Goal: Task Accomplishment & Management: Manage account settings

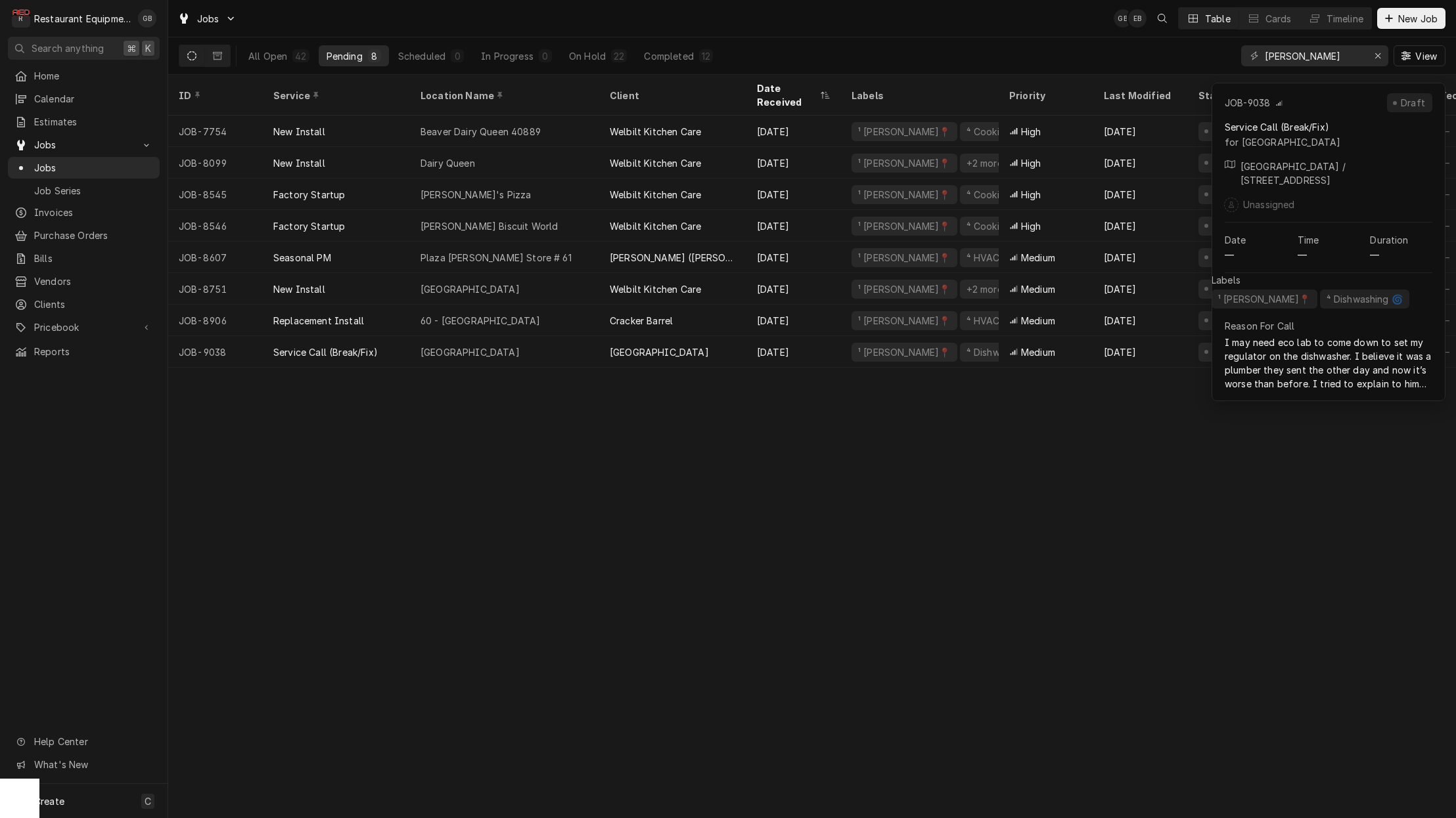
drag, startPoint x: 465, startPoint y: 323, endPoint x: 451, endPoint y: 382, distance: 60.6
click at [451, 382] on div "ID Service Location Name Client Date Received Labels Priority Last Modified Sta…" at bounding box center [812, 446] width 1288 height 743
click at [487, 379] on div "ID Service Location Name Client Date Received Labels Priority Last Modified Sta…" at bounding box center [812, 446] width 1288 height 743
drag, startPoint x: 451, startPoint y: 382, endPoint x: 455, endPoint y: 497, distance: 115.1
click at [455, 497] on div "ID Service Location Name Client Date Received Labels Priority Last Modified Sta…" at bounding box center [812, 446] width 1288 height 743
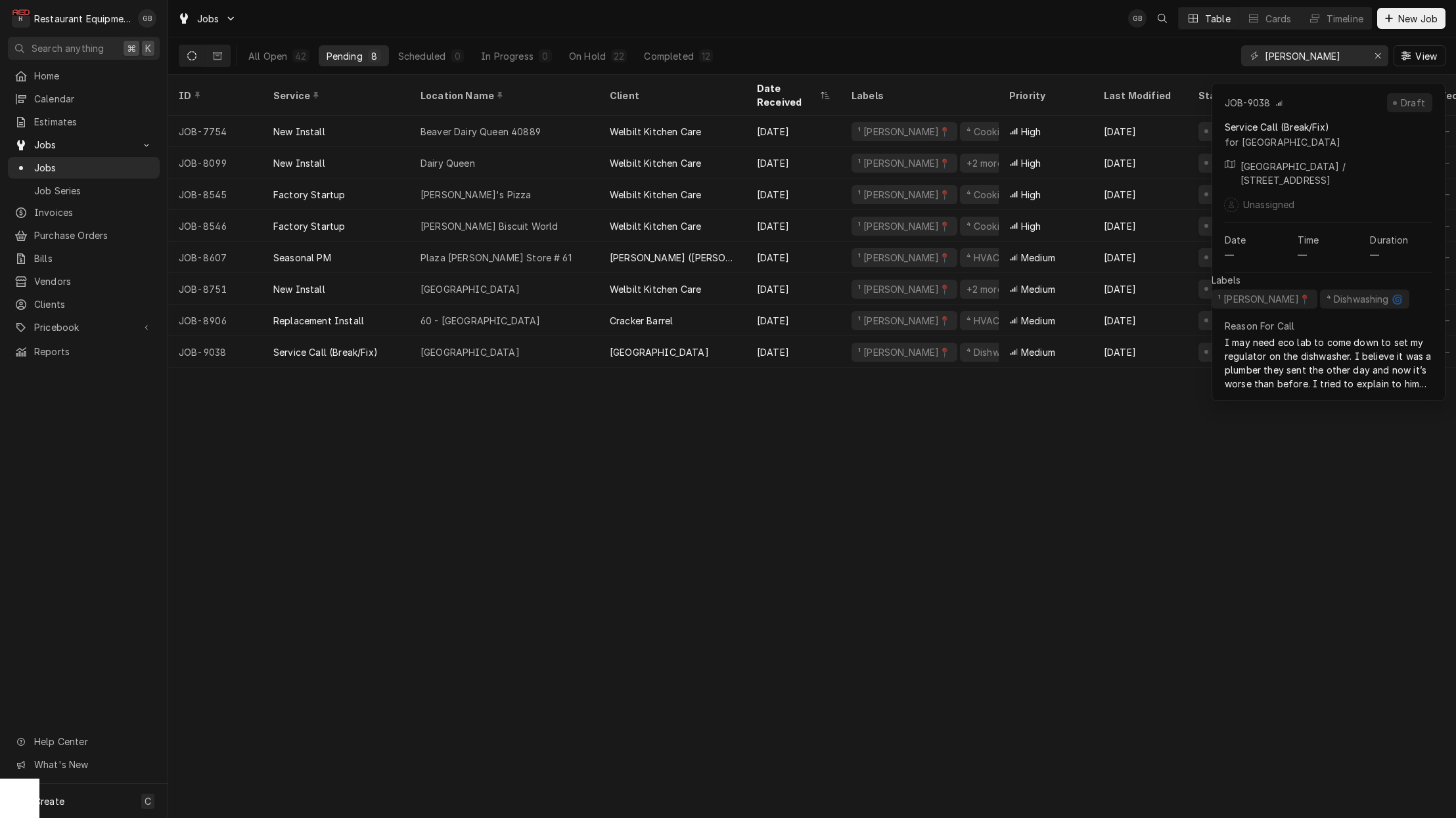
click at [608, 58] on button "On Hold 22" at bounding box center [598, 56] width 74 height 21
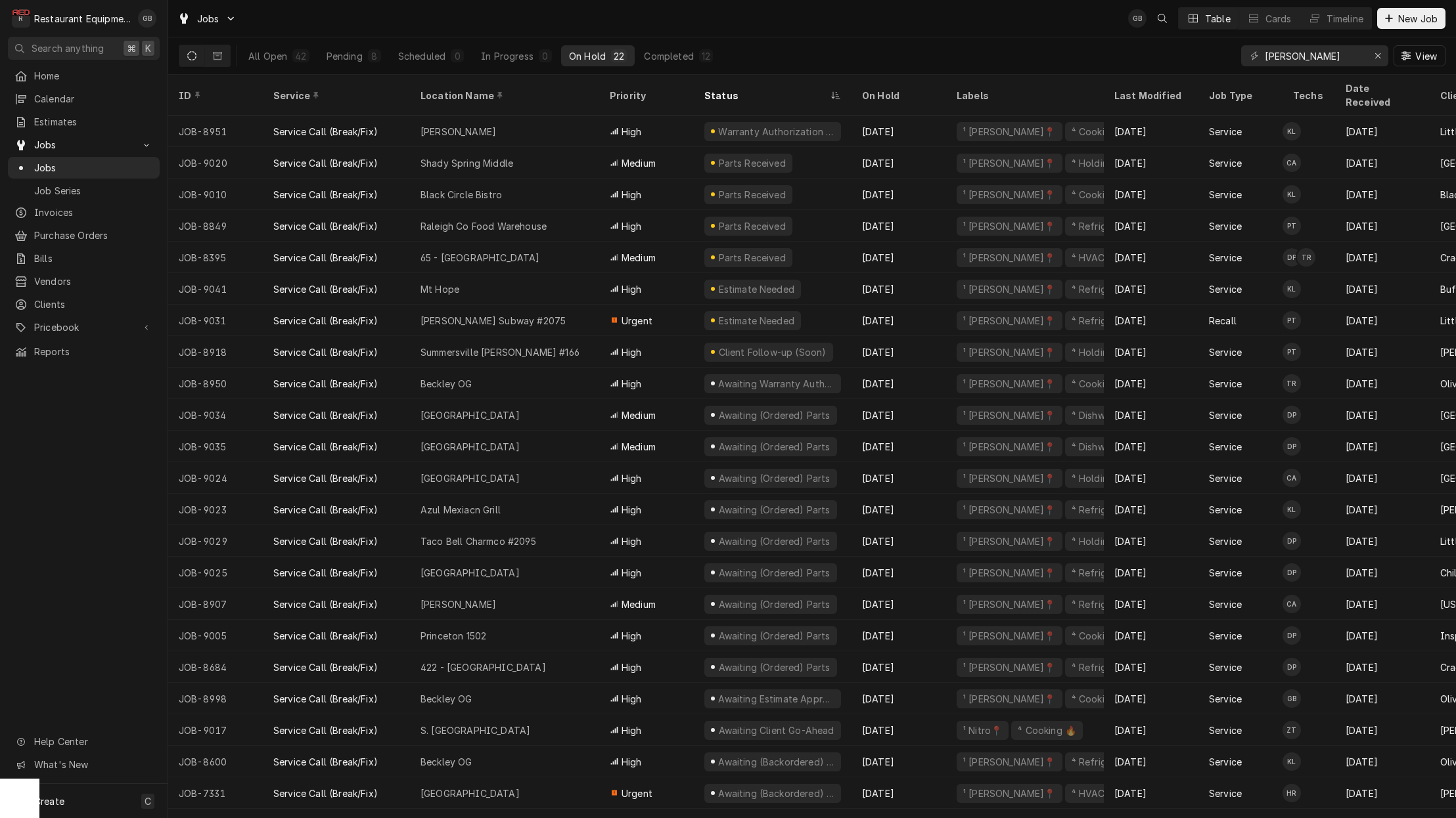
click at [351, 61] on div "Pending" at bounding box center [345, 56] width 36 height 14
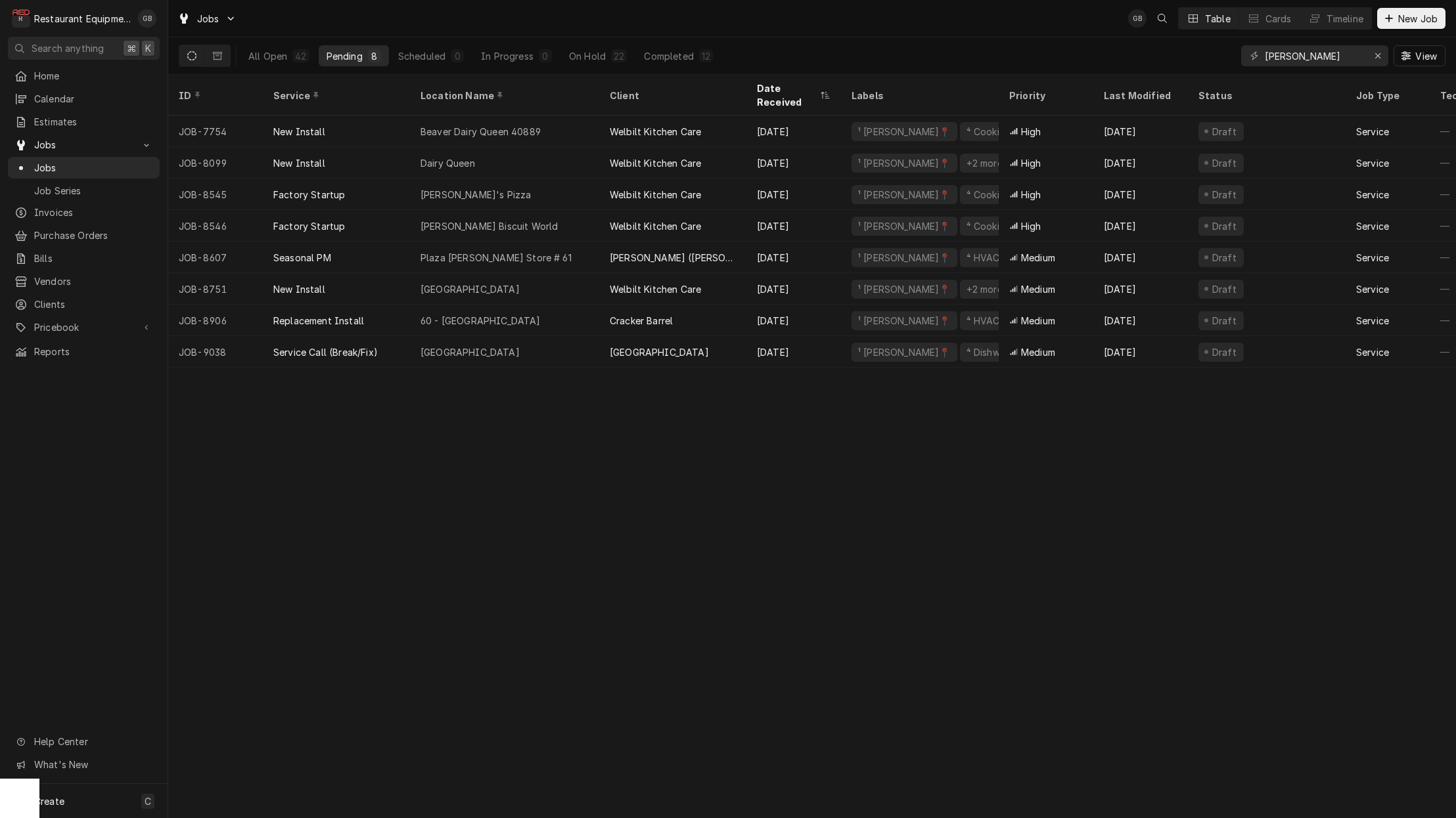
click at [514, 336] on div "[GEOGRAPHIC_DATA]" at bounding box center [505, 352] width 189 height 31
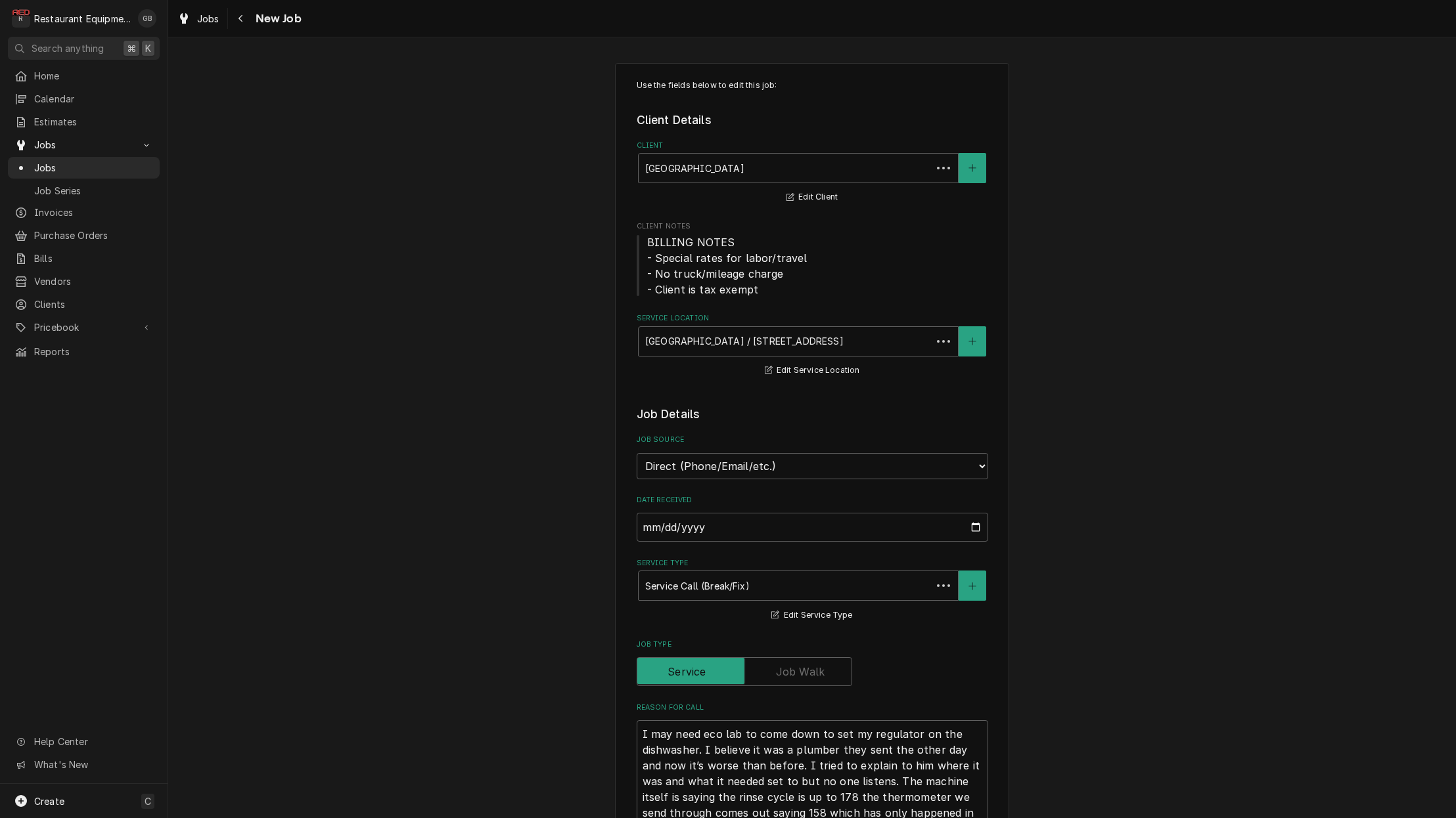
type textarea "x"
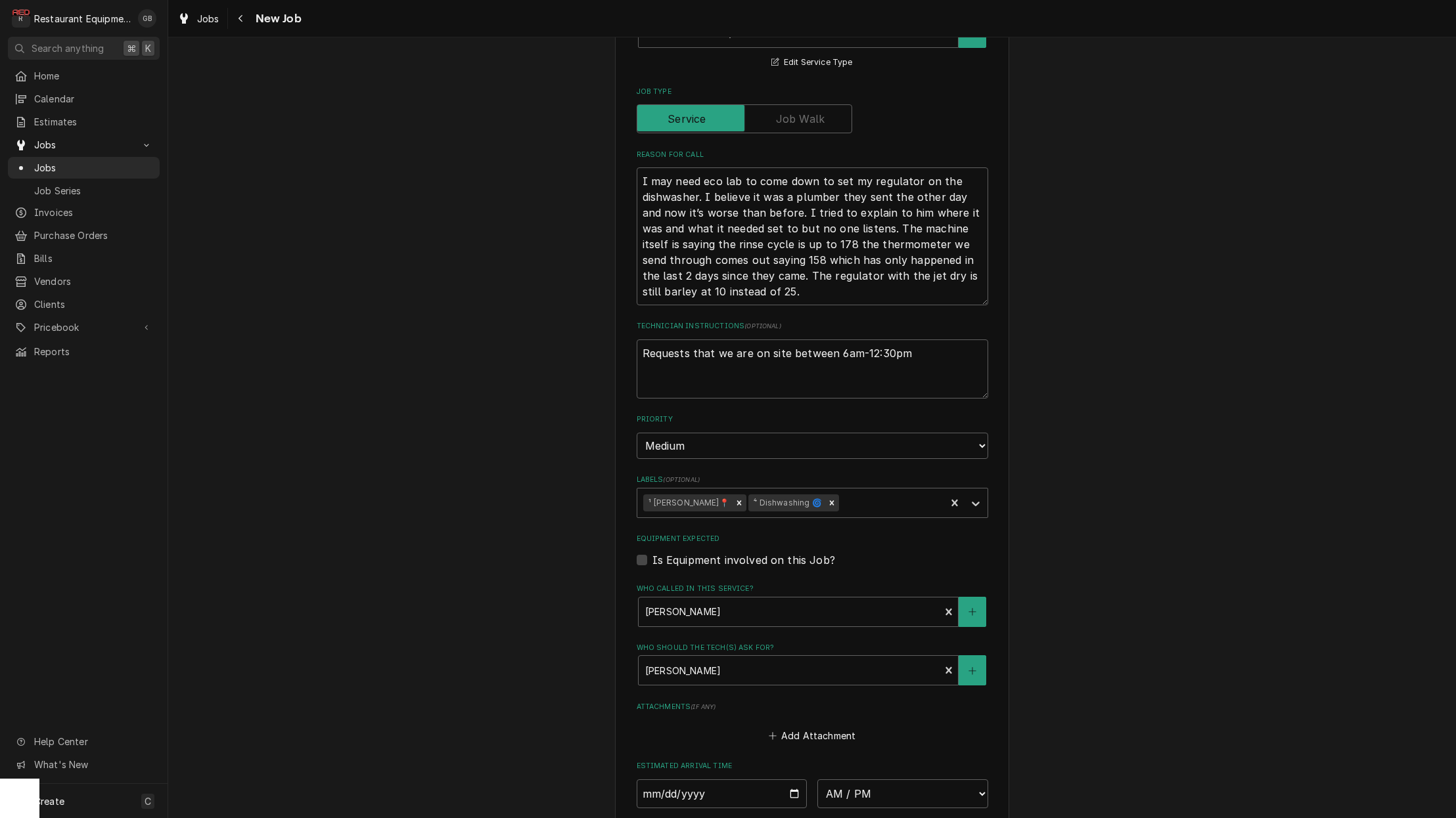
scroll to position [553, 0]
click at [658, 778] on input "Date" at bounding box center [722, 793] width 171 height 29
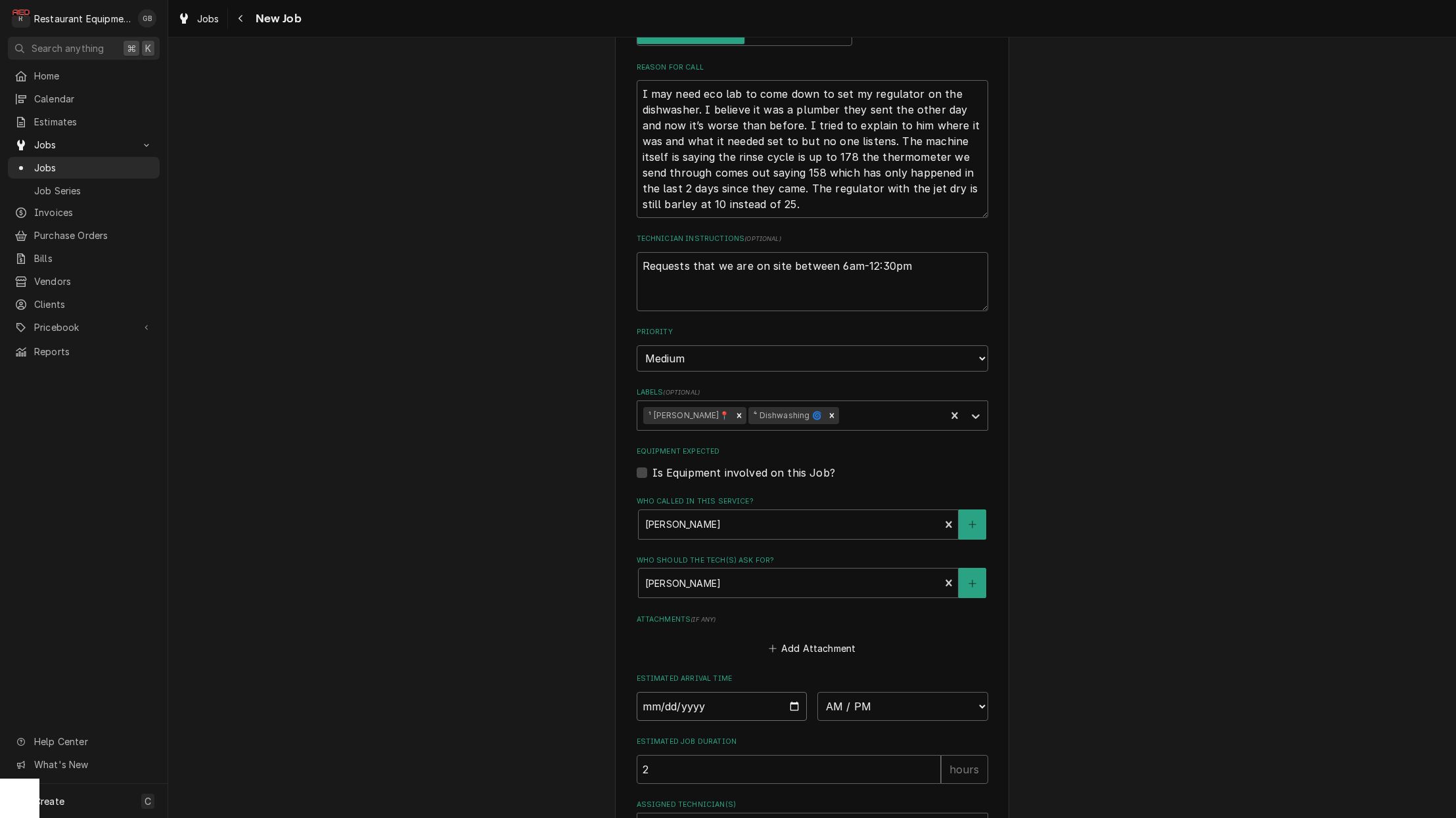
scroll to position [641, 0]
drag, startPoint x: 725, startPoint y: 755, endPoint x: 680, endPoint y: 689, distance: 79.9
click at [680, 692] on input "Date" at bounding box center [722, 706] width 171 height 29
type input "[DATE]"
type textarea "x"
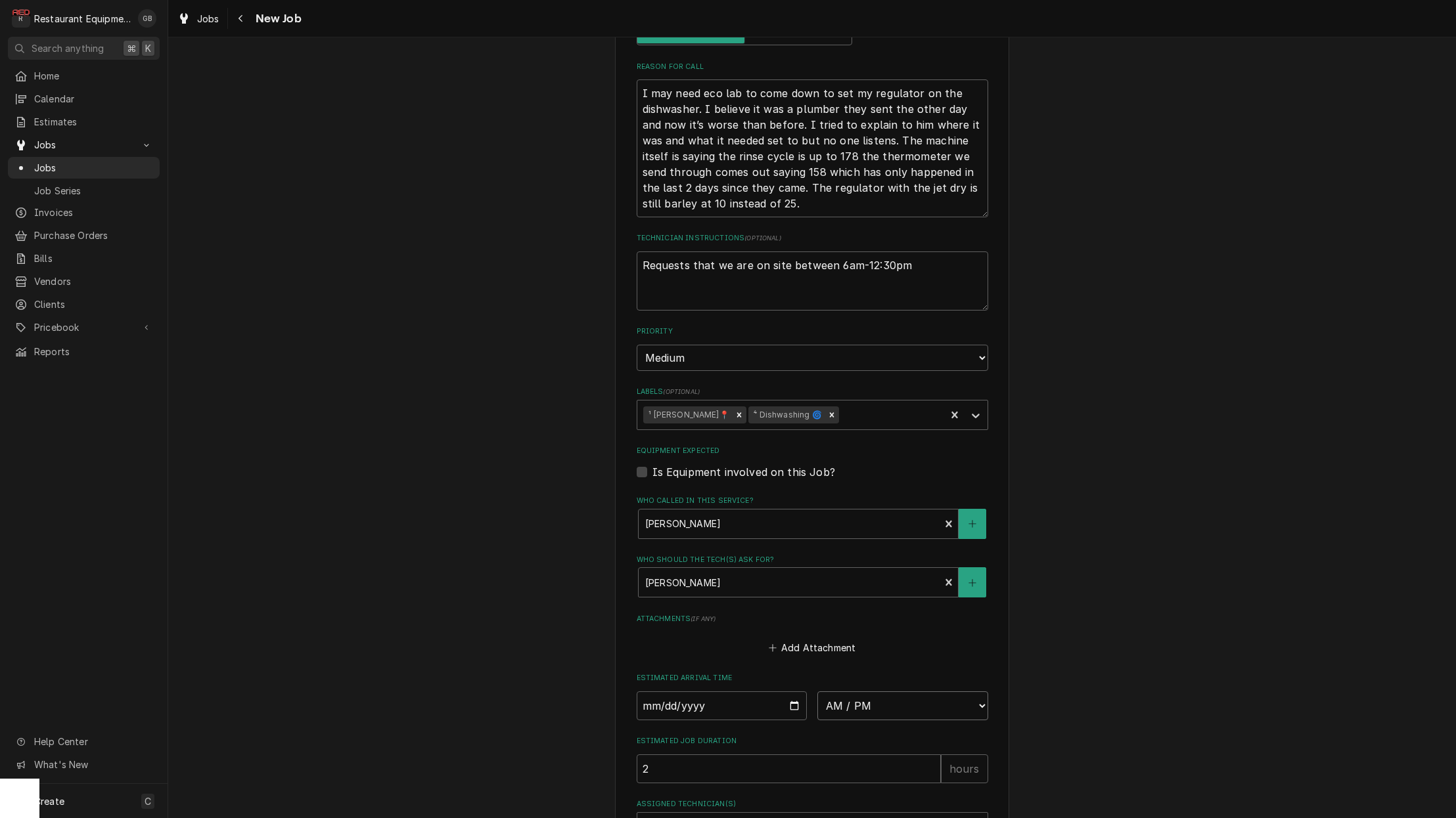
select select "08:45:00"
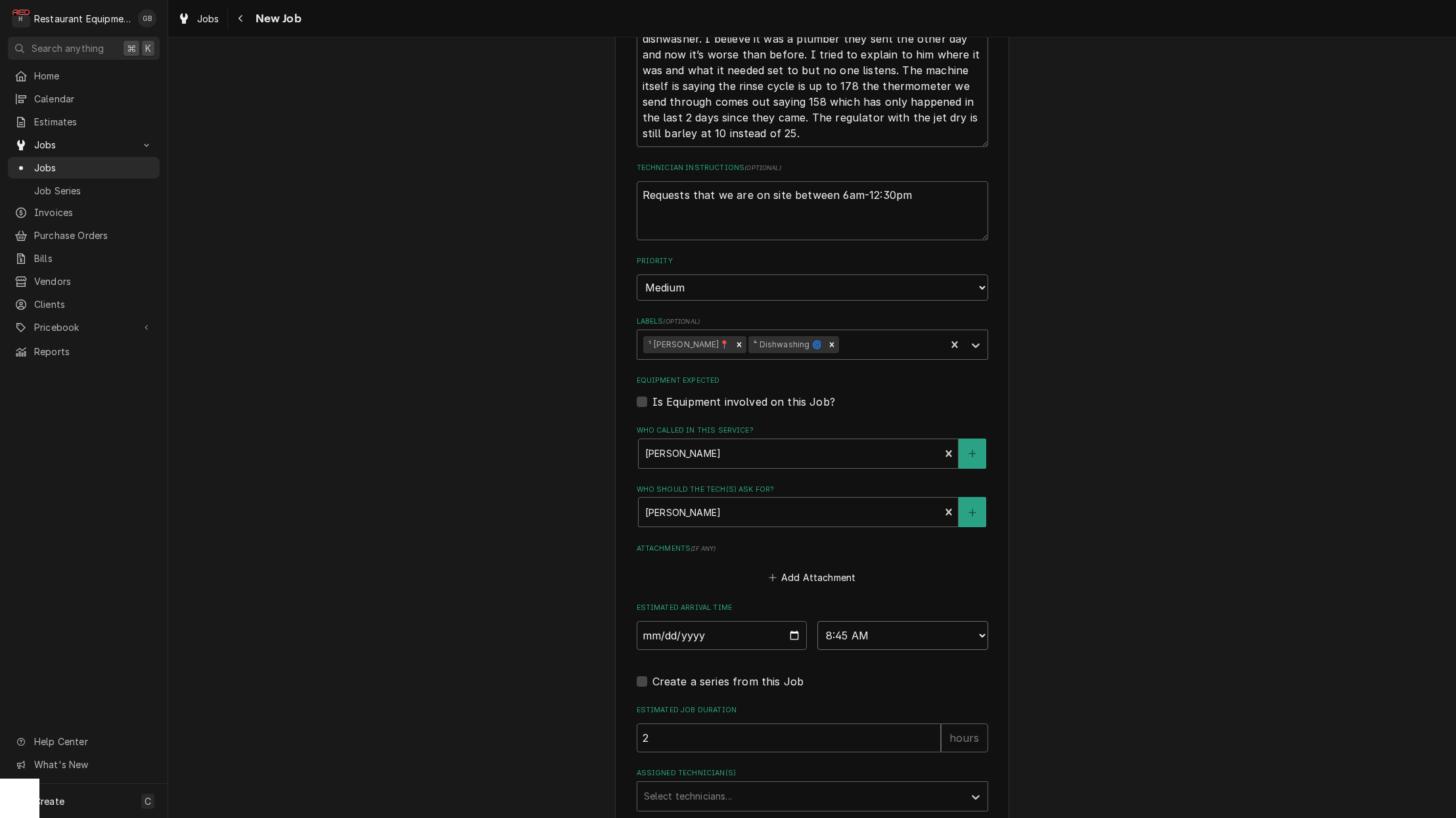
scroll to position [714, 0]
click at [743, 782] on div "Assigned Technician(s)" at bounding box center [800, 794] width 314 height 24
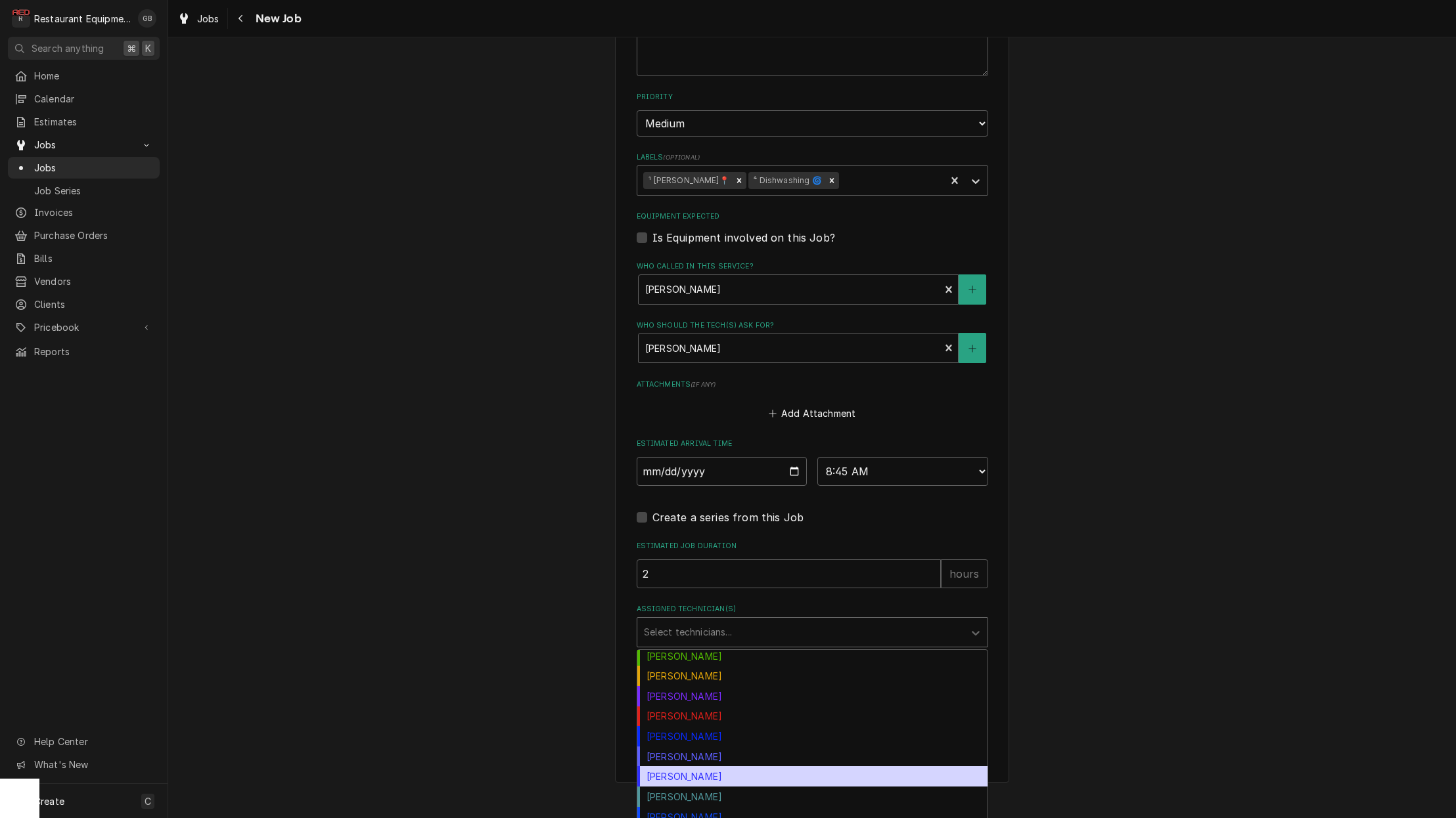
scroll to position [0, 1]
click at [700, 767] on div "Thomas Ross" at bounding box center [812, 776] width 350 height 20
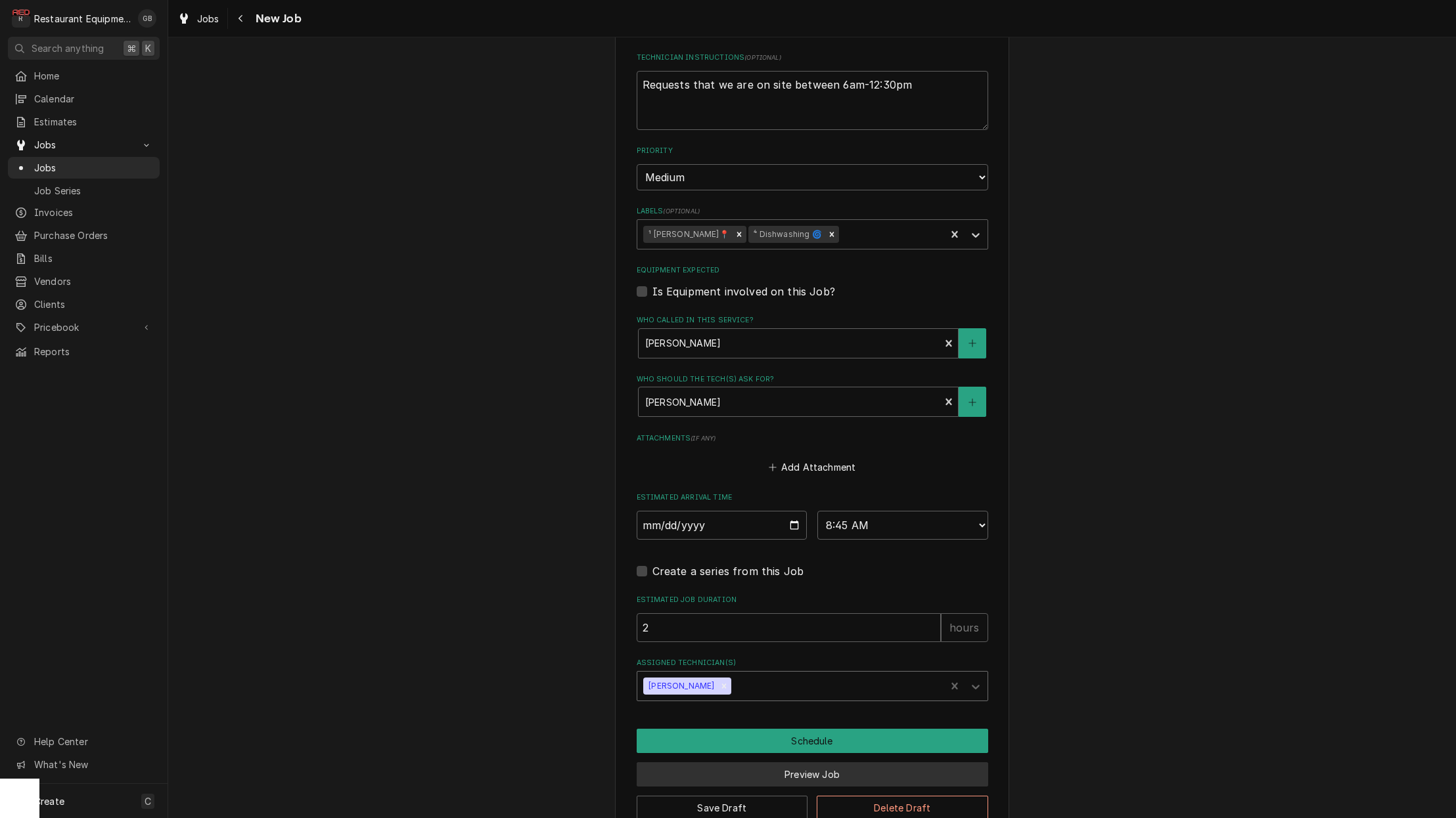
scroll to position [0, 0]
click at [820, 729] on button "Schedule" at bounding box center [811, 741] width 351 height 24
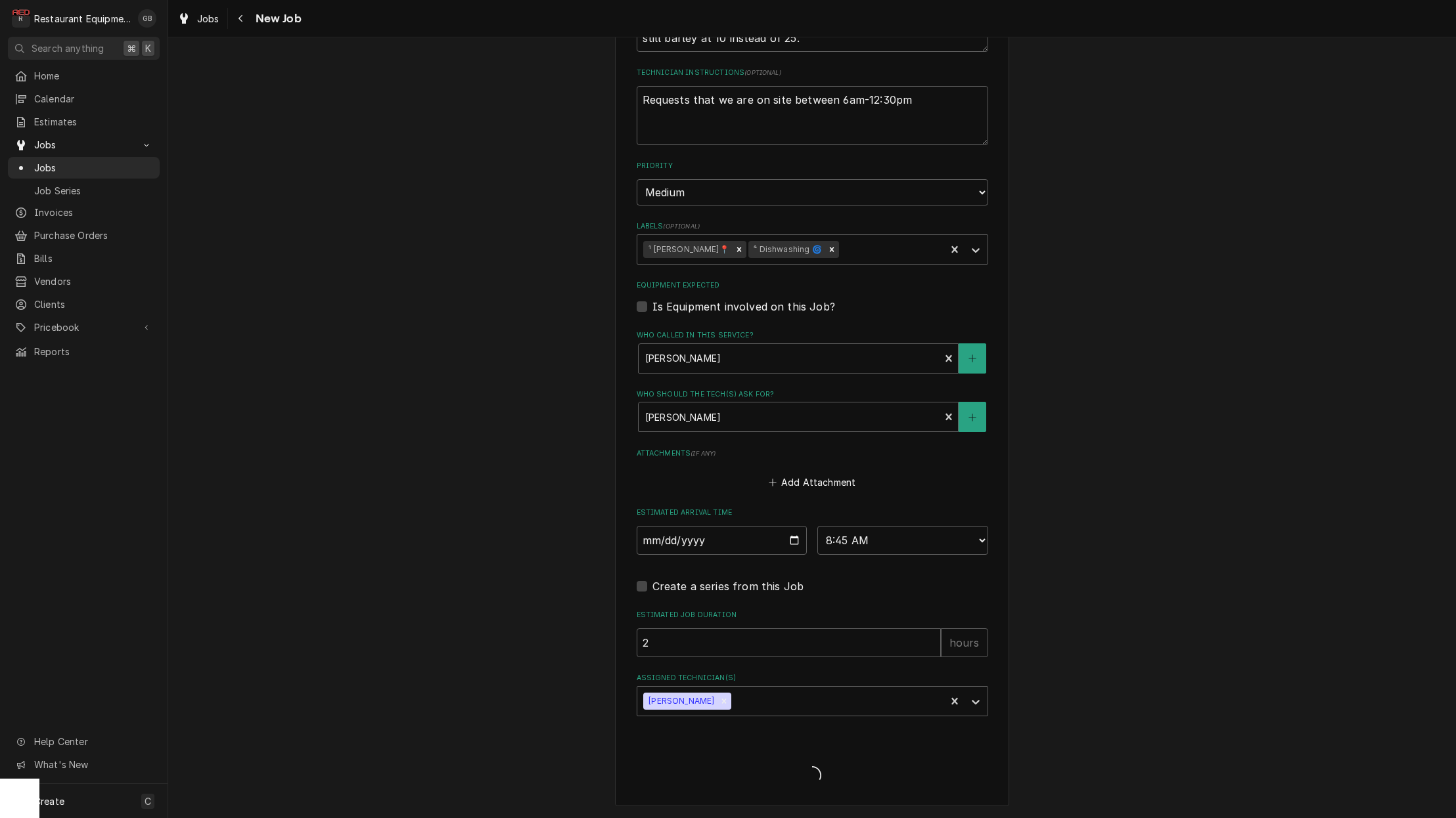
scroll to position [776, 0]
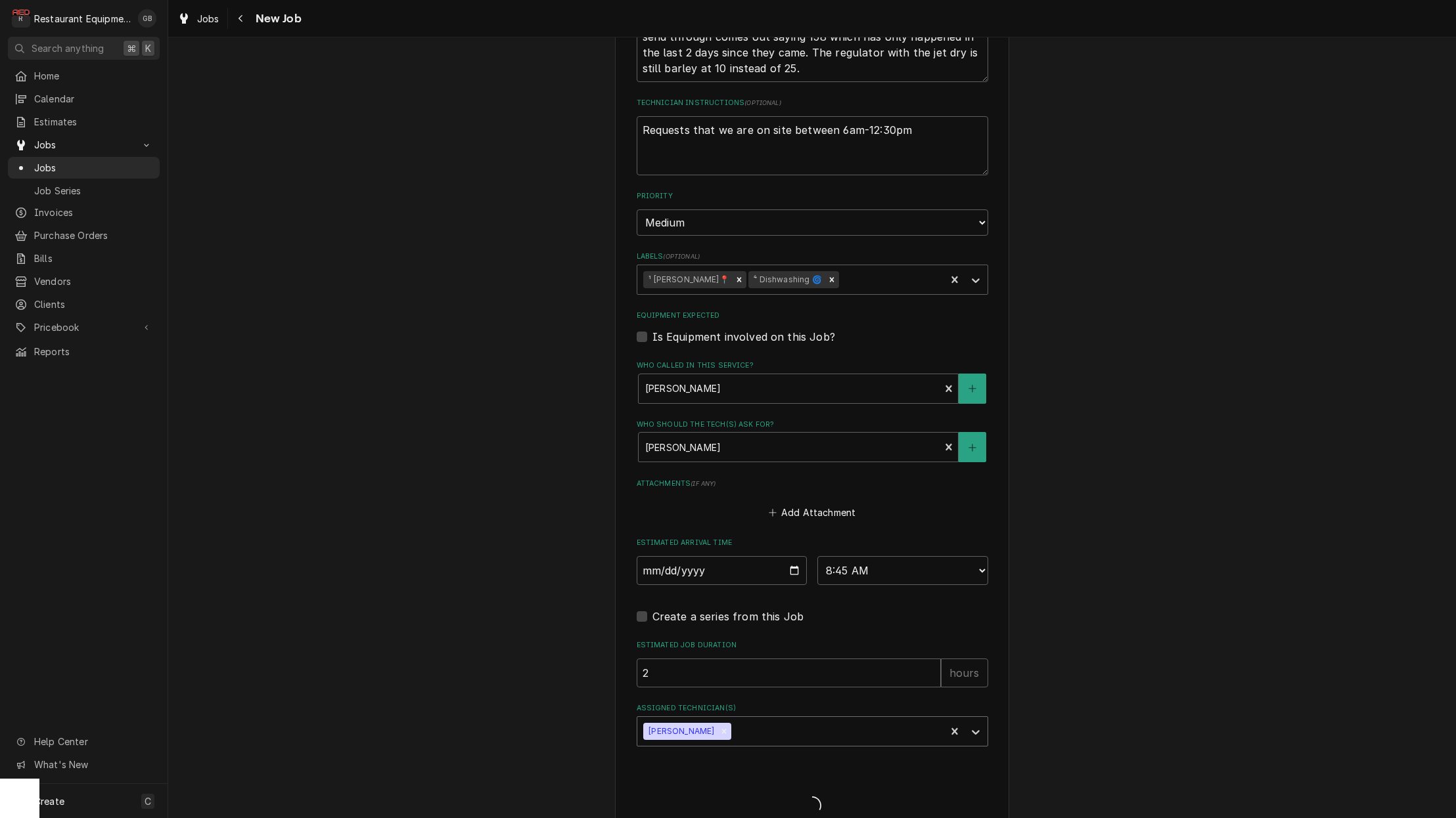
type textarea "x"
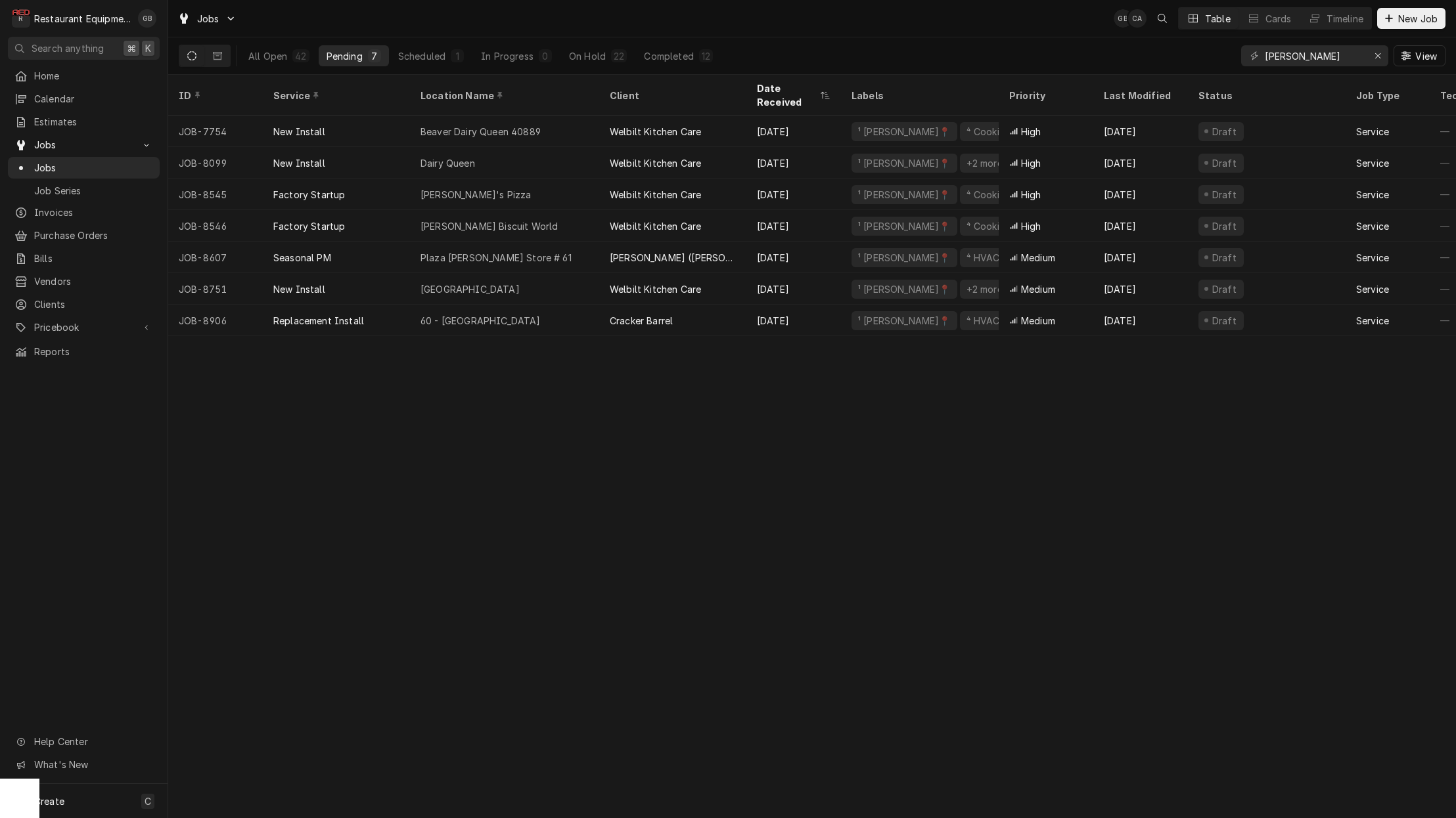
click at [593, 58] on div "On Hold" at bounding box center [587, 56] width 37 height 14
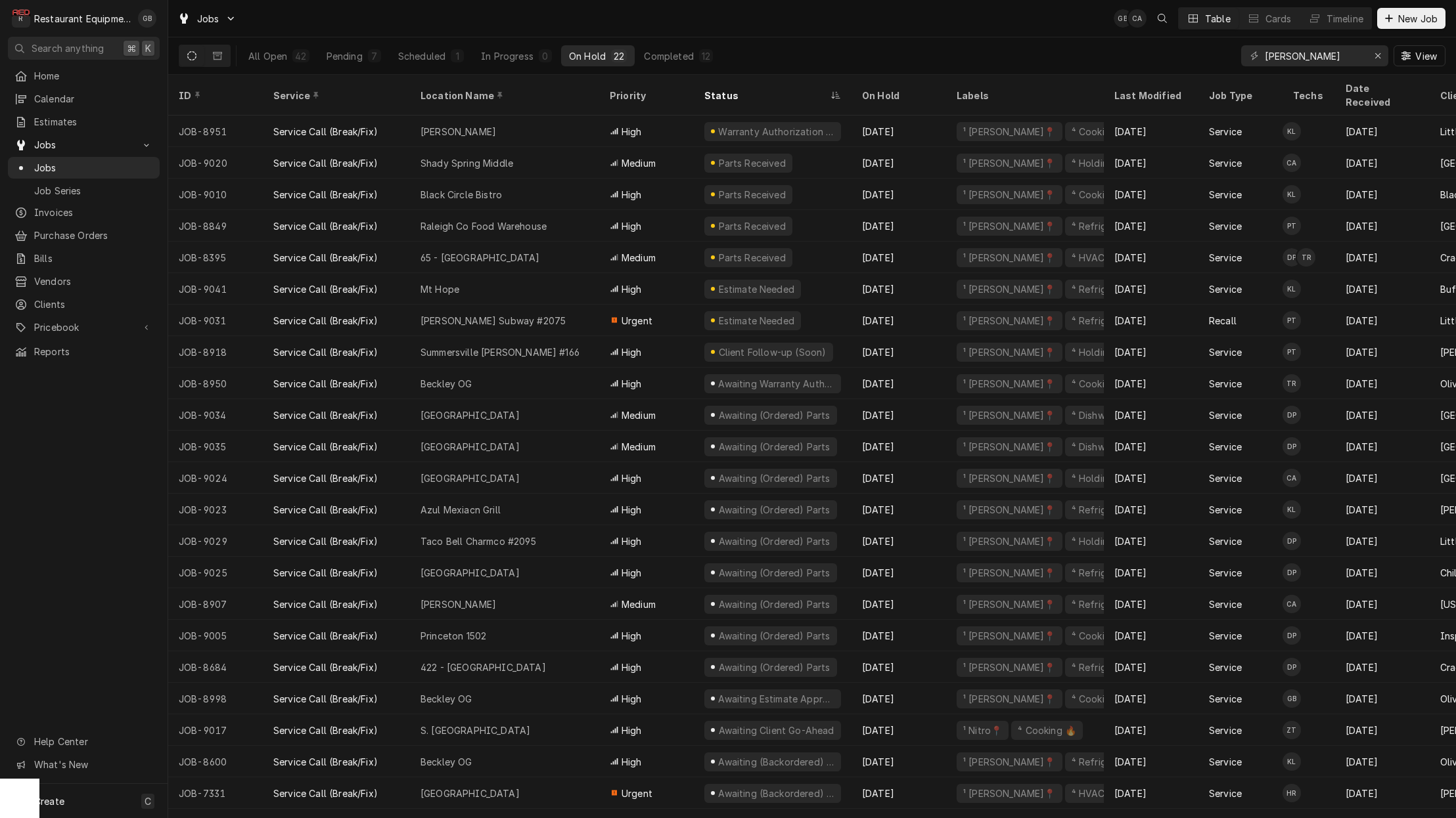
click at [568, 179] on div "Black Circle Bistro" at bounding box center [505, 194] width 189 height 31
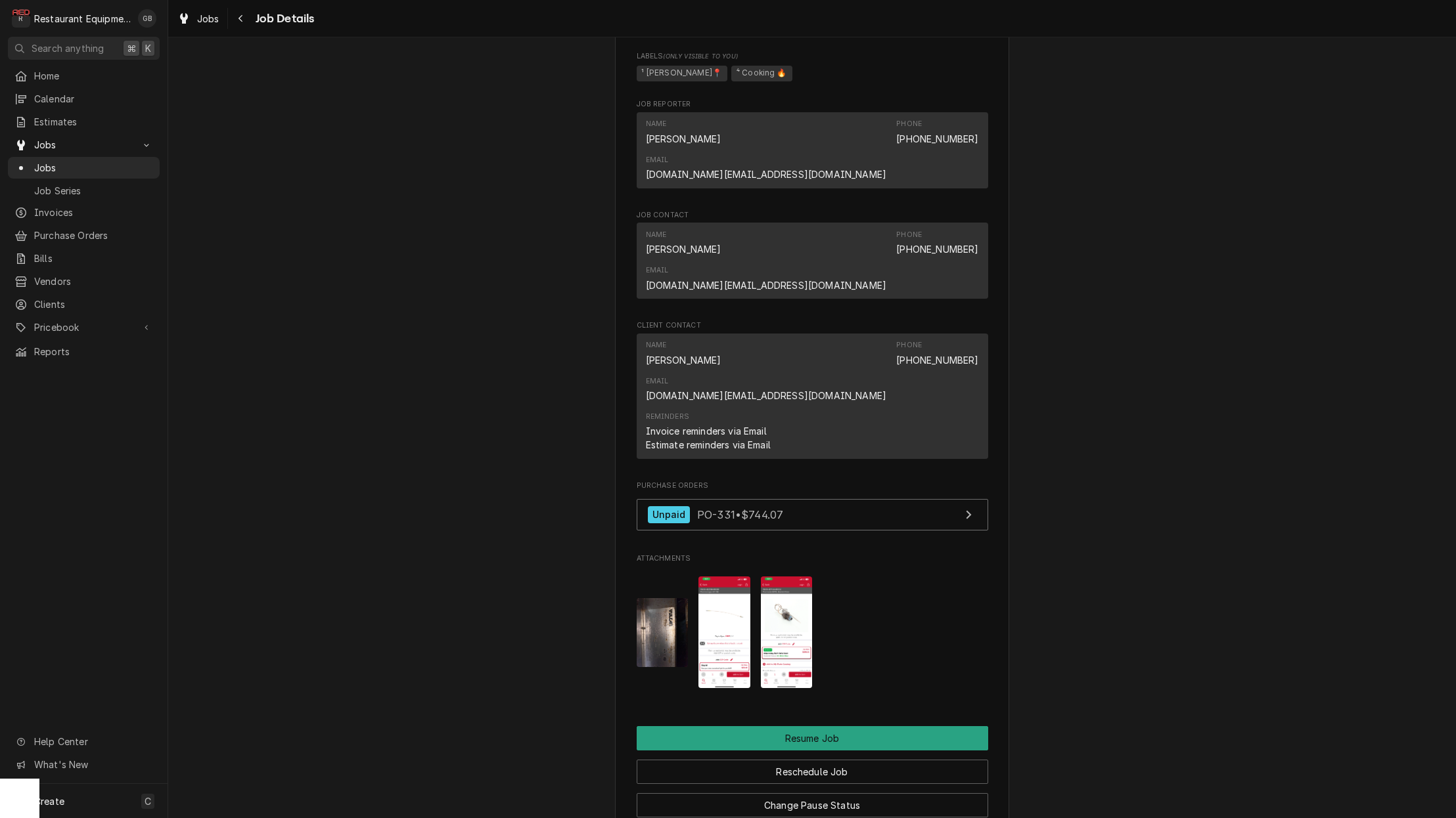
scroll to position [1044, 0]
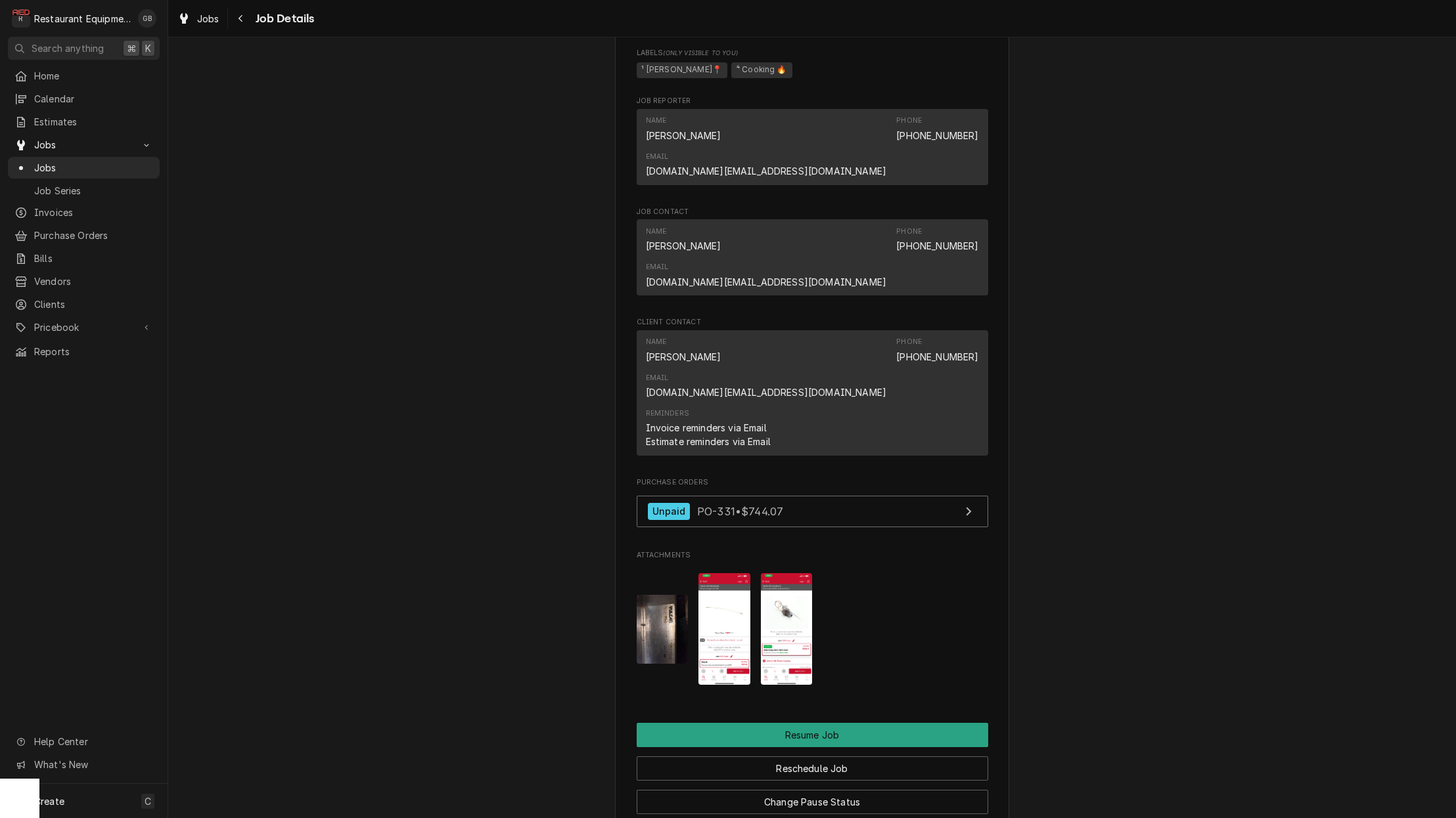
click at [806, 756] on button "Reschedule Job" at bounding box center [811, 768] width 351 height 24
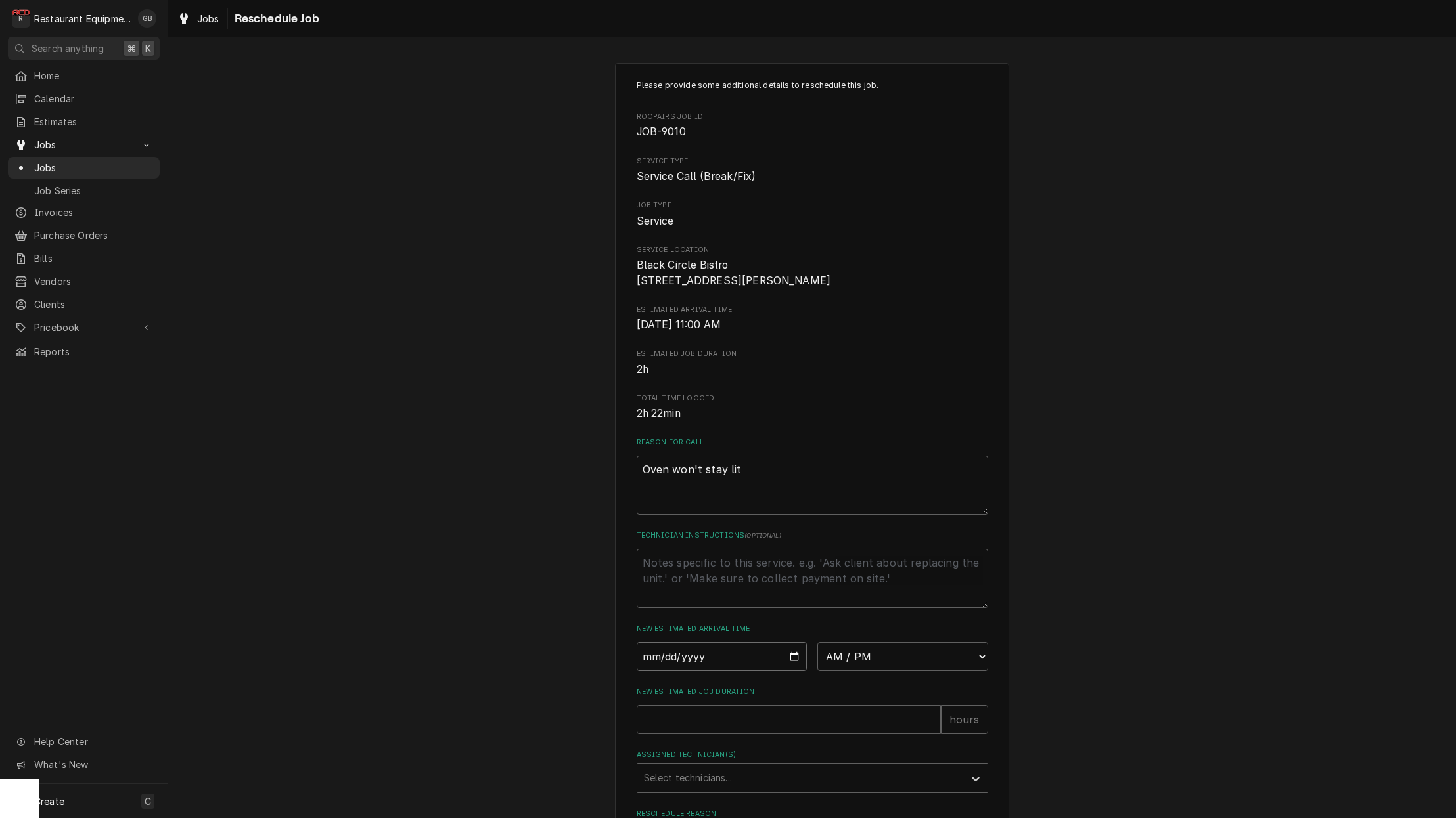
click at [673, 660] on input "Date" at bounding box center [722, 657] width 171 height 29
type input "[DATE]"
type textarea "x"
select select "08:45:00"
click at [789, 592] on textarea "Technician Instructions ( optional )" at bounding box center [811, 578] width 351 height 59
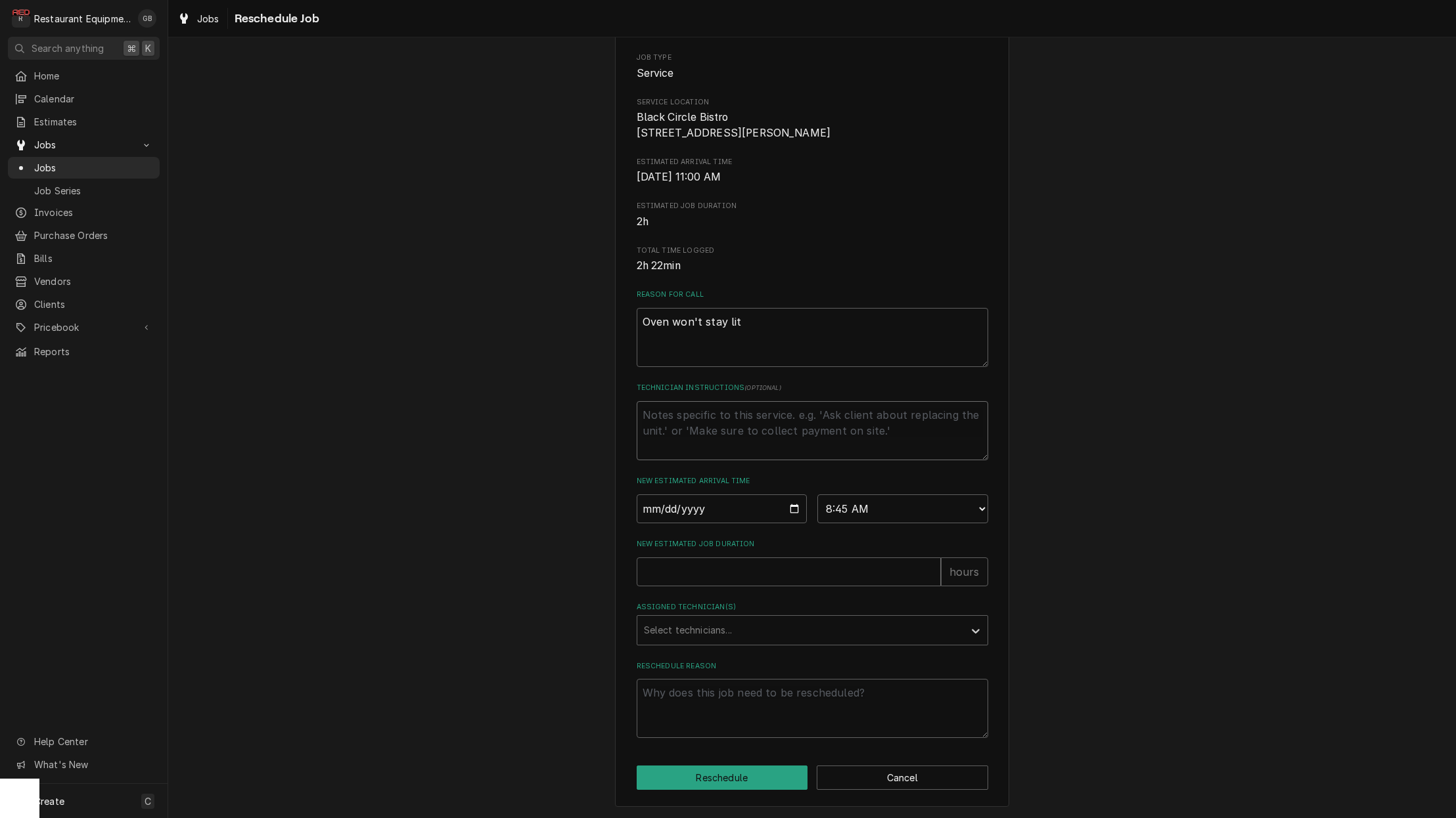
scroll to position [7, 0]
drag, startPoint x: 909, startPoint y: 757, endPoint x: 918, endPoint y: 770, distance: 15.8
click at [918, 770] on button "Cancel" at bounding box center [902, 778] width 172 height 24
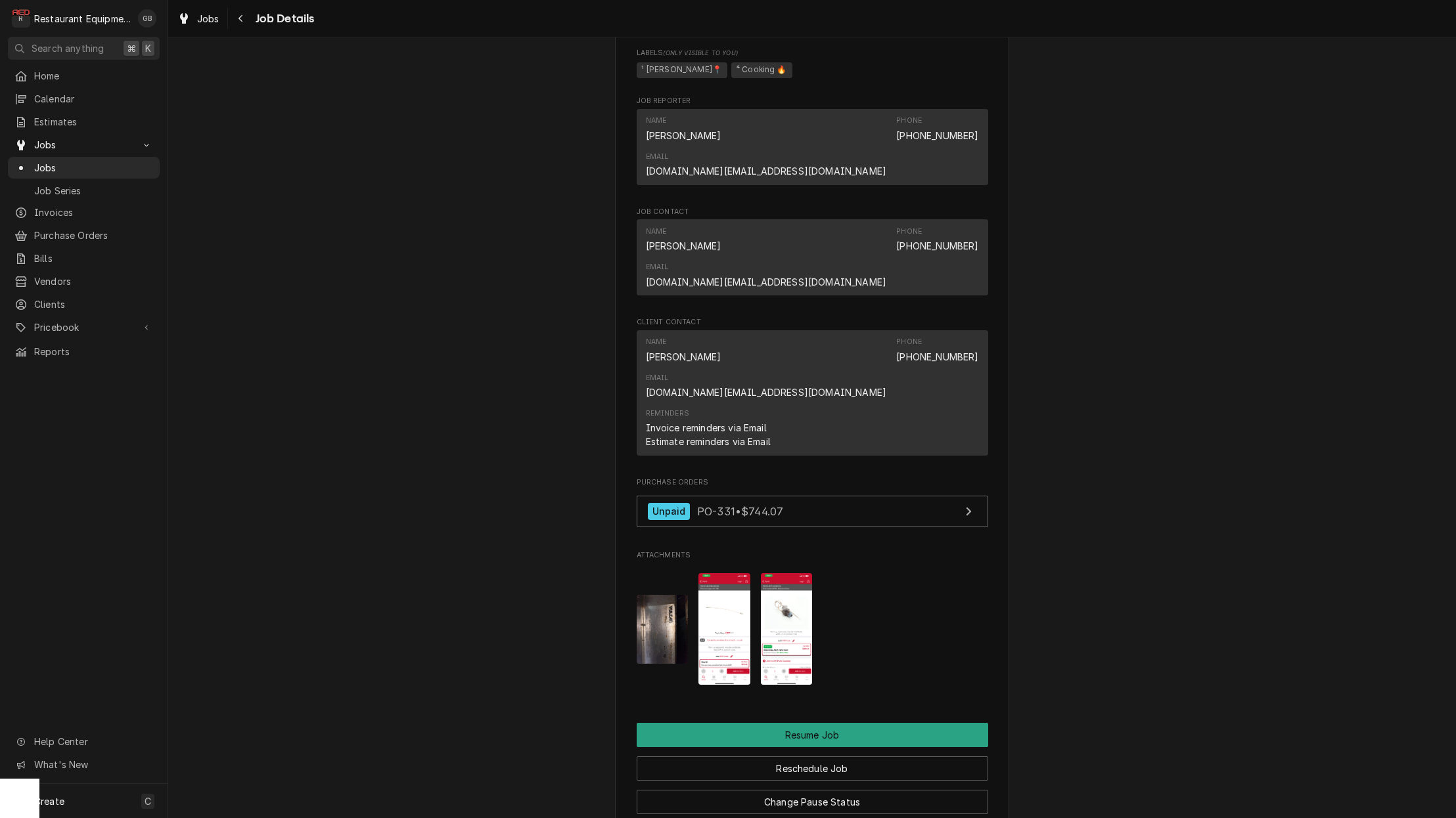
click at [804, 756] on button "Reschedule Job" at bounding box center [811, 768] width 351 height 24
type textarea "x"
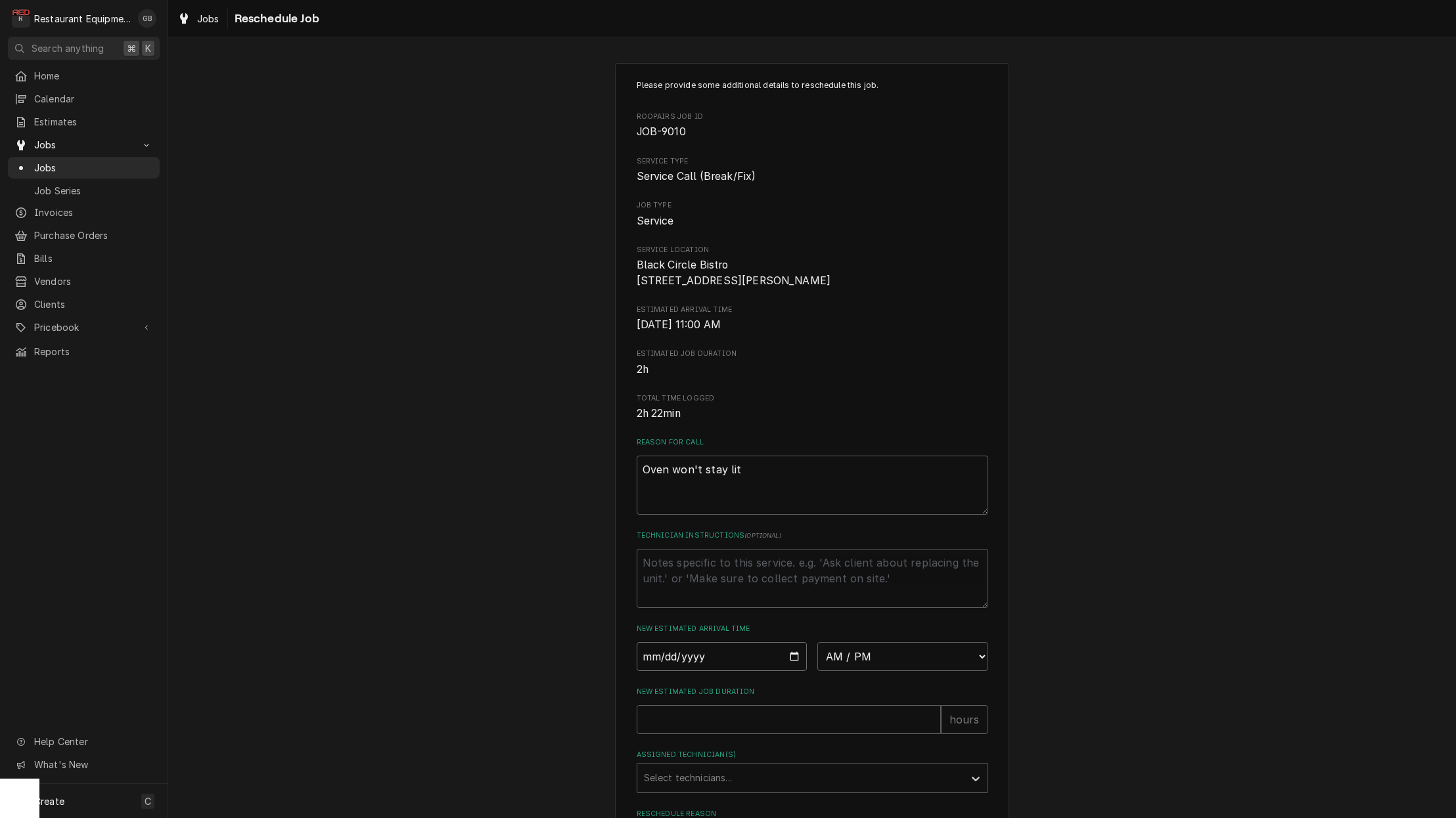
click at [671, 651] on input "Date" at bounding box center [722, 657] width 171 height 29
type input "[DATE]"
type textarea "x"
drag, startPoint x: 924, startPoint y: 766, endPoint x: 844, endPoint y: 713, distance: 96.0
click at [844, 713] on input "New Estimated Job Duration" at bounding box center [788, 720] width 304 height 29
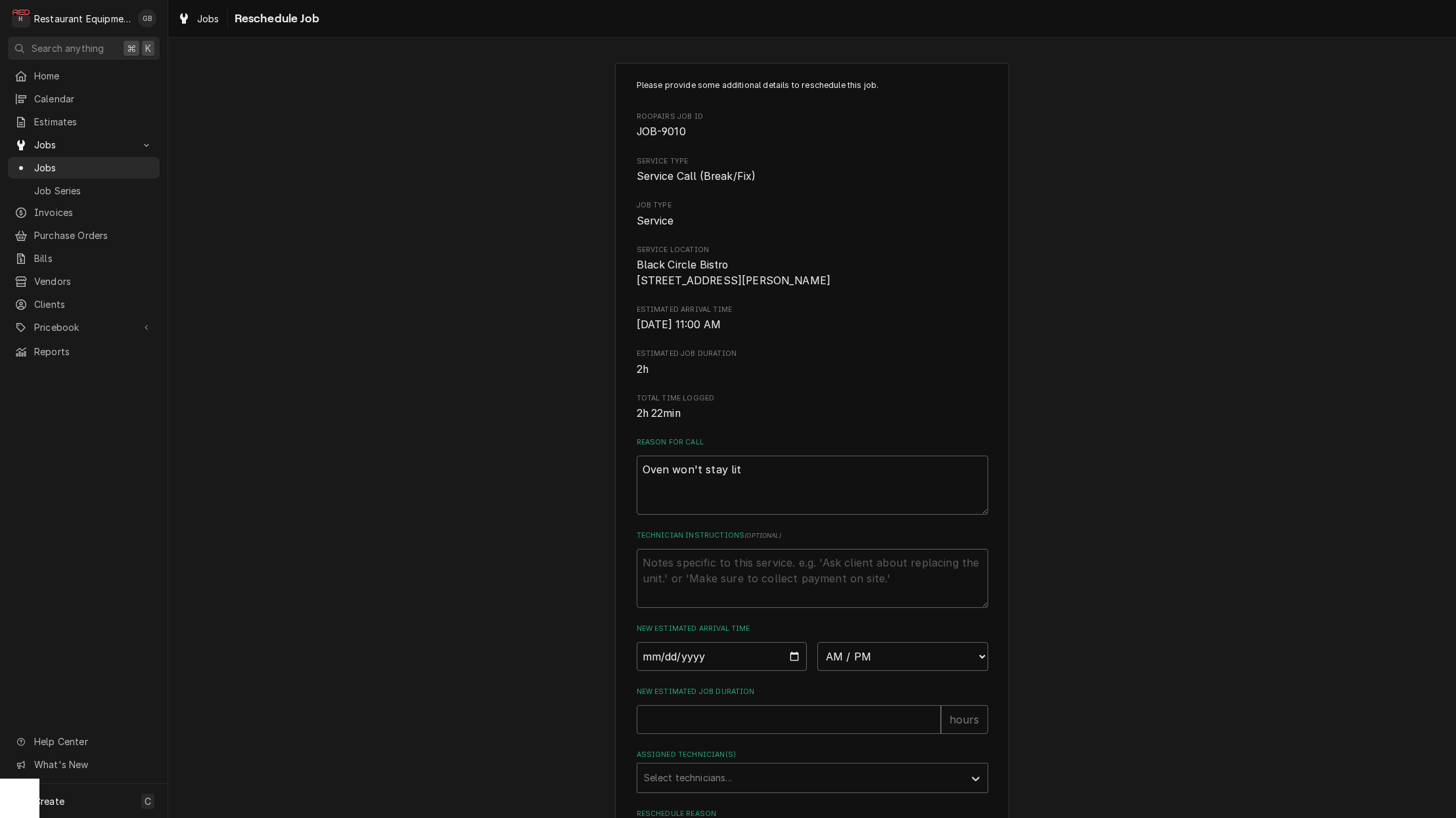
drag, startPoint x: 844, startPoint y: 713, endPoint x: 864, endPoint y: 651, distance: 65.1
click at [864, 651] on div "New Estimated Arrival Time 2025-09-29 AM / PM 6:00 AM 6:15 AM 6:30 AM 6:45 AM 7…" at bounding box center [811, 647] width 351 height 47
select select "09:45:00"
click at [588, 744] on div "Please provide some additional details to reschedule this job. Roopairs Job ID …" at bounding box center [812, 509] width 1288 height 915
drag, startPoint x: 864, startPoint y: 651, endPoint x: 660, endPoint y: 733, distance: 219.9
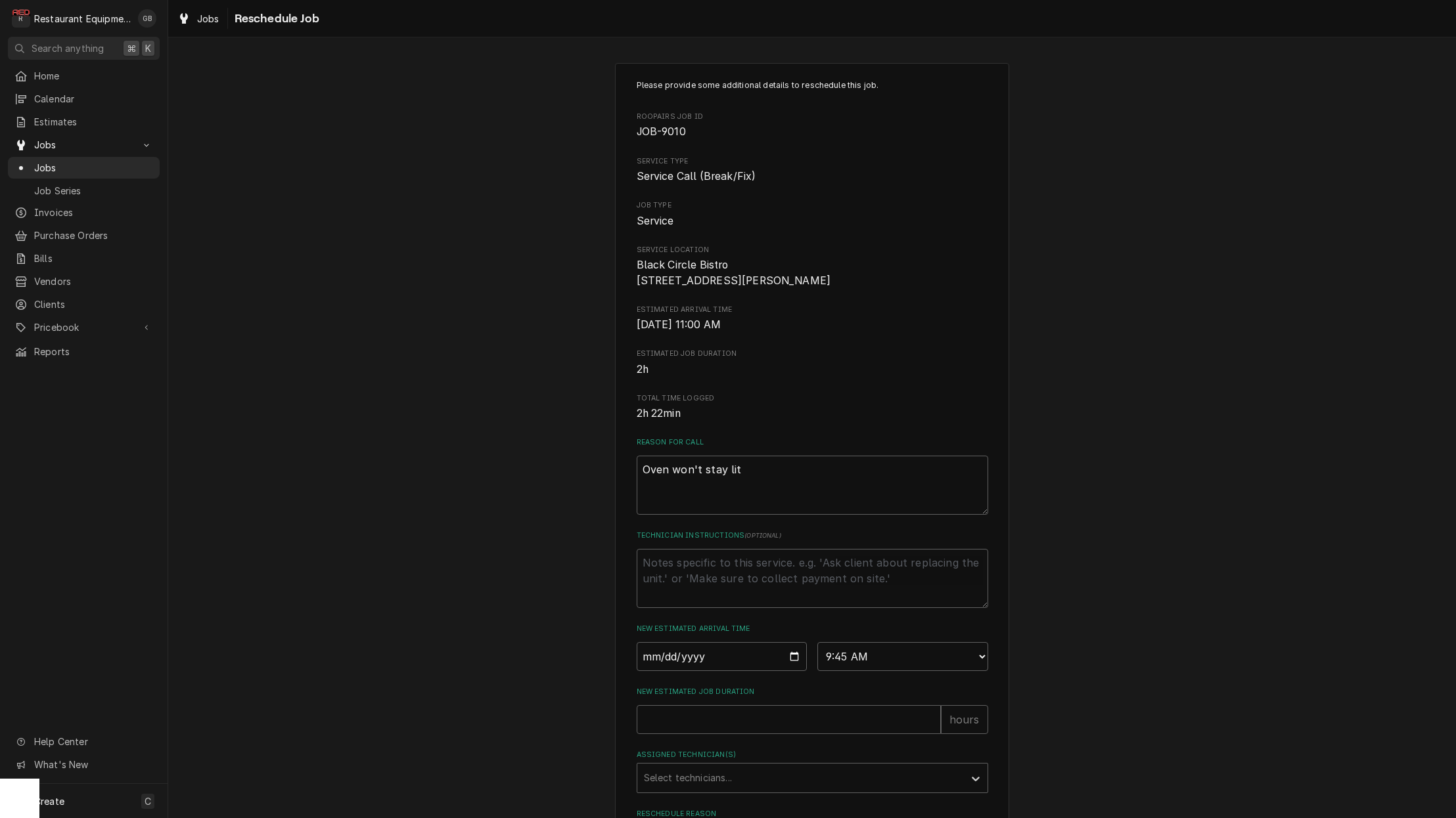
click at [660, 733] on input "New Estimated Job Duration" at bounding box center [788, 720] width 304 height 29
drag, startPoint x: 660, startPoint y: 733, endPoint x: 721, endPoint y: 734, distance: 61.0
click at [721, 734] on input "New Estimated Job Duration" at bounding box center [788, 720] width 304 height 29
type textarea "x"
type input "1"
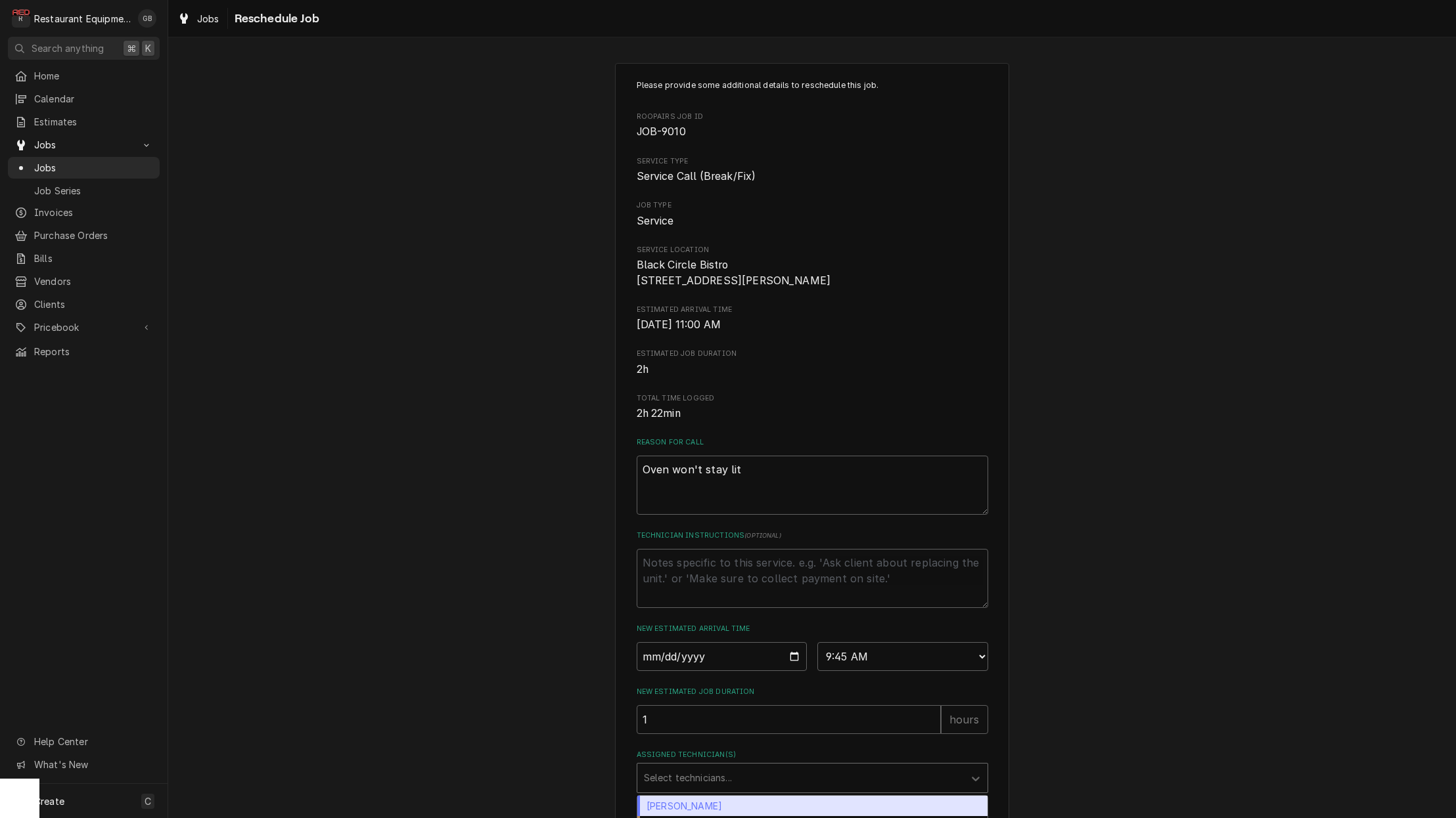
click at [930, 790] on div "Assigned Technician(s)" at bounding box center [800, 778] width 314 height 24
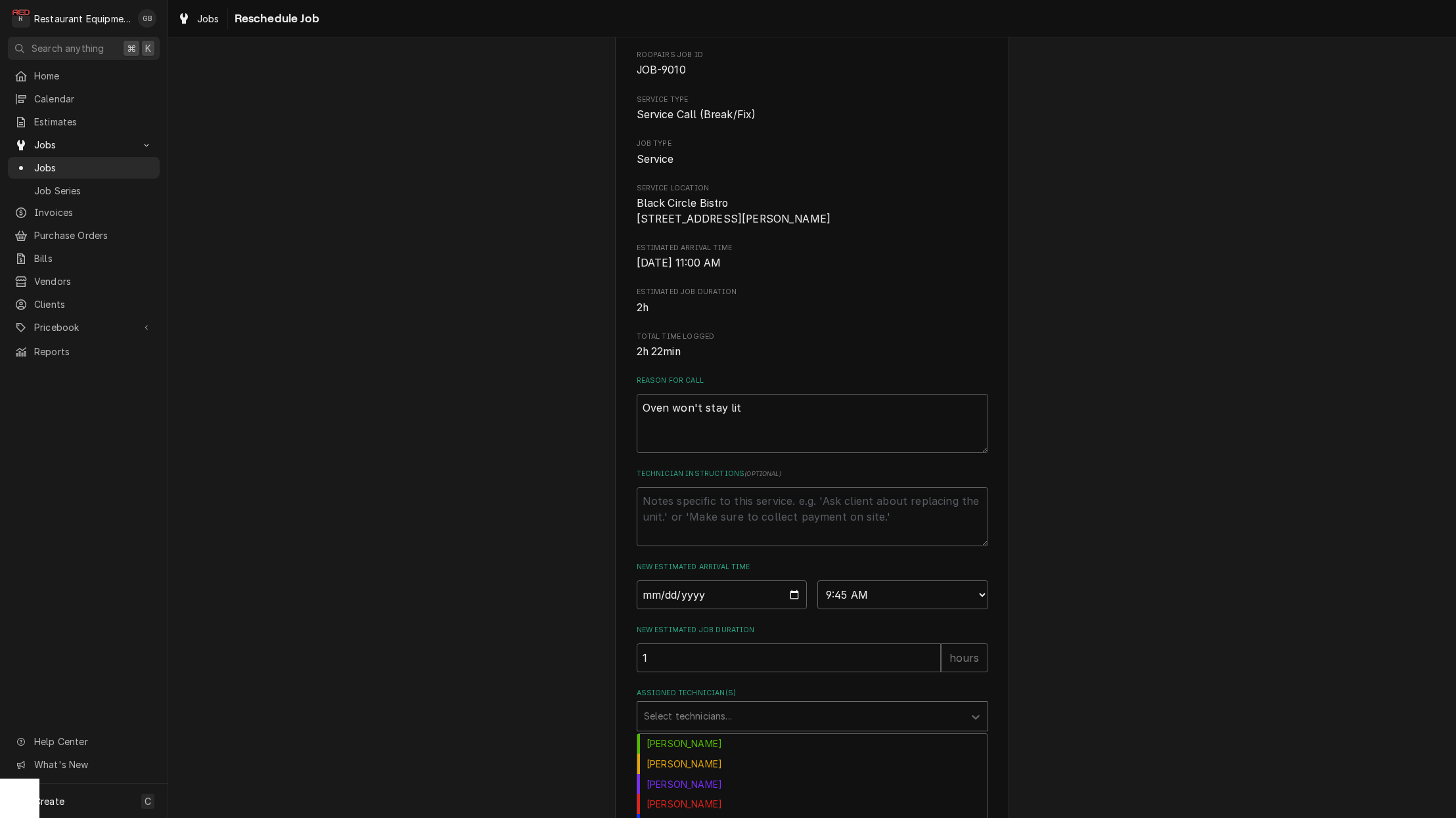
scroll to position [145, 0]
click at [694, 786] on div "Kaleb Lewis" at bounding box center [812, 780] width 350 height 20
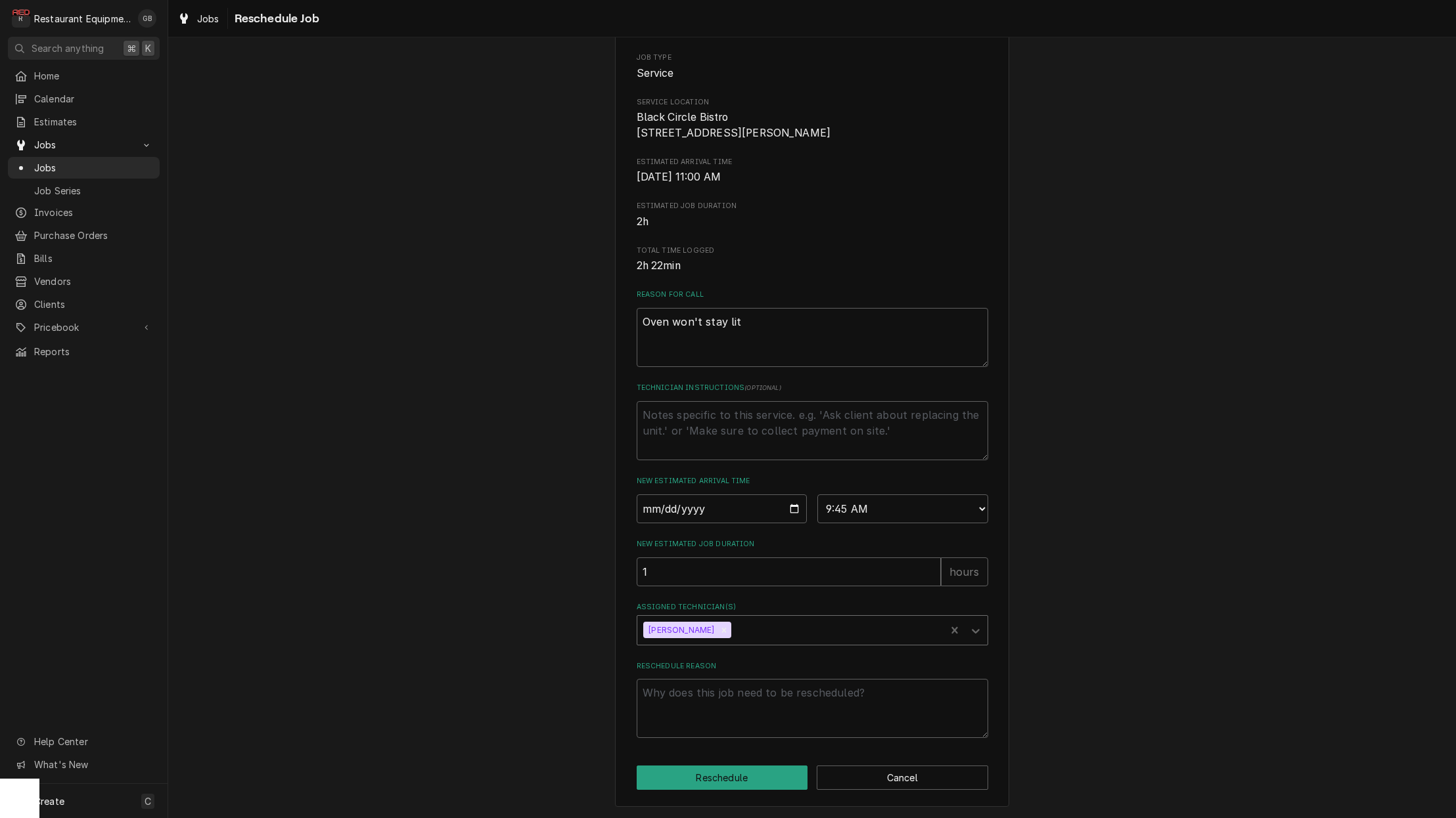
scroll to position [153, 0]
click at [674, 720] on textarea "Reschedule Reason" at bounding box center [811, 708] width 351 height 59
type textarea "x"
type textarea "p"
type textarea "x"
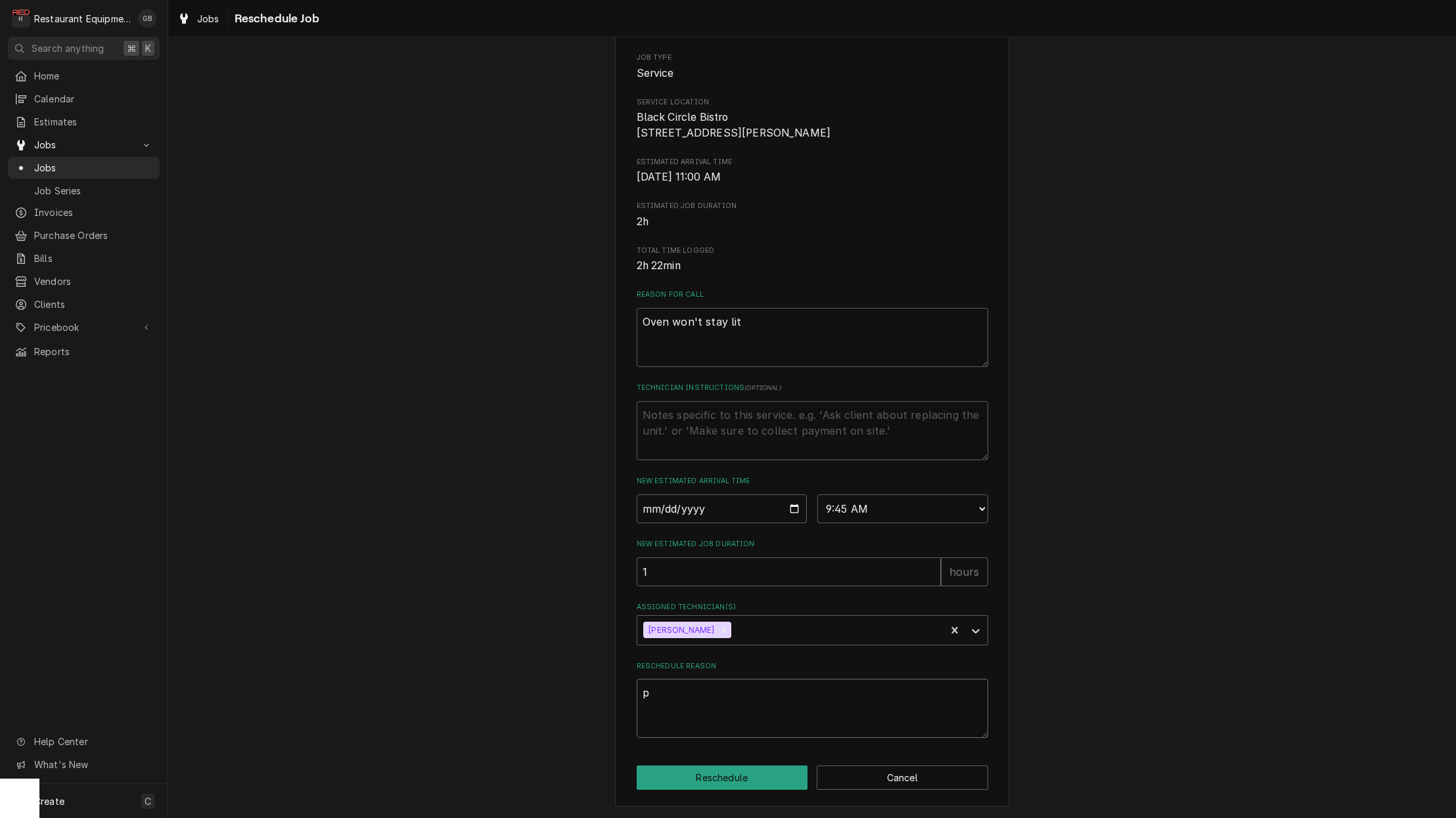
type textarea "pa"
type textarea "x"
type textarea "par"
type textarea "x"
type textarea "part"
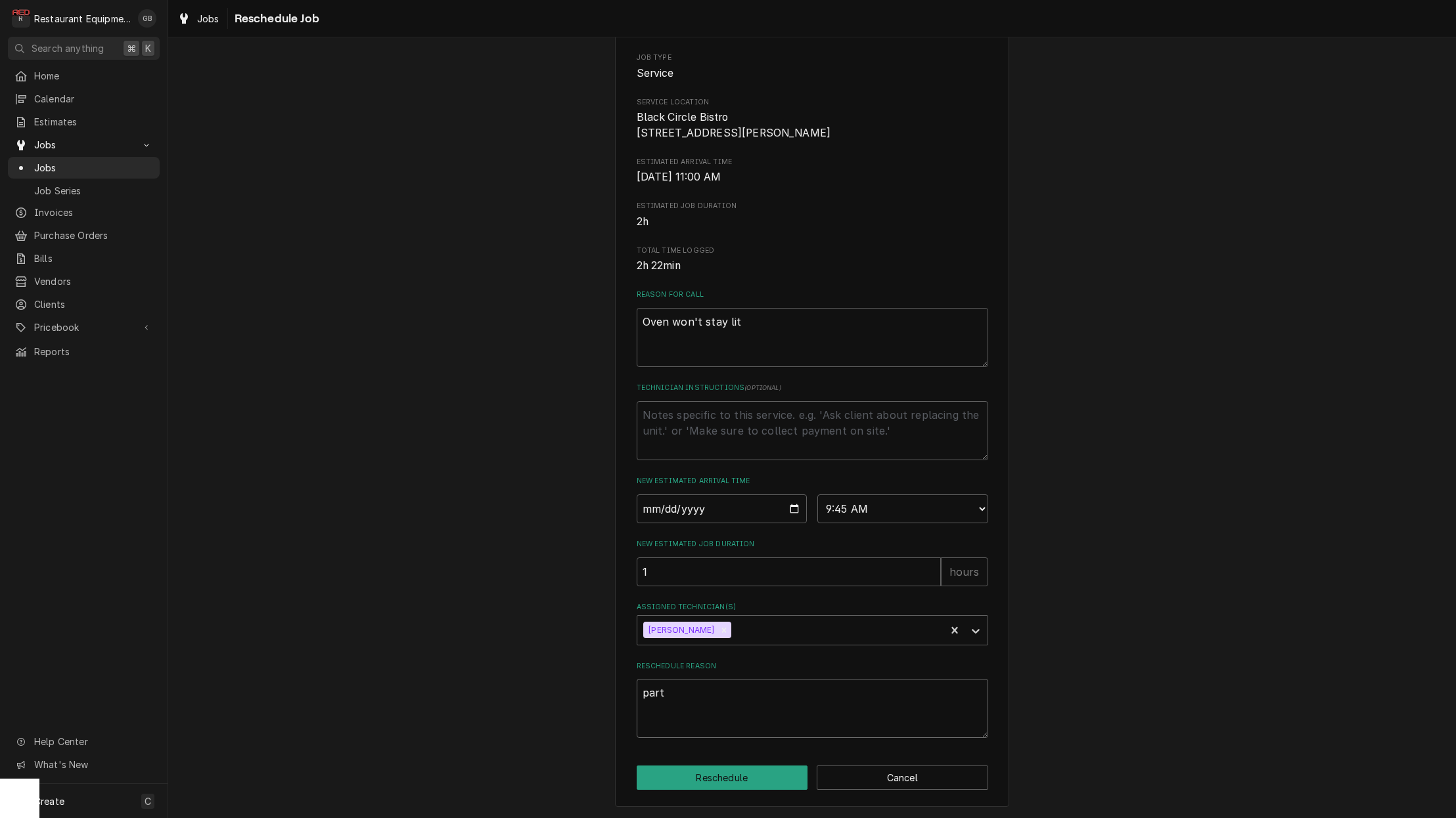
type textarea "x"
type textarea "parts"
drag, startPoint x: 739, startPoint y: 755, endPoint x: 731, endPoint y: 781, distance: 27.2
click at [731, 781] on button "Reschedule" at bounding box center [722, 778] width 172 height 24
type textarea "x"
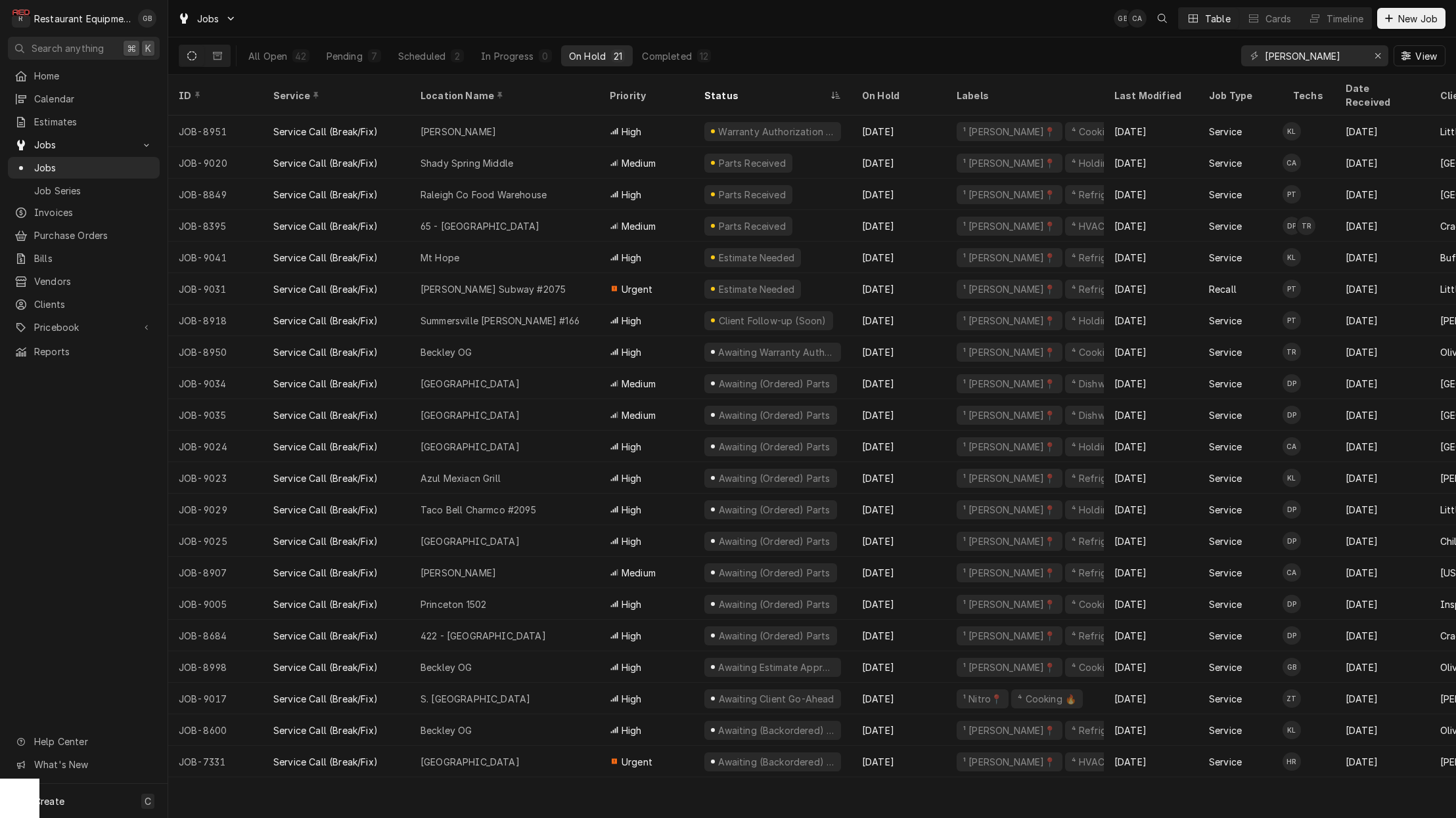
click at [355, 51] on div "Pending" at bounding box center [345, 56] width 36 height 14
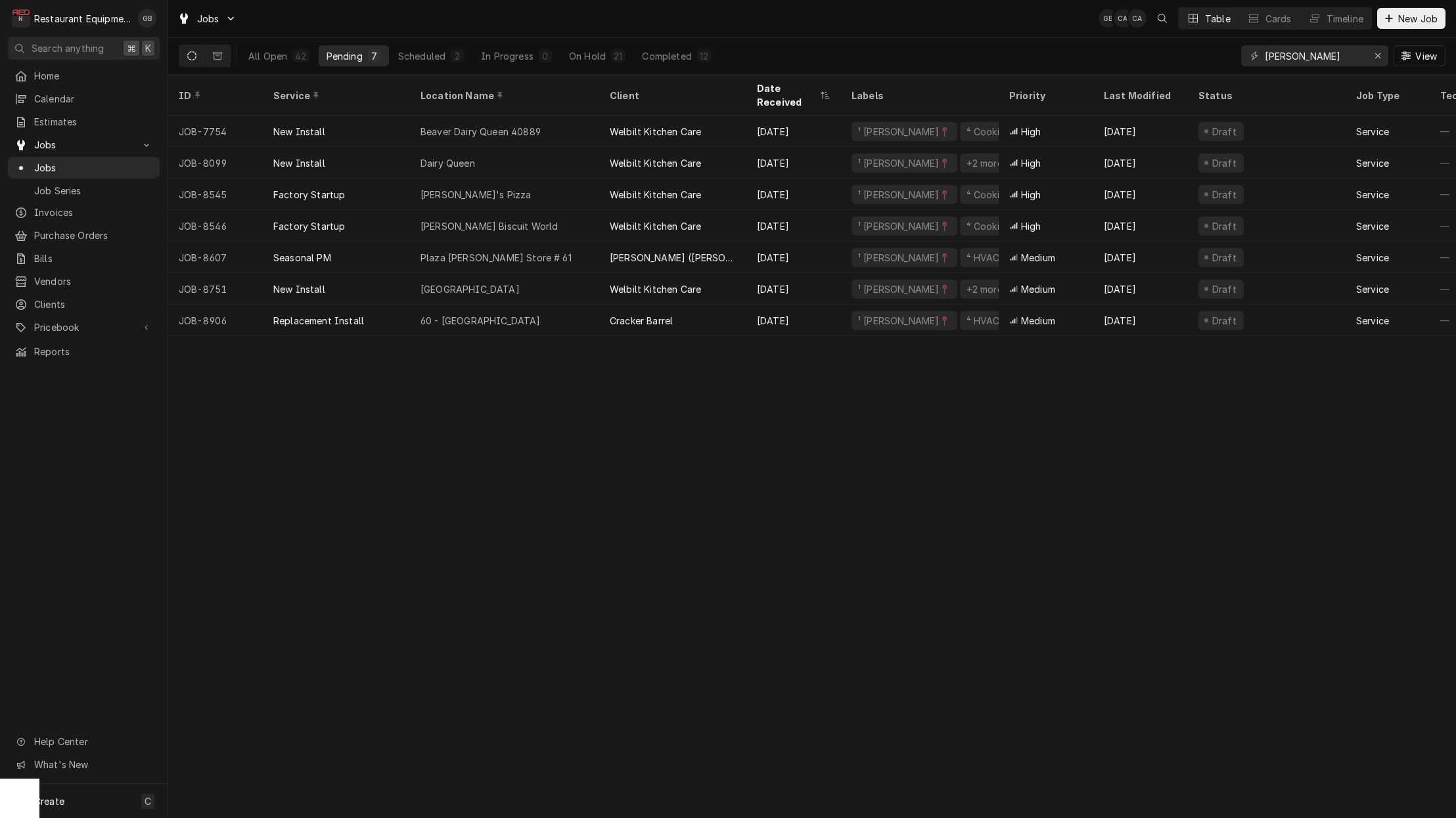
click at [444, 53] on div "Scheduled" at bounding box center [422, 56] width 47 height 14
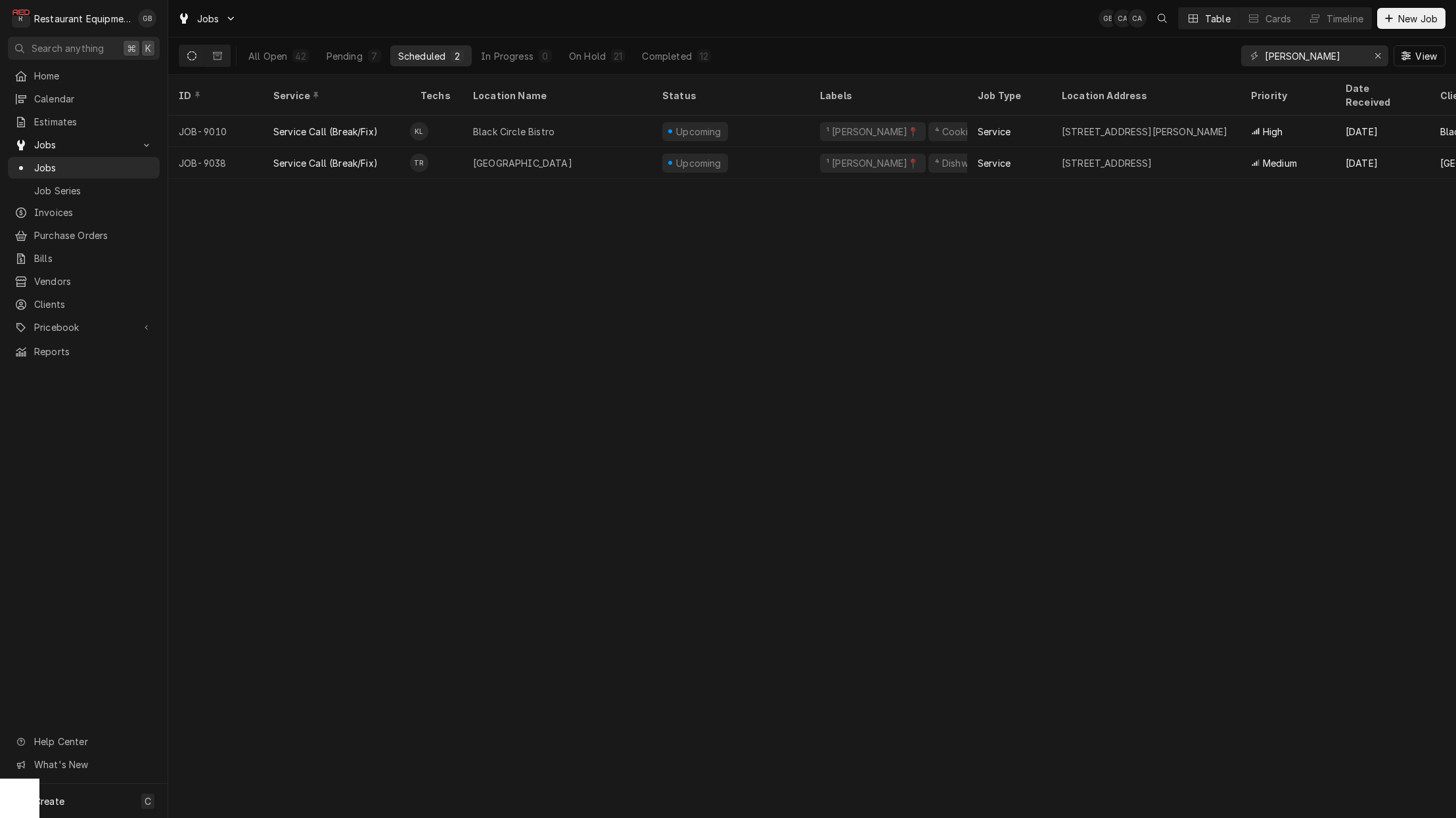
click at [357, 54] on div "Pending" at bounding box center [345, 56] width 36 height 14
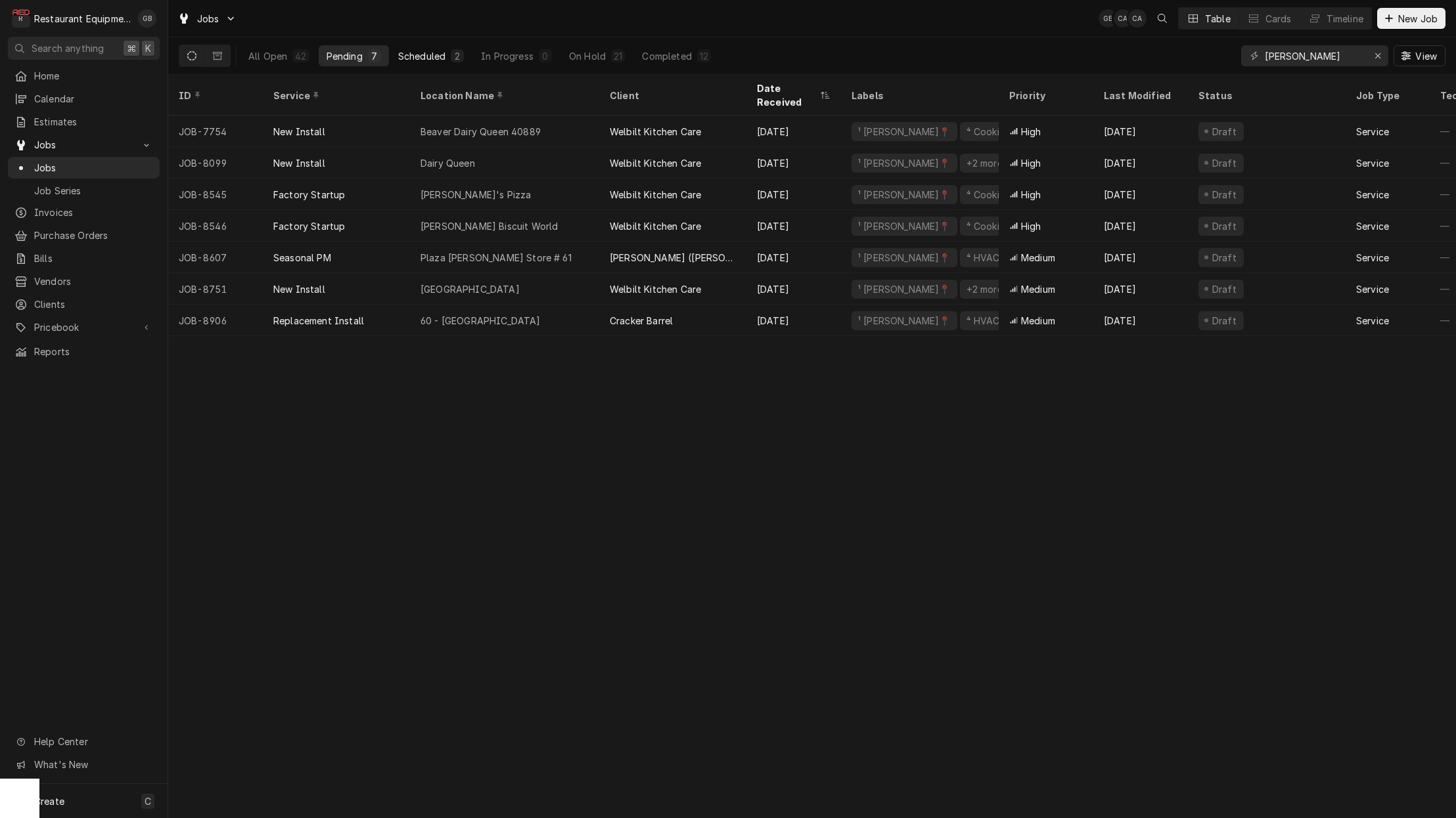
drag, startPoint x: 0, startPoint y: 0, endPoint x: 436, endPoint y: 51, distance: 439.0
click at [436, 51] on div "Scheduled" at bounding box center [422, 56] width 47 height 14
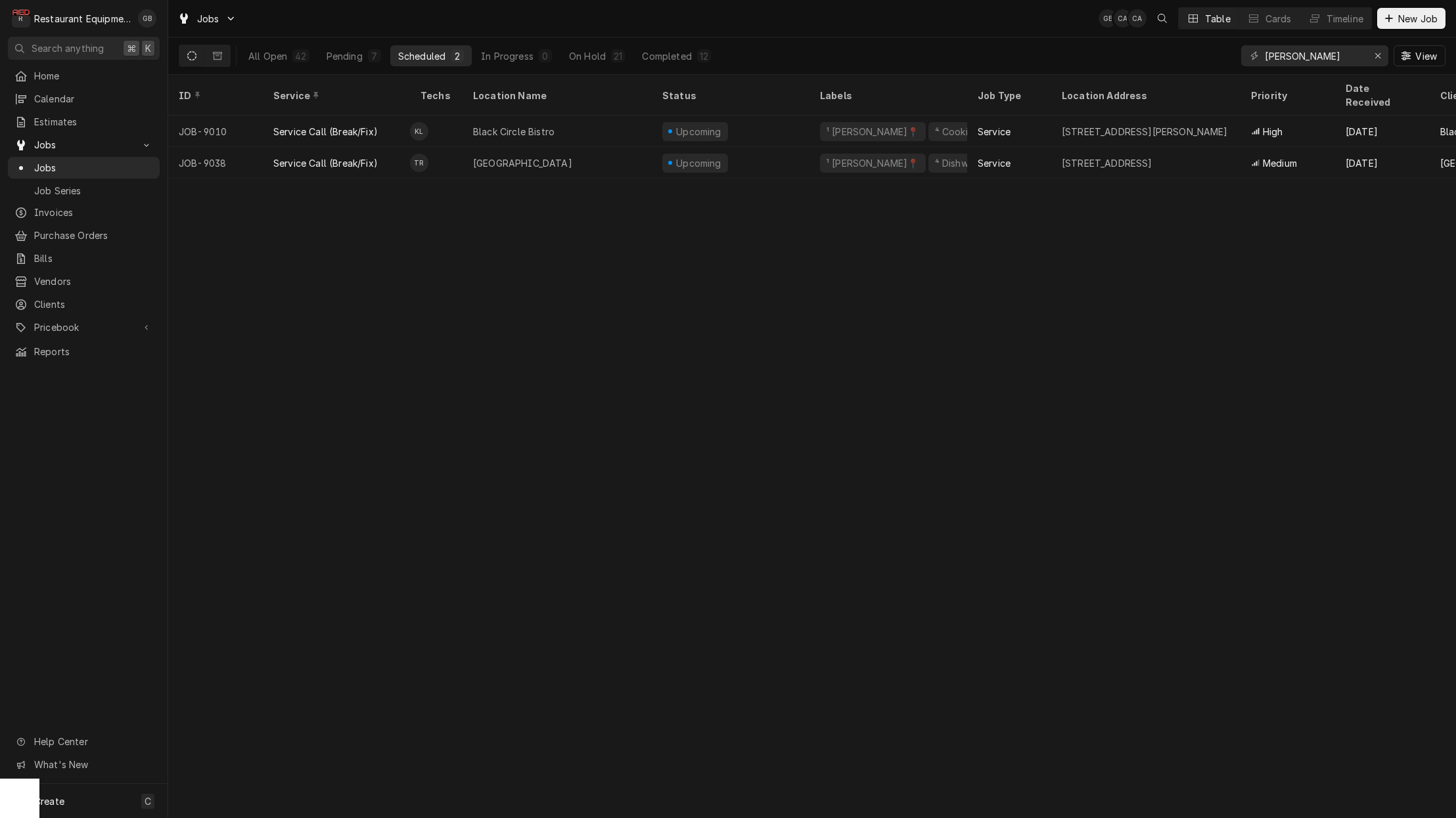
click at [555, 115] on div "Black Circle Bistro" at bounding box center [557, 131] width 189 height 31
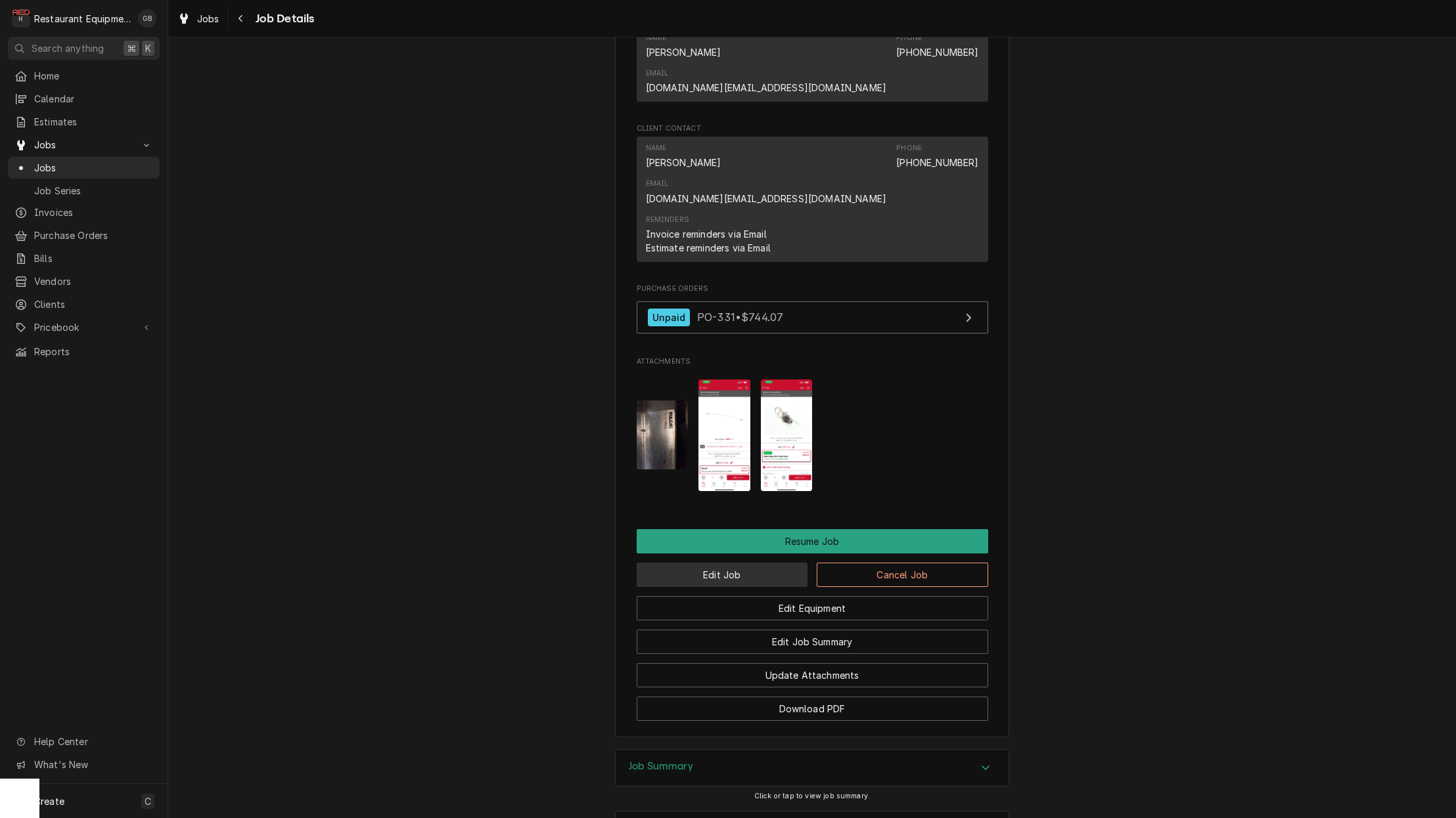
scroll to position [1, 0]
click at [731, 563] on button "Edit Job" at bounding box center [722, 575] width 172 height 24
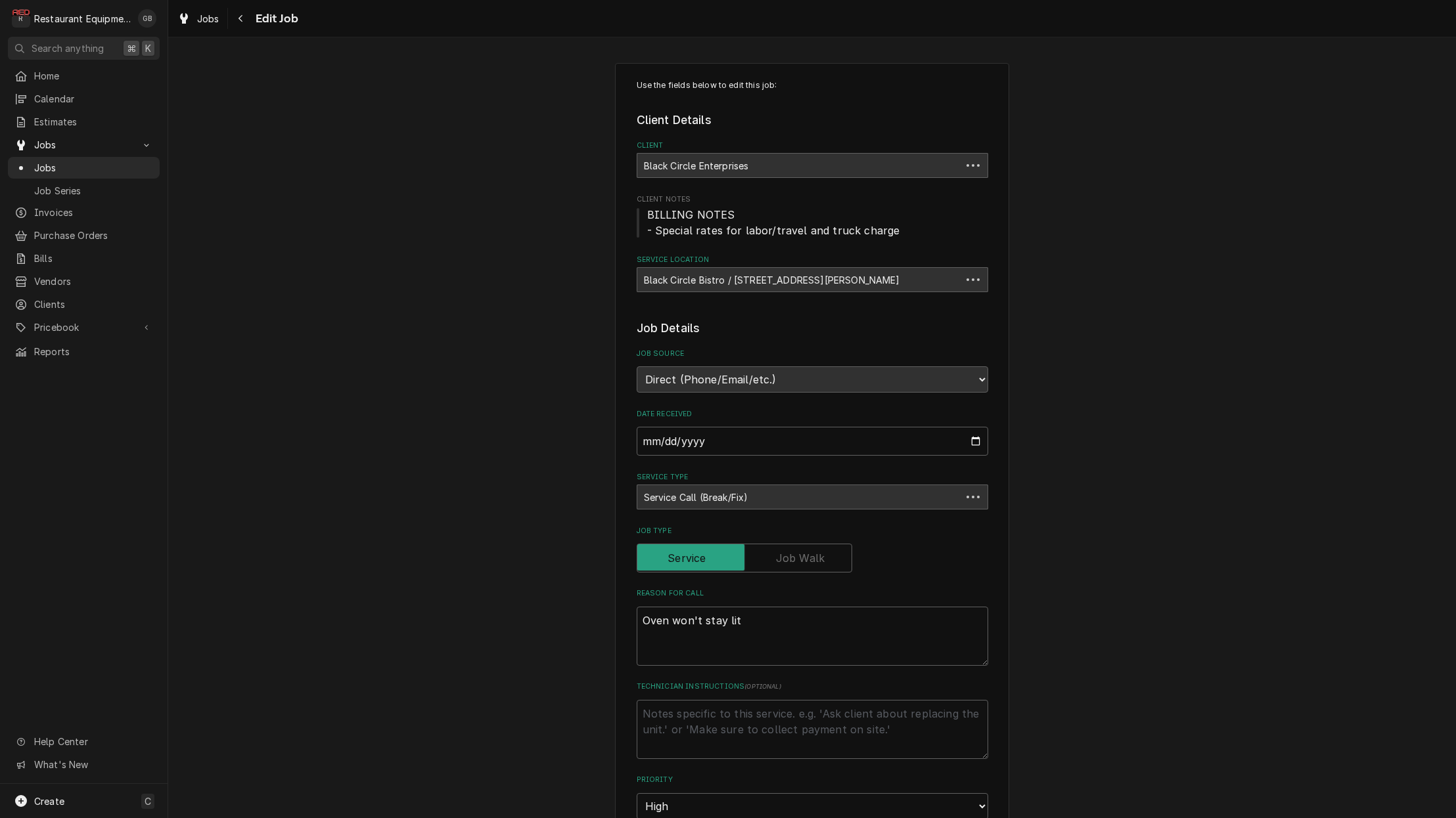
type textarea "x"
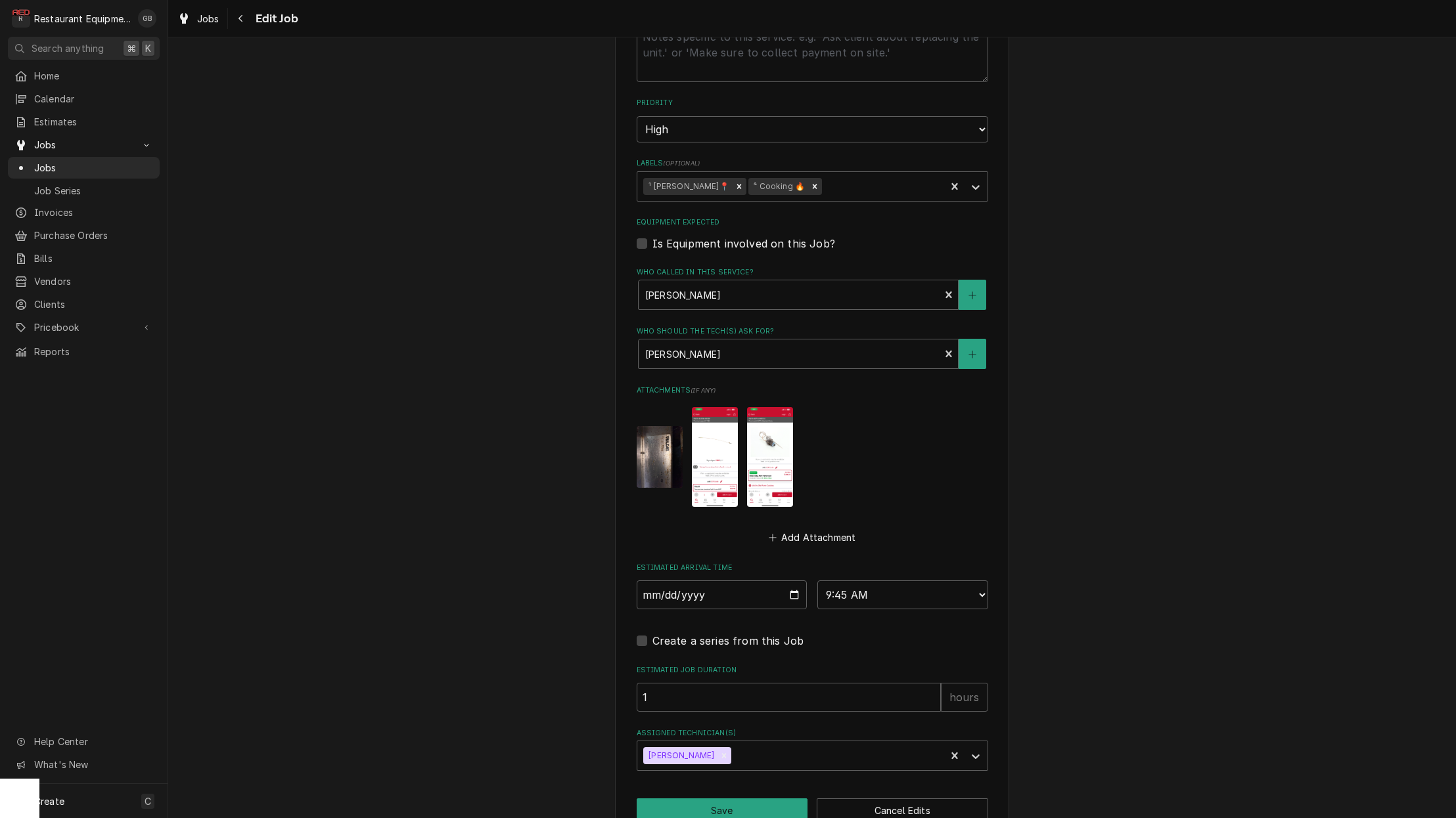
scroll to position [680, 0]
select select "08:30:00"
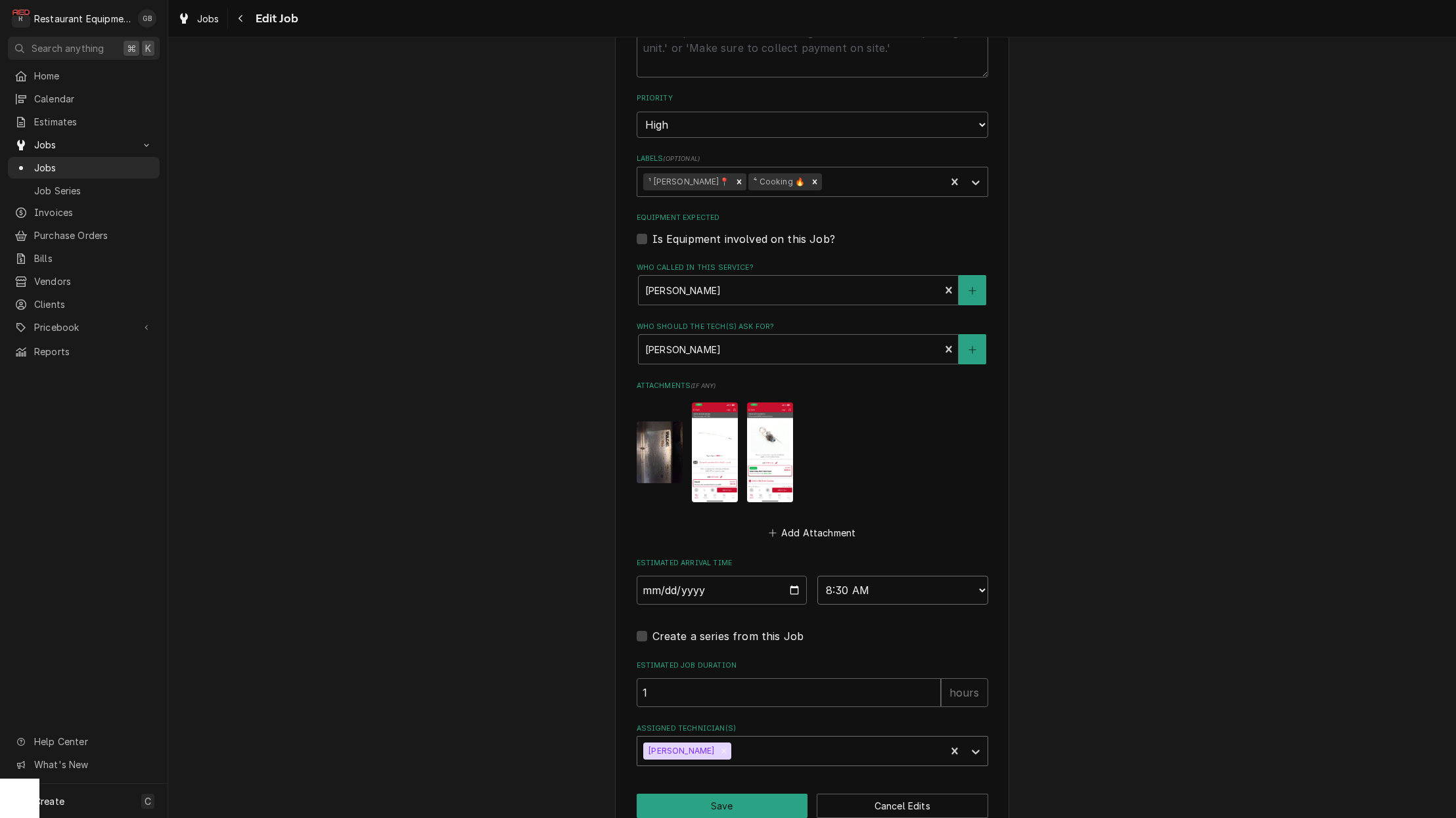
scroll to position [681, 0]
click at [803, 794] on button "Save" at bounding box center [722, 806] width 172 height 24
type textarea "x"
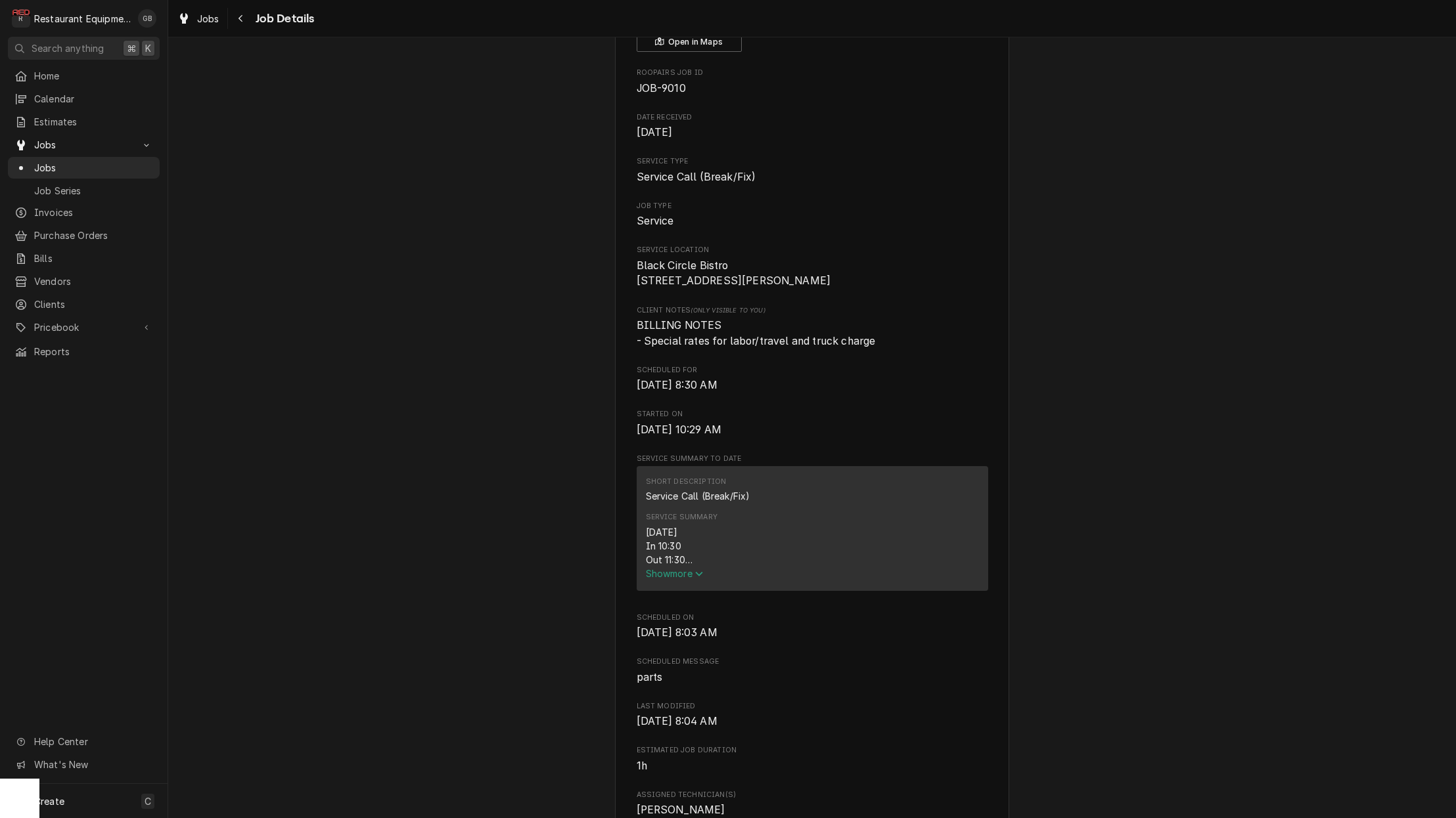
scroll to position [83, 0]
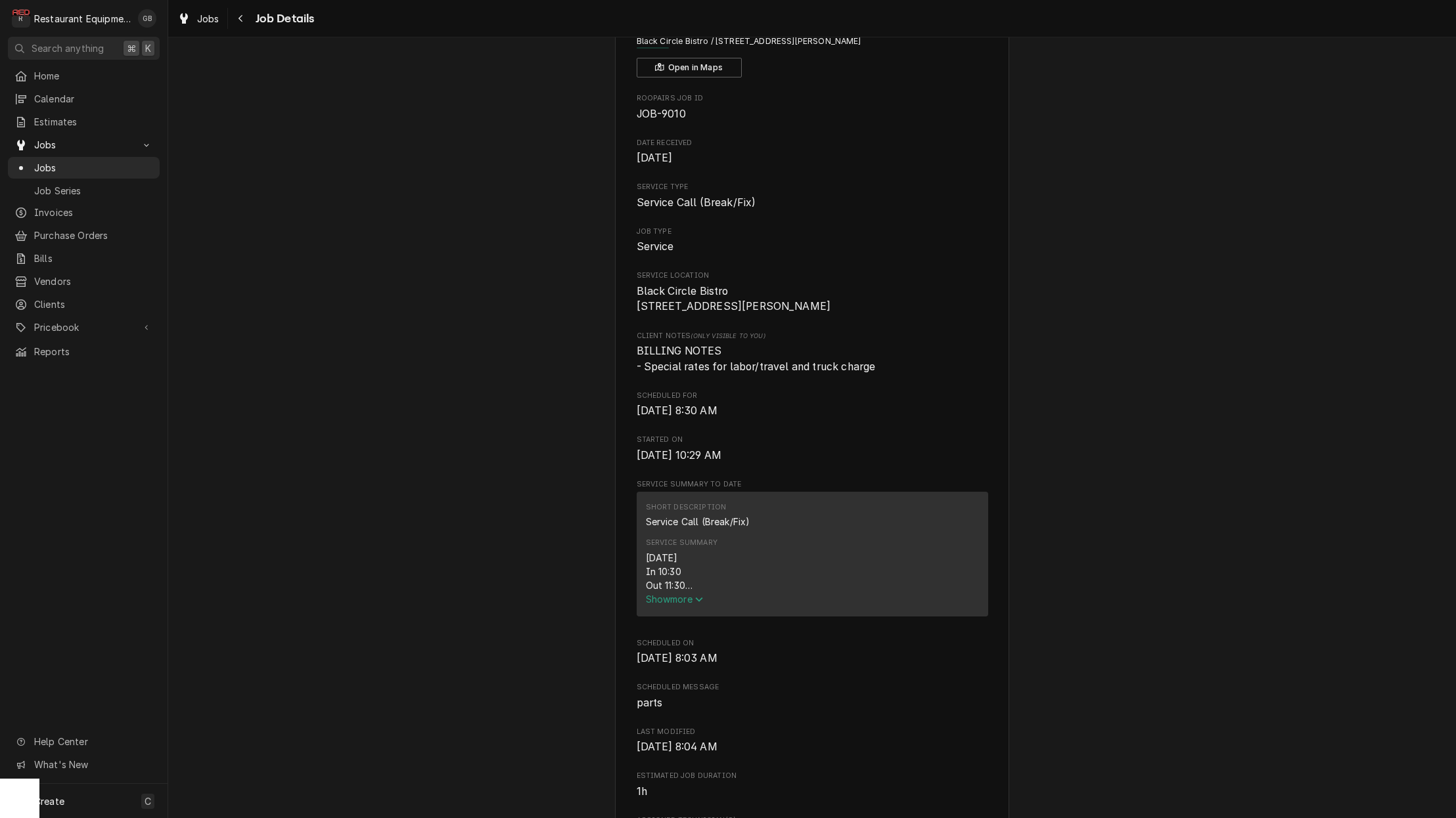
click at [241, 15] on icon "Navigate back" at bounding box center [241, 18] width 6 height 9
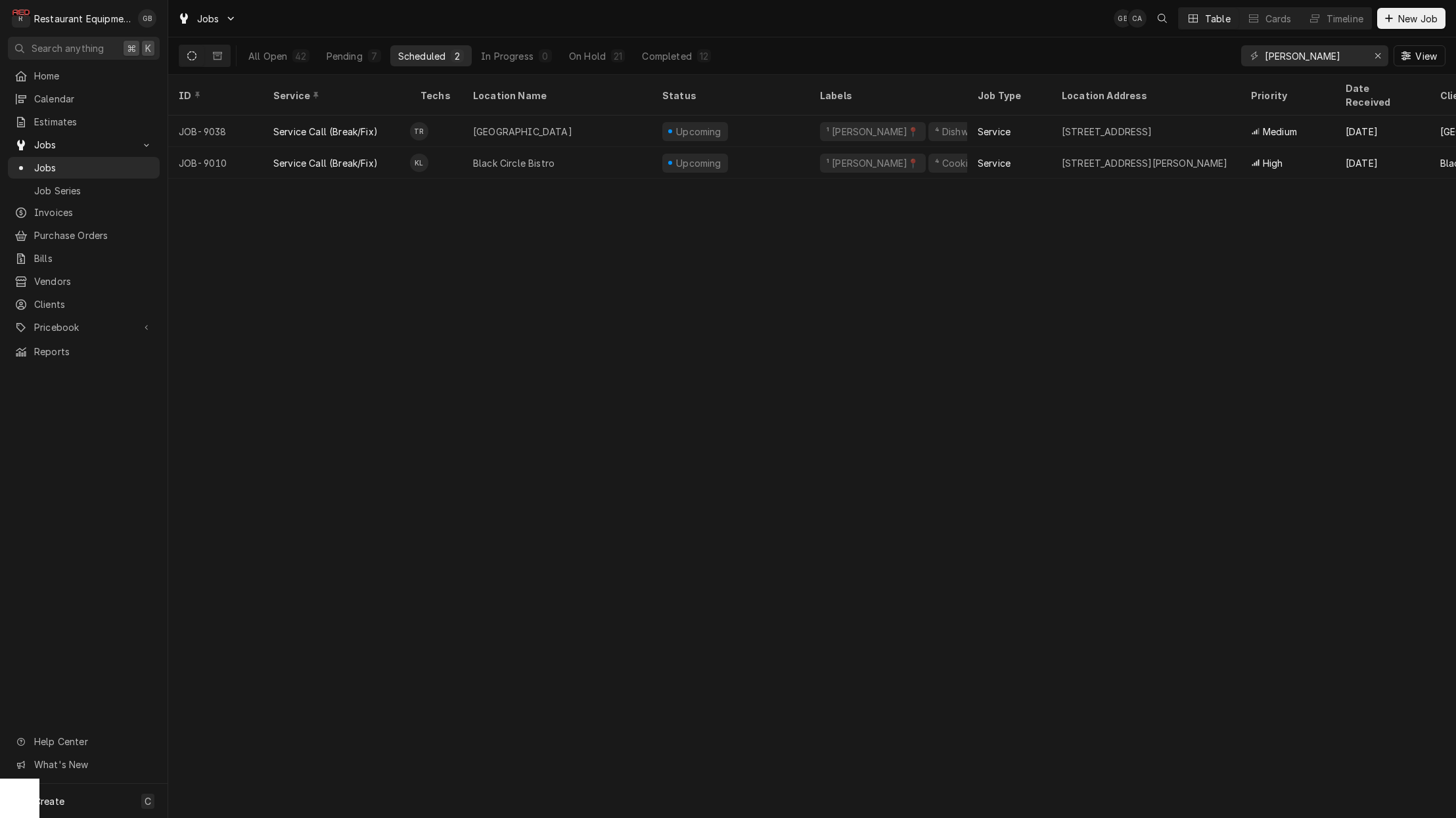
click at [598, 60] on div "On Hold" at bounding box center [587, 56] width 37 height 14
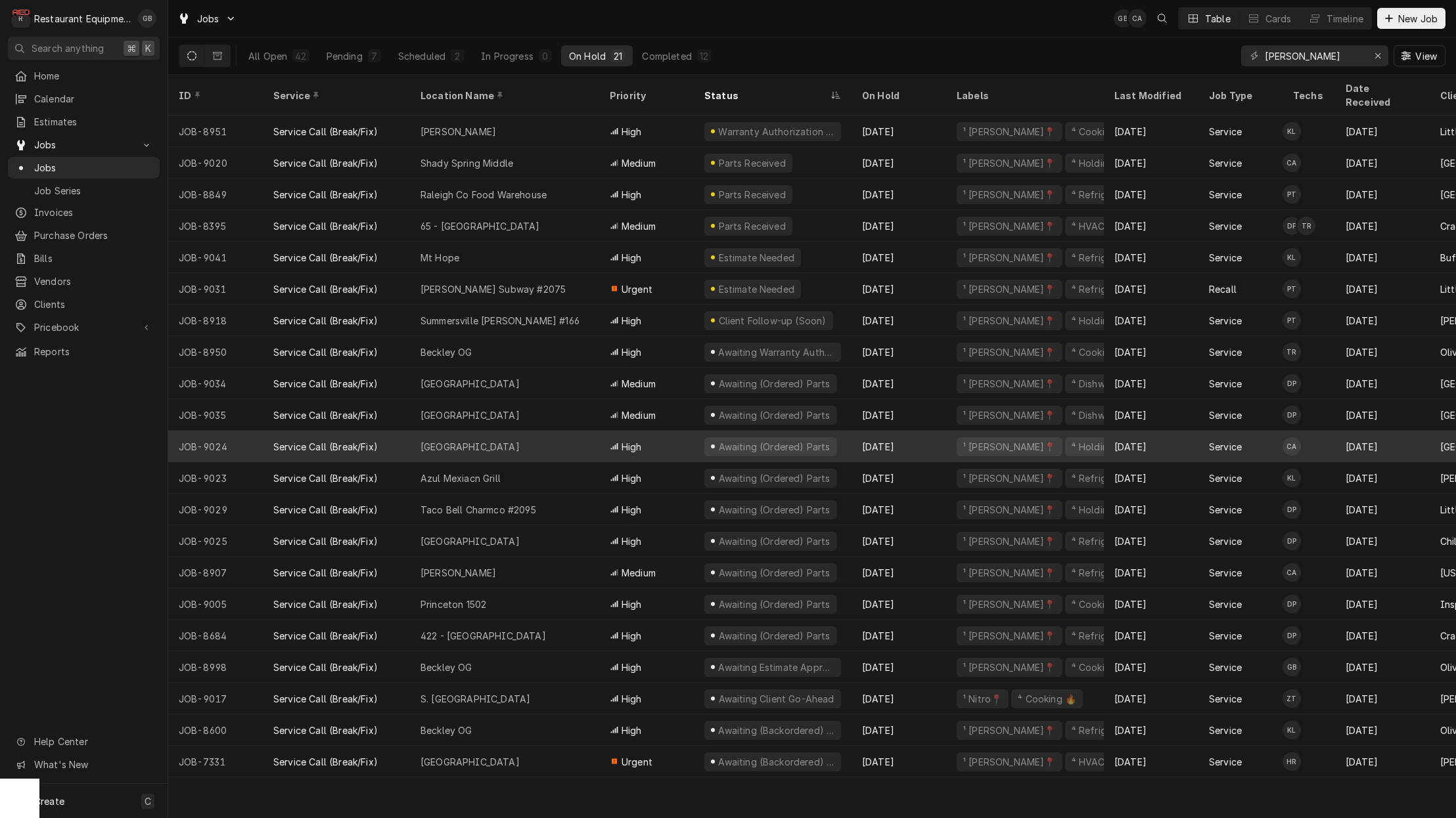
click at [368, 54] on div "7" at bounding box center [374, 56] width 13 height 13
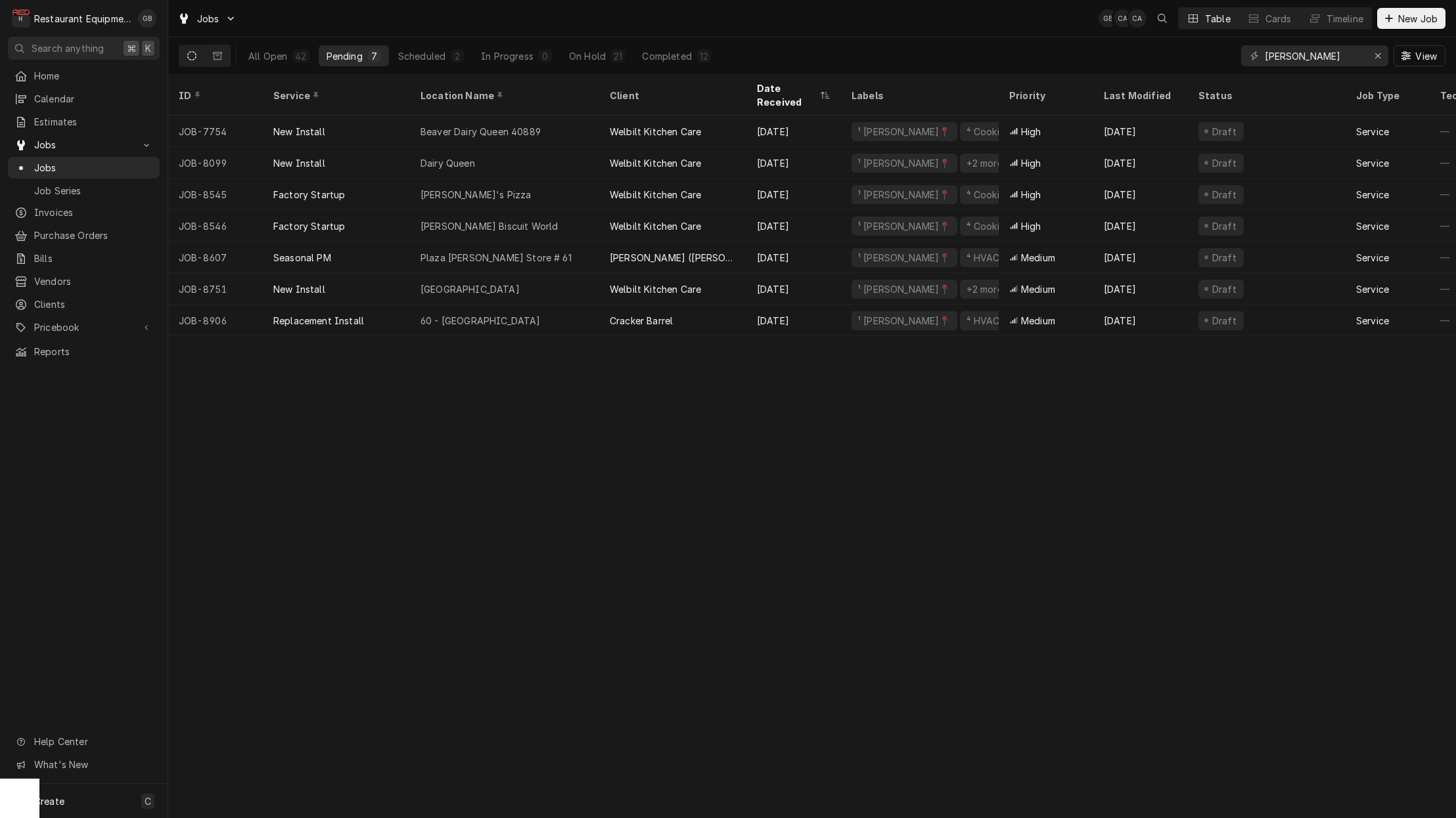
click at [373, 56] on div "7" at bounding box center [374, 56] width 8 height 14
click at [413, 52] on div "Scheduled" at bounding box center [422, 56] width 47 height 14
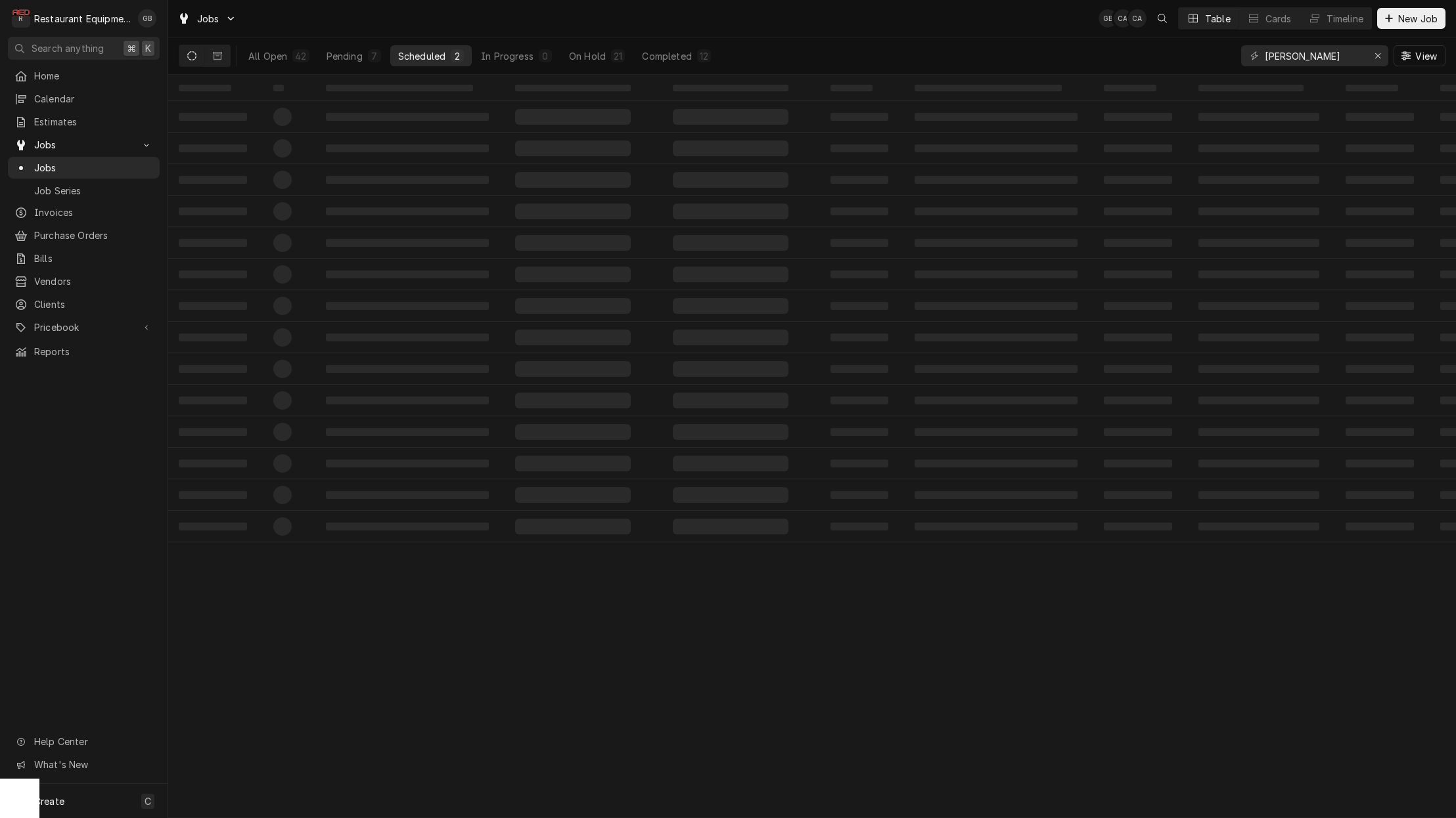
click at [371, 51] on div "7" at bounding box center [374, 56] width 8 height 14
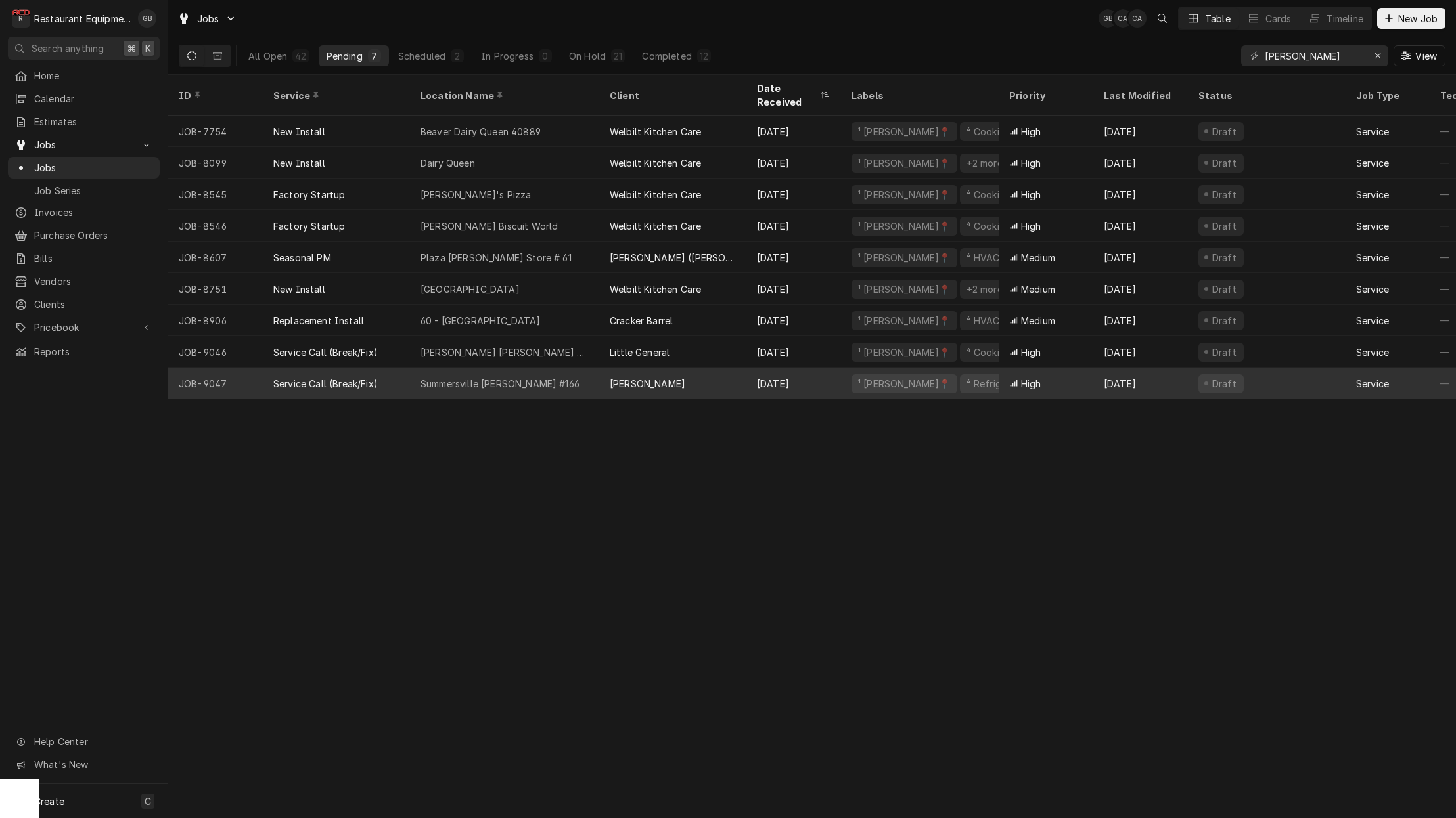
click at [457, 345] on div "Glen Jean # 2420" at bounding box center [505, 352] width 168 height 14
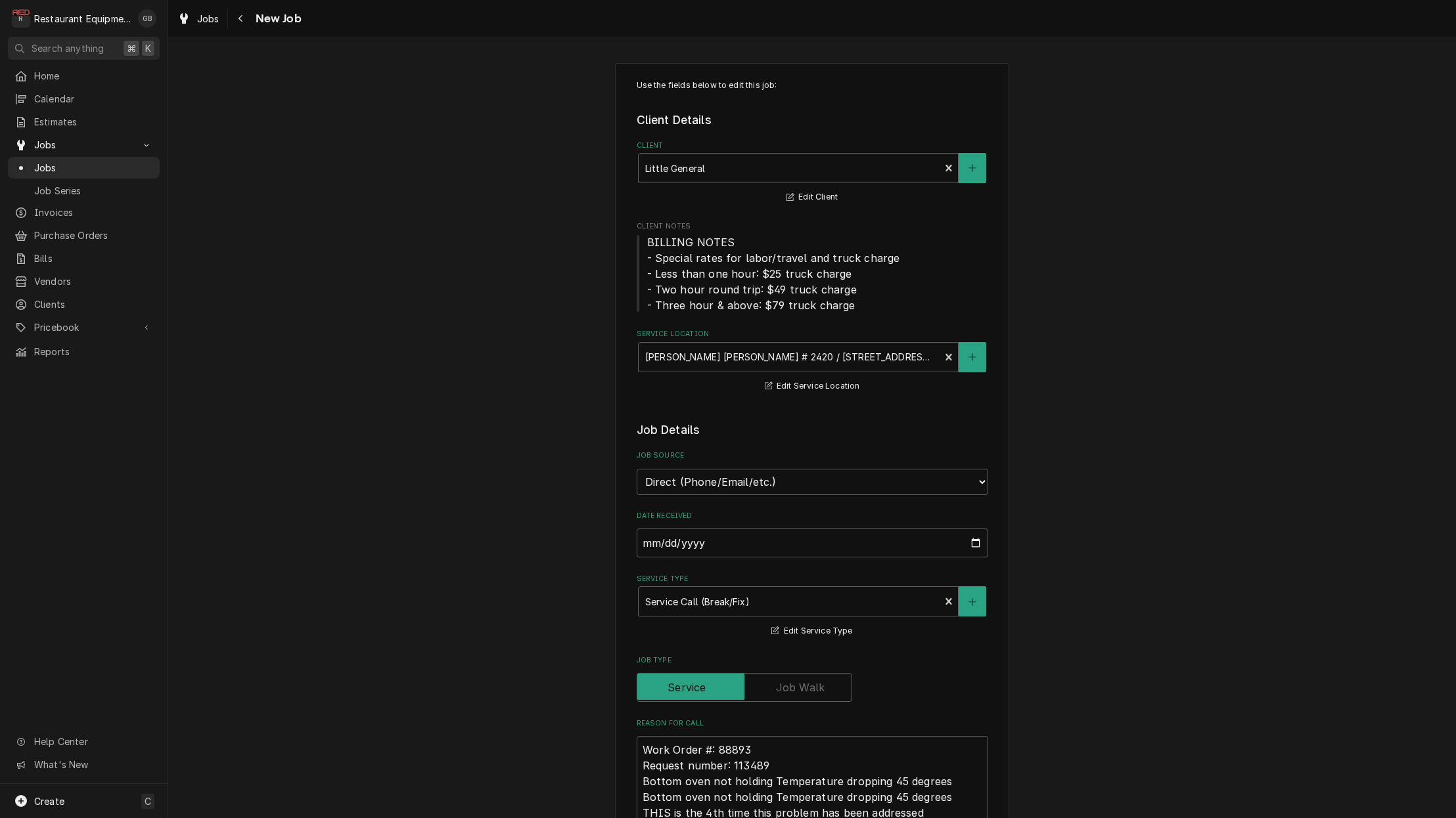
type textarea "x"
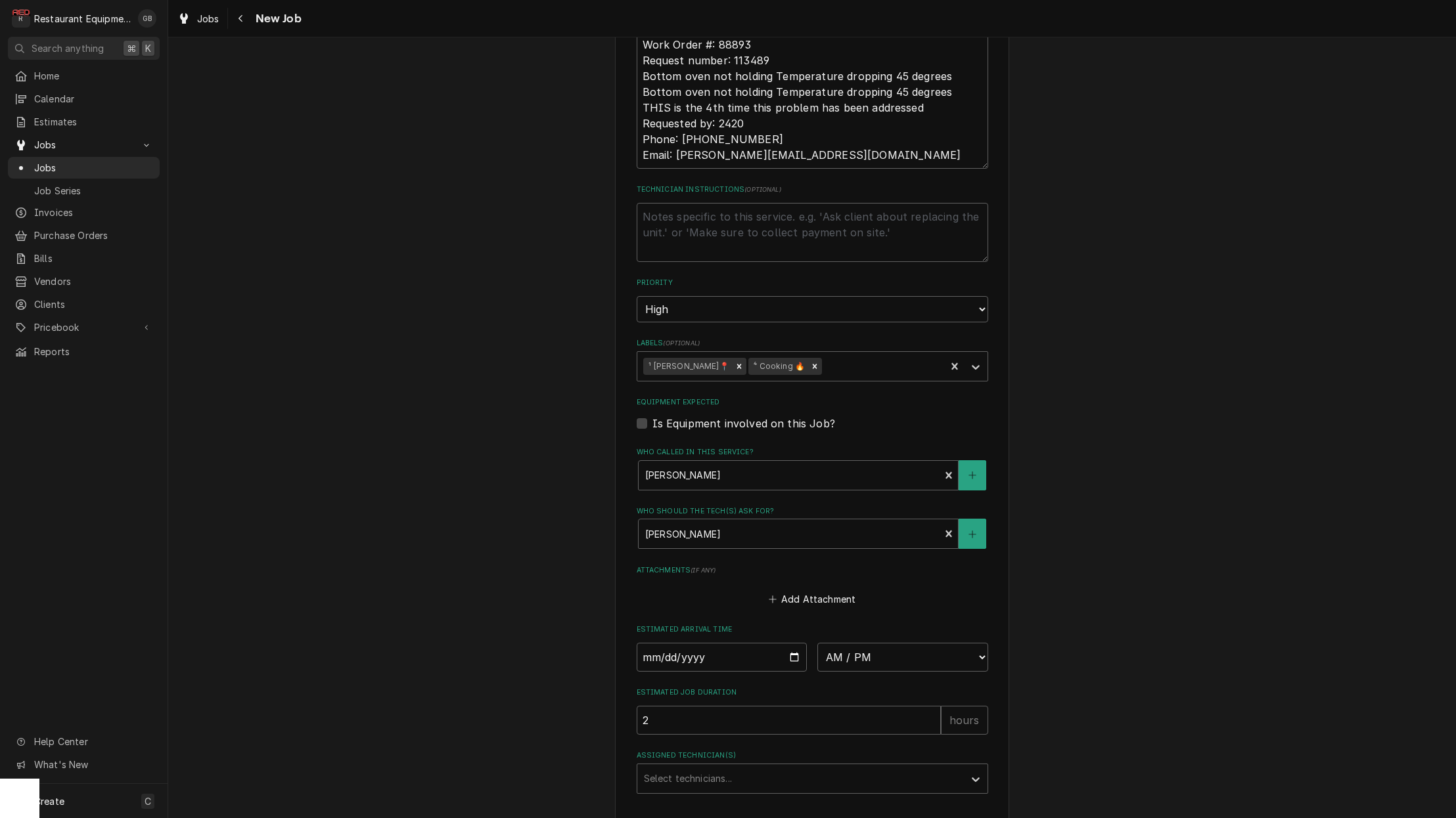
scroll to position [706, 0]
drag, startPoint x: 720, startPoint y: 612, endPoint x: 676, endPoint y: 623, distance: 45.4
click at [676, 642] on input "Date" at bounding box center [722, 657] width 171 height 29
type input "[DATE]"
type textarea "x"
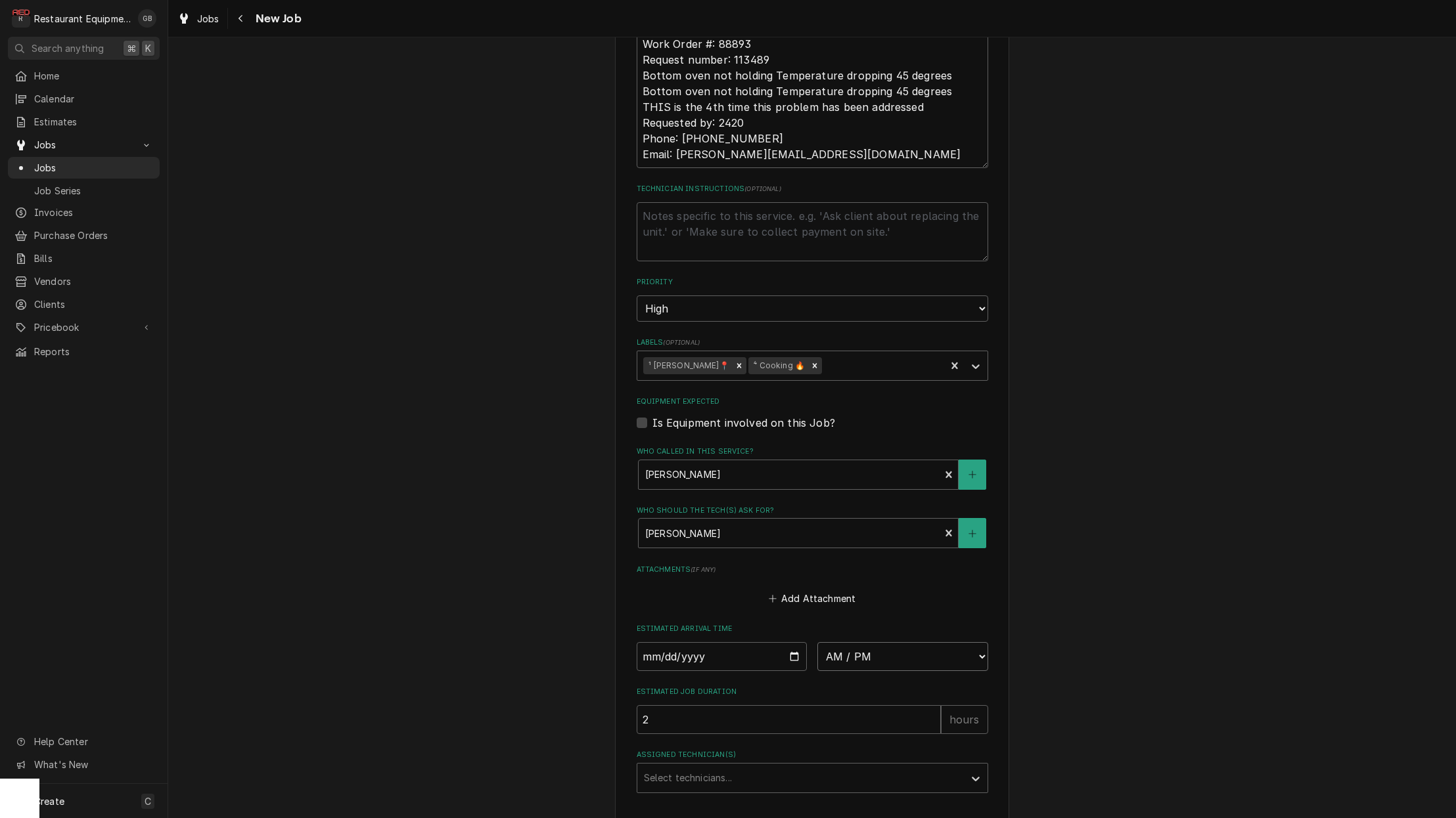
select select "09:30:00"
type textarea "x"
click at [891, 744] on input "2" at bounding box center [788, 759] width 304 height 29
drag, startPoint x: 676, startPoint y: 623, endPoint x: 914, endPoint y: 637, distance: 238.4
click at [914, 637] on fieldset "Job Details Job Source Direct (Phone/Email/etc.) Service Channel Corrigo Ecotra…" at bounding box center [811, 274] width 351 height 1116
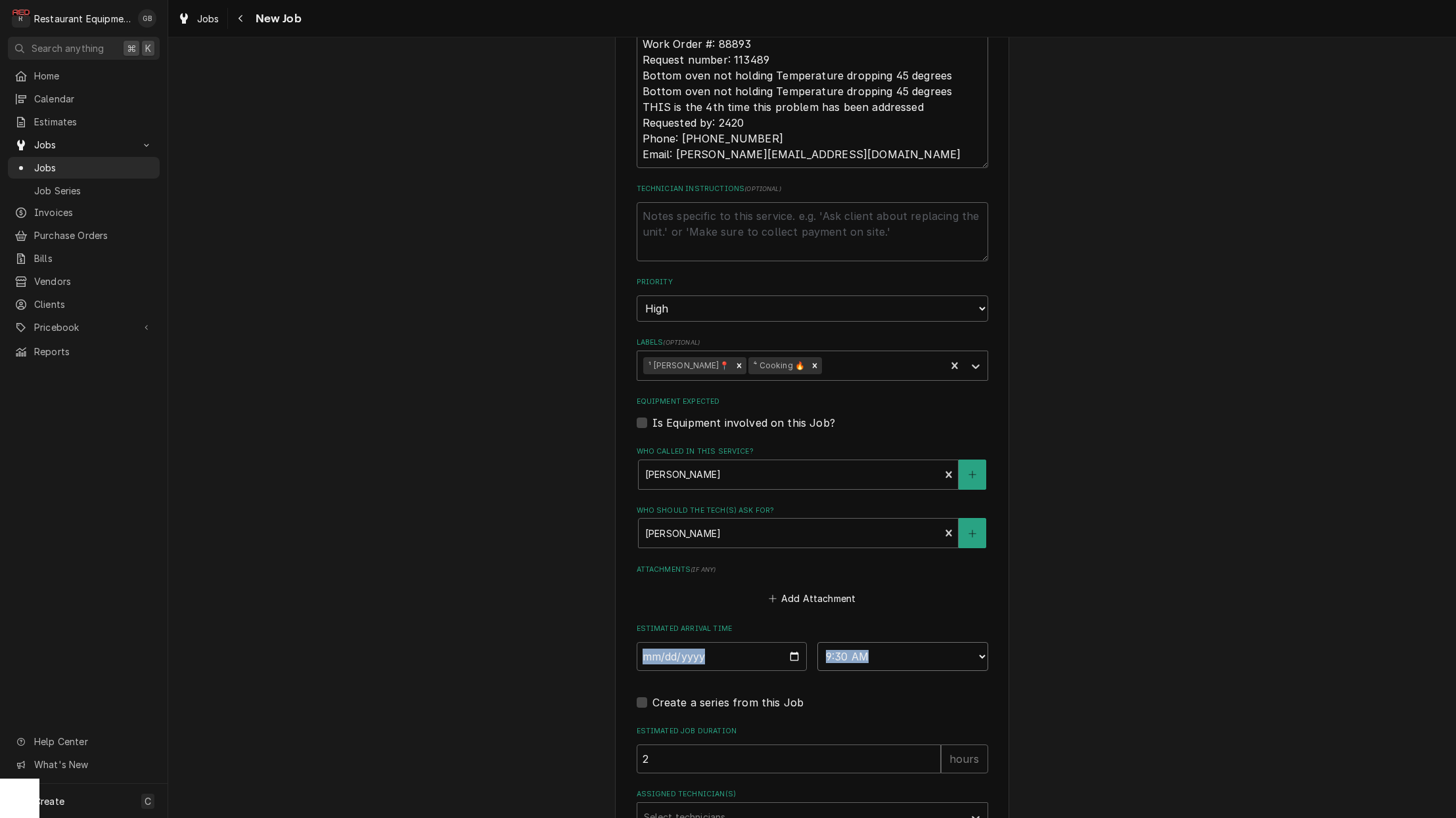
select select "08:45:00"
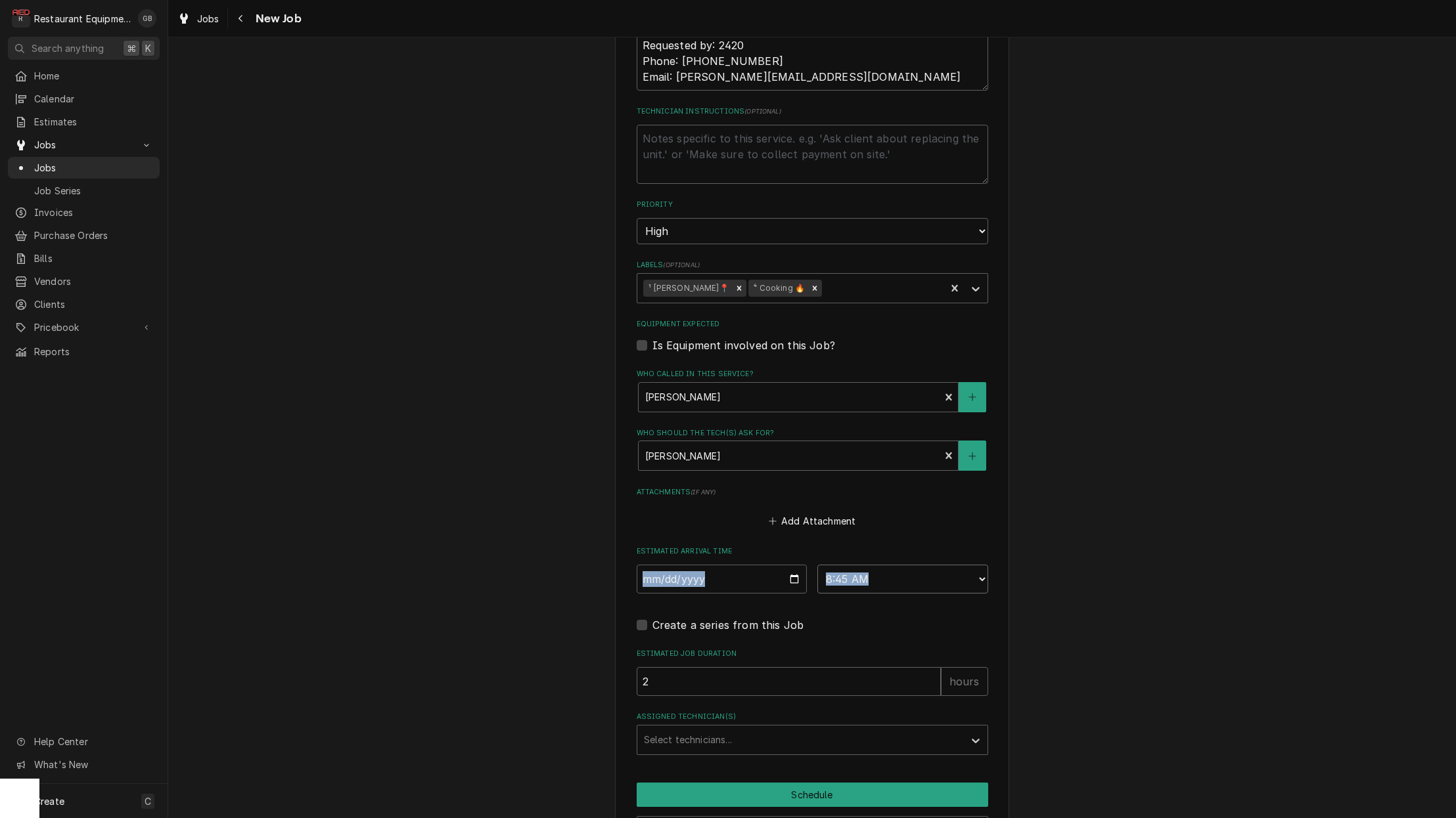
scroll to position [788, 0]
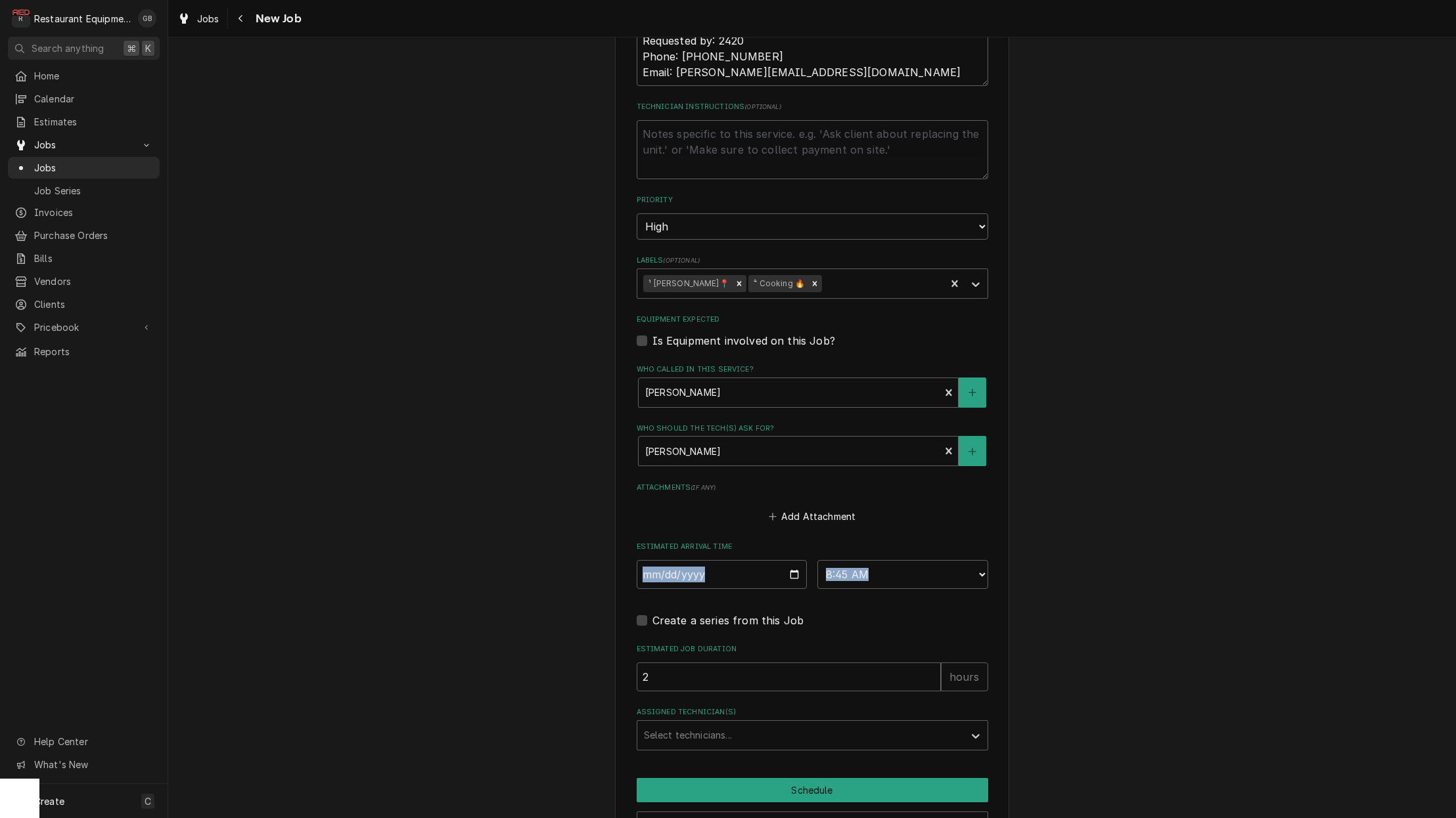
click at [868, 723] on div "Assigned Technician(s)" at bounding box center [800, 735] width 314 height 24
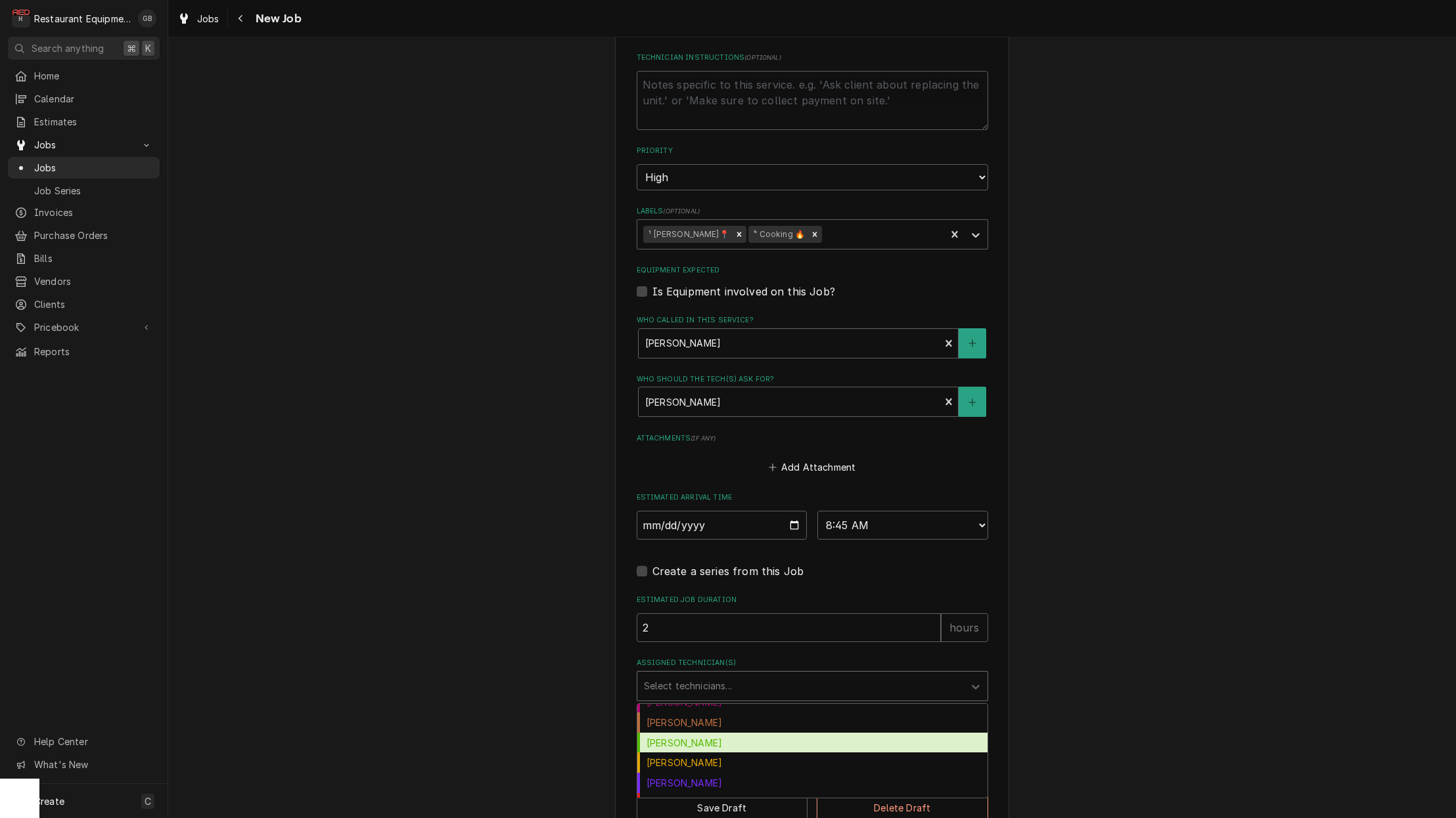
scroll to position [119, 0]
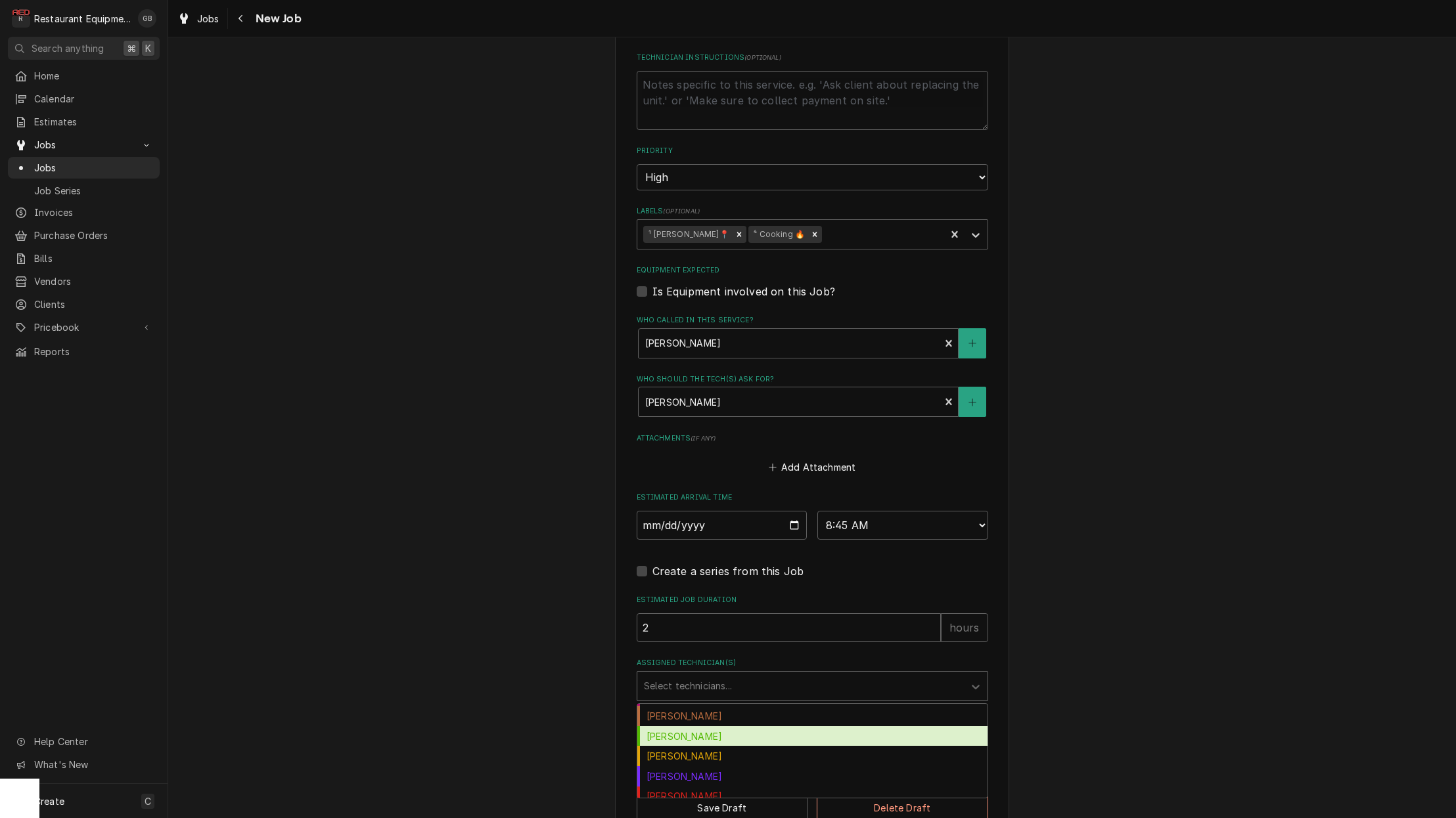
click at [697, 767] on div "[PERSON_NAME]" at bounding box center [812, 776] width 350 height 20
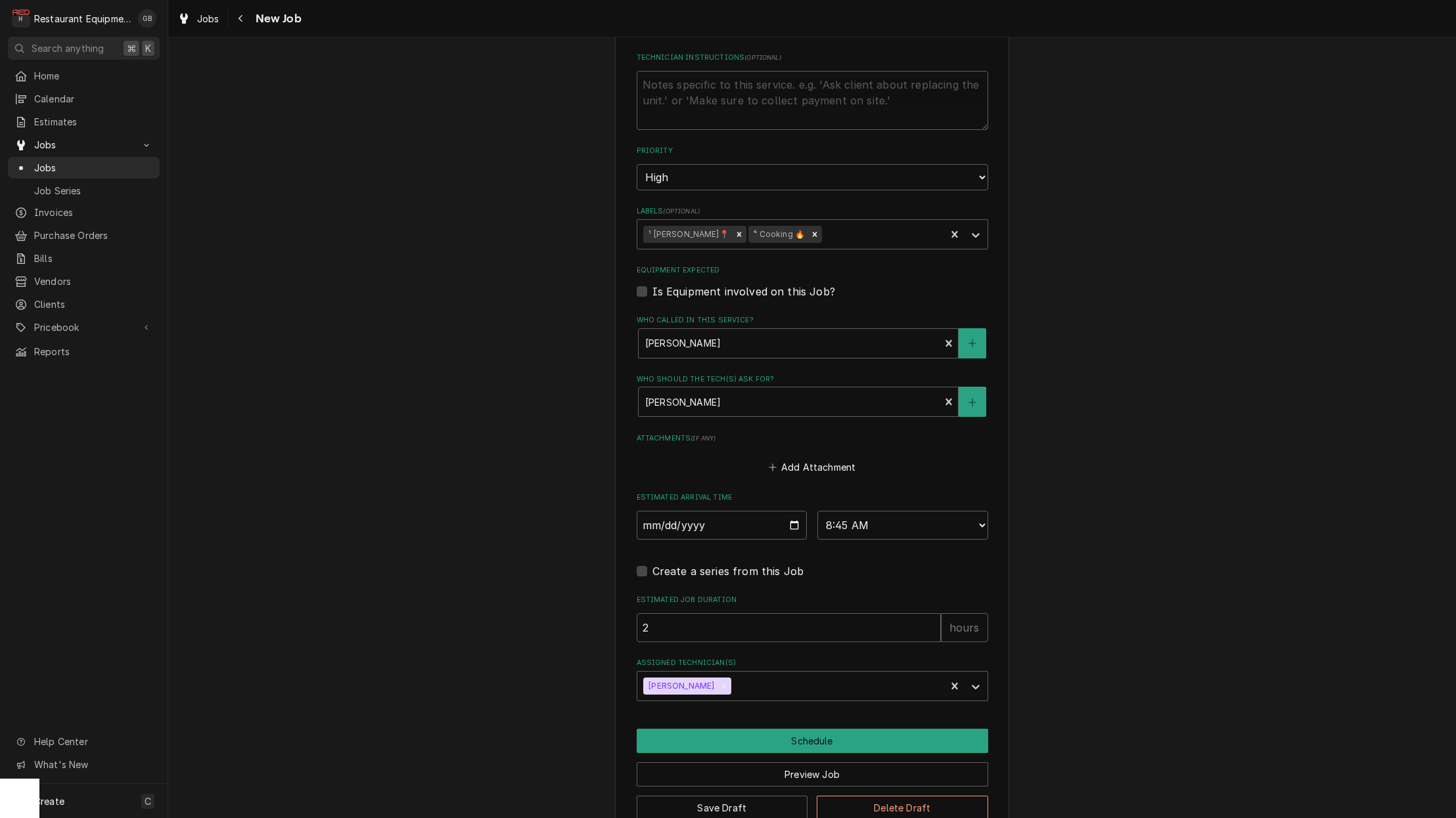
click at [805, 729] on button "Schedule" at bounding box center [811, 741] width 351 height 24
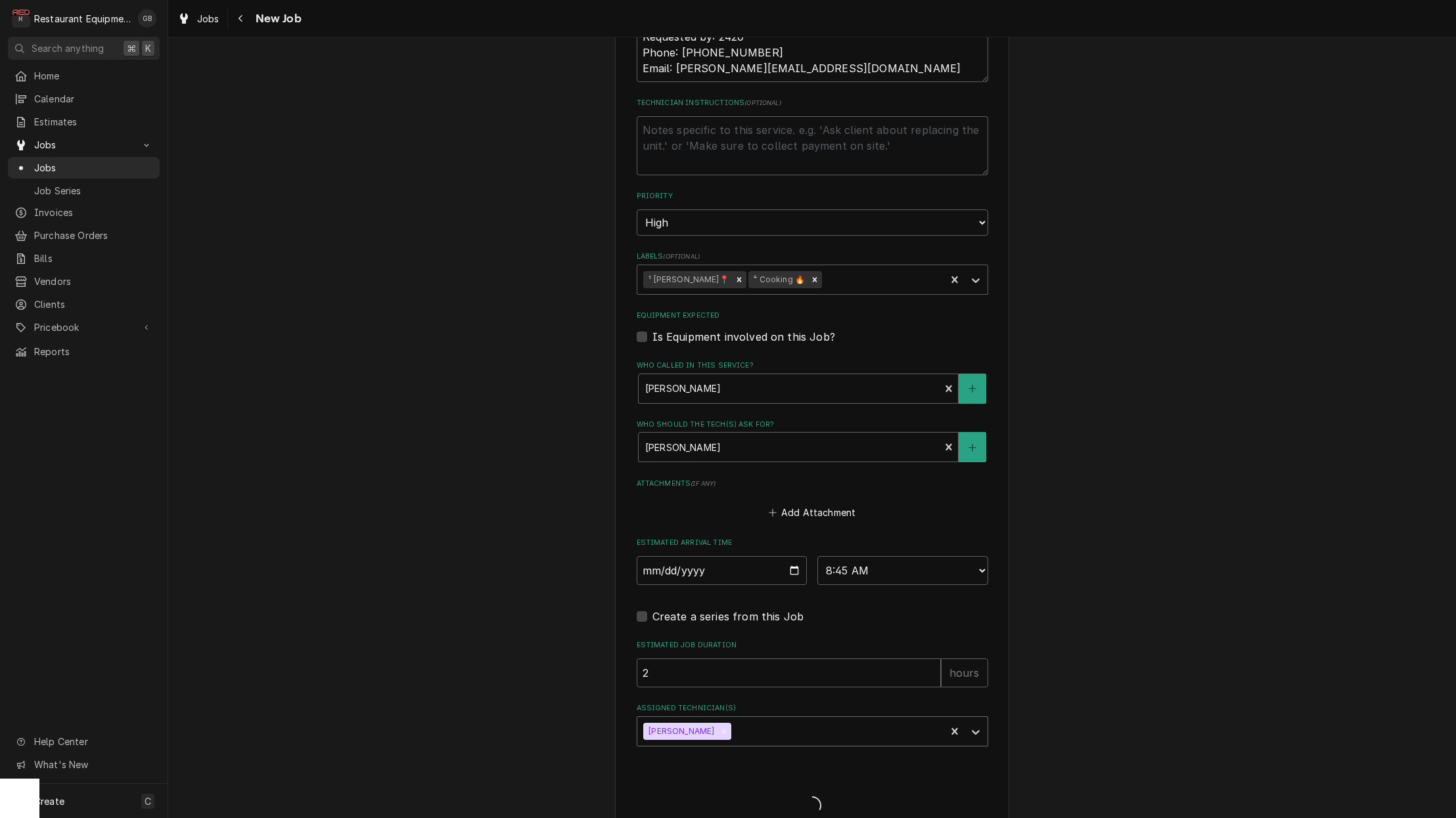
type textarea "x"
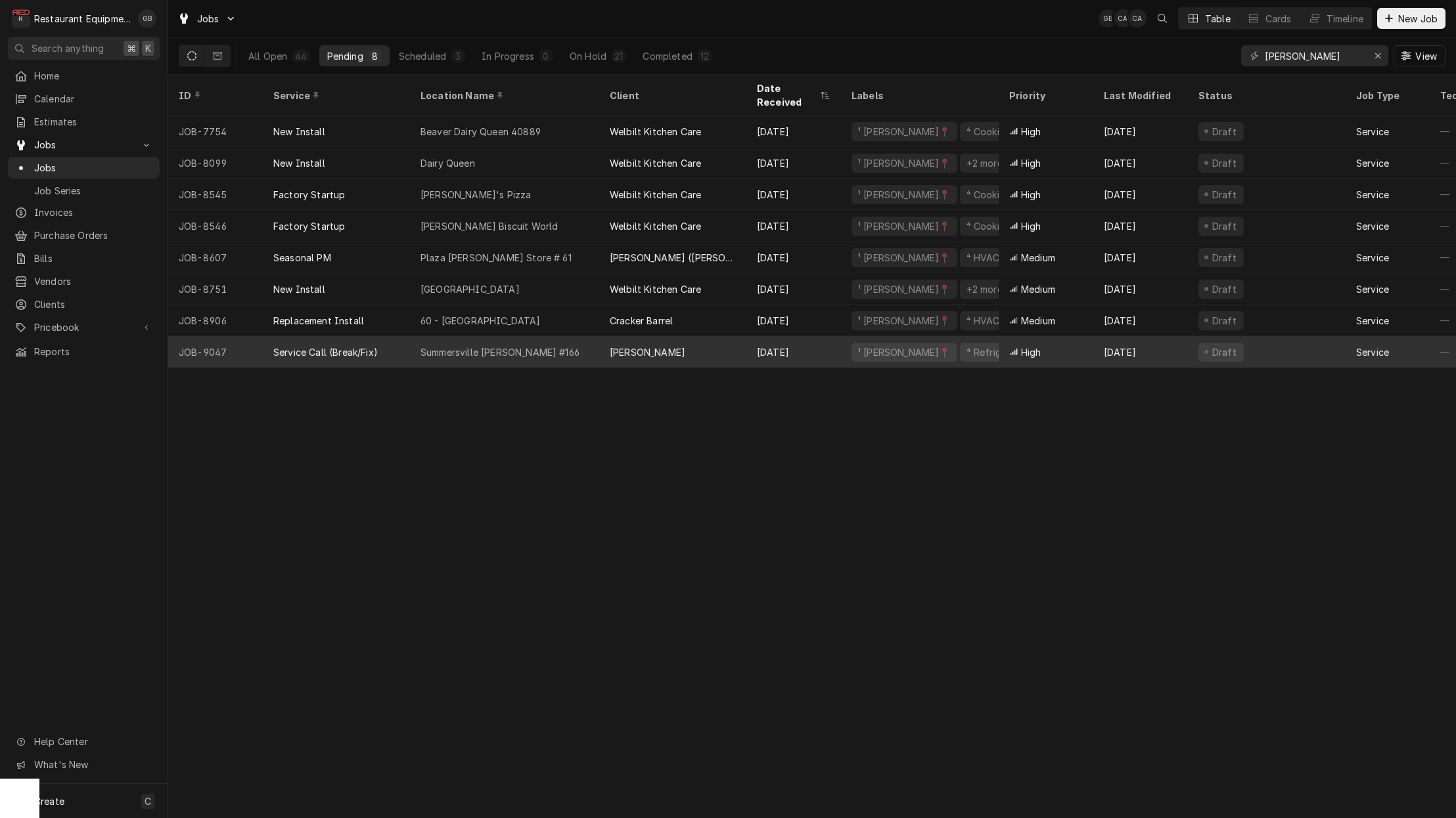
click at [517, 345] on div "Summersville Bob Evans #166" at bounding box center [500, 352] width 159 height 14
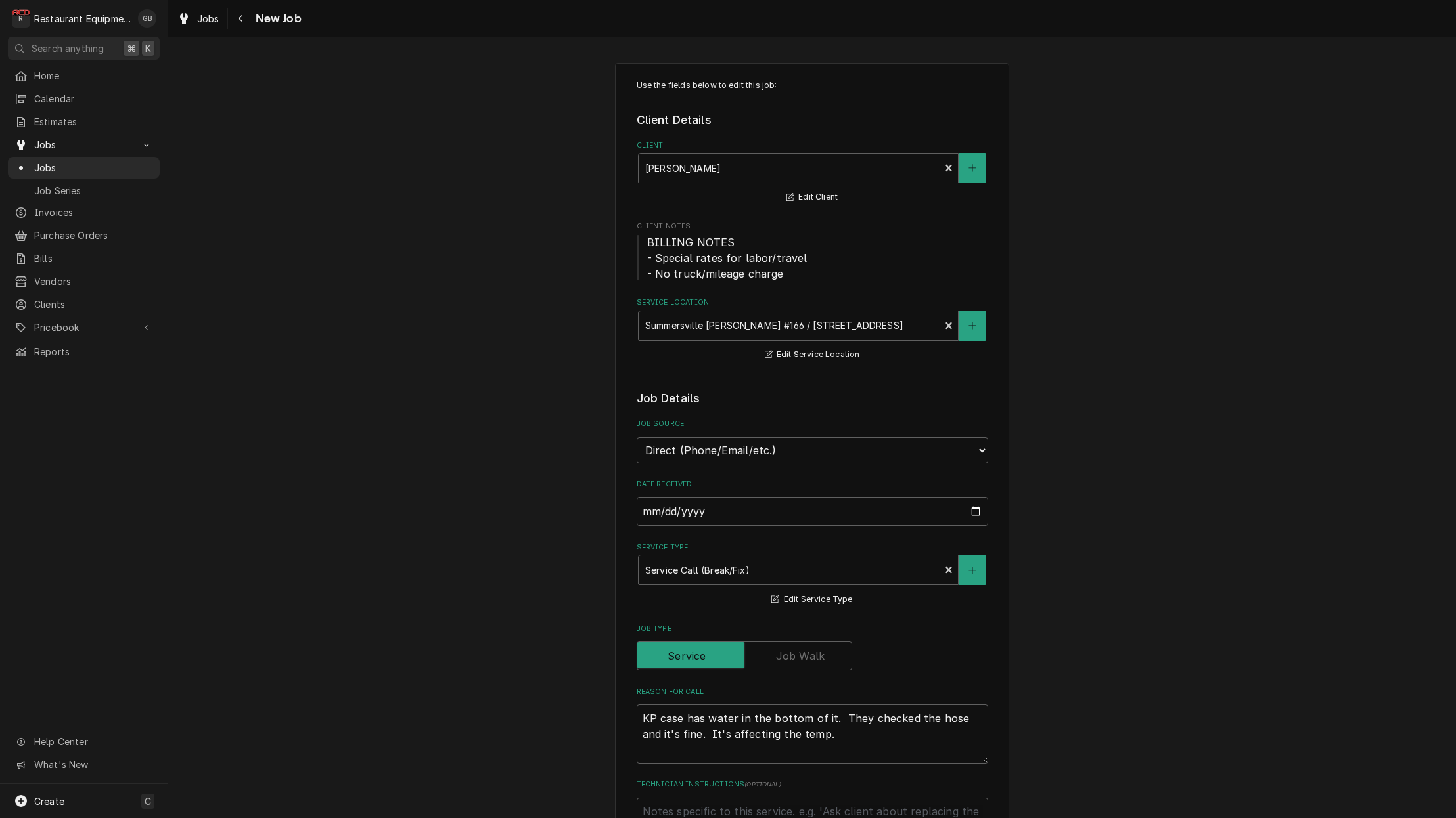
type textarea "x"
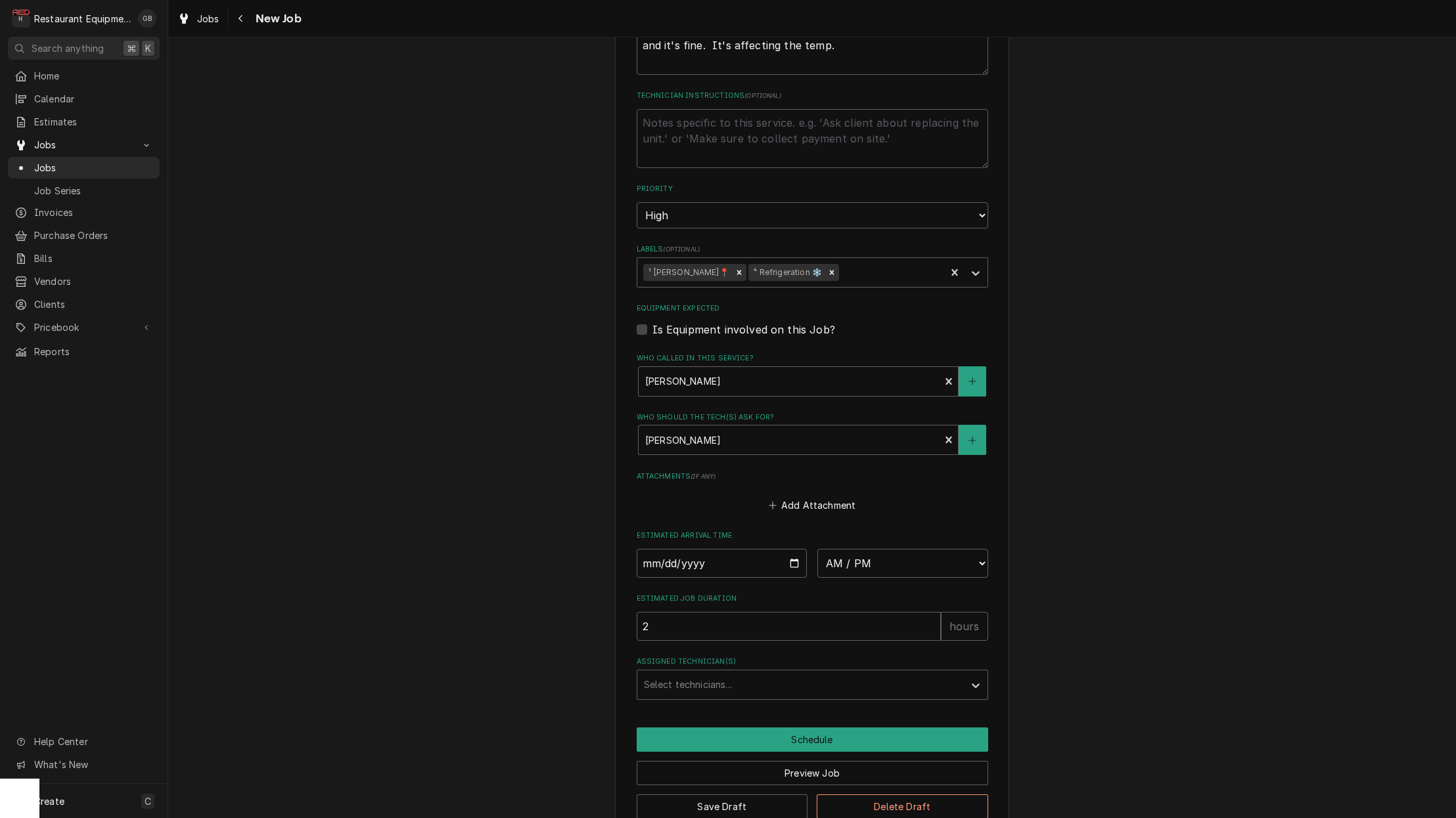
scroll to position [687, 0]
click at [658, 550] on input "Date" at bounding box center [722, 565] width 171 height 29
drag, startPoint x: 650, startPoint y: 565, endPoint x: 821, endPoint y: 599, distance: 174.3
click at [821, 613] on input "2" at bounding box center [788, 628] width 304 height 29
select select "09:45:00"
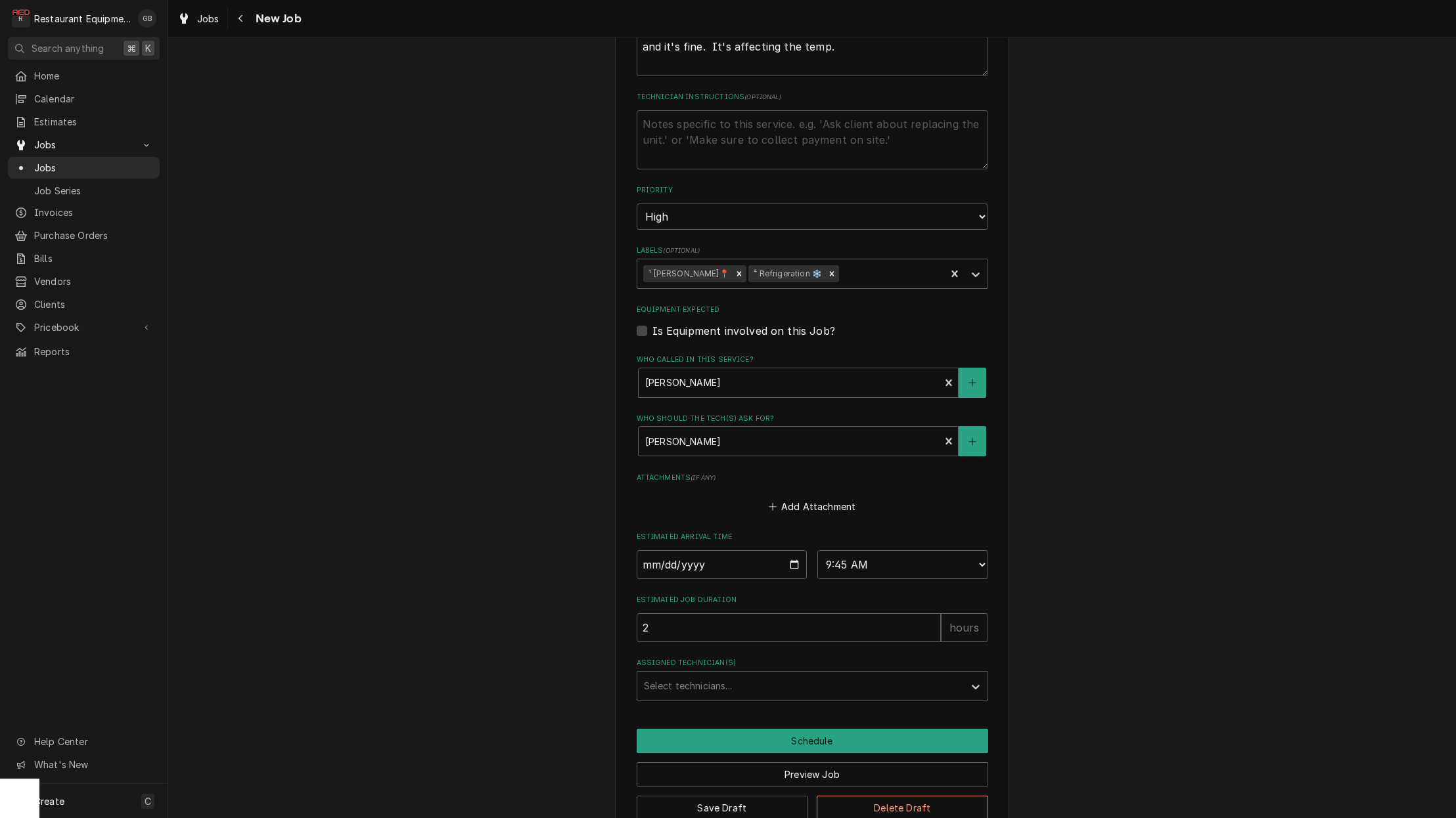
click at [671, 679] on div "Select technicians..." at bounding box center [800, 686] width 314 height 14
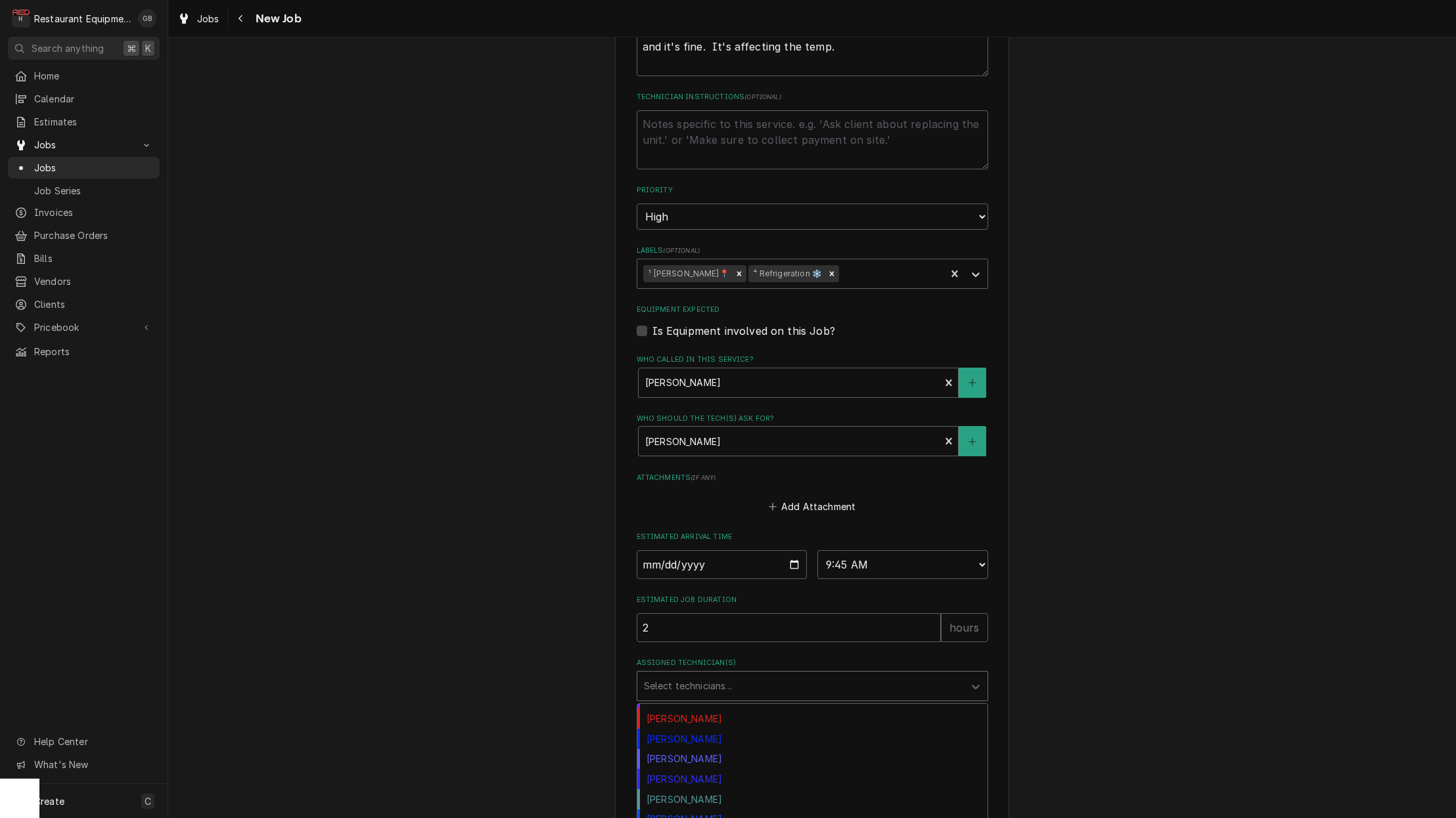
scroll to position [199, 0]
click at [721, 746] on div "Paxton Turner" at bounding box center [812, 755] width 350 height 20
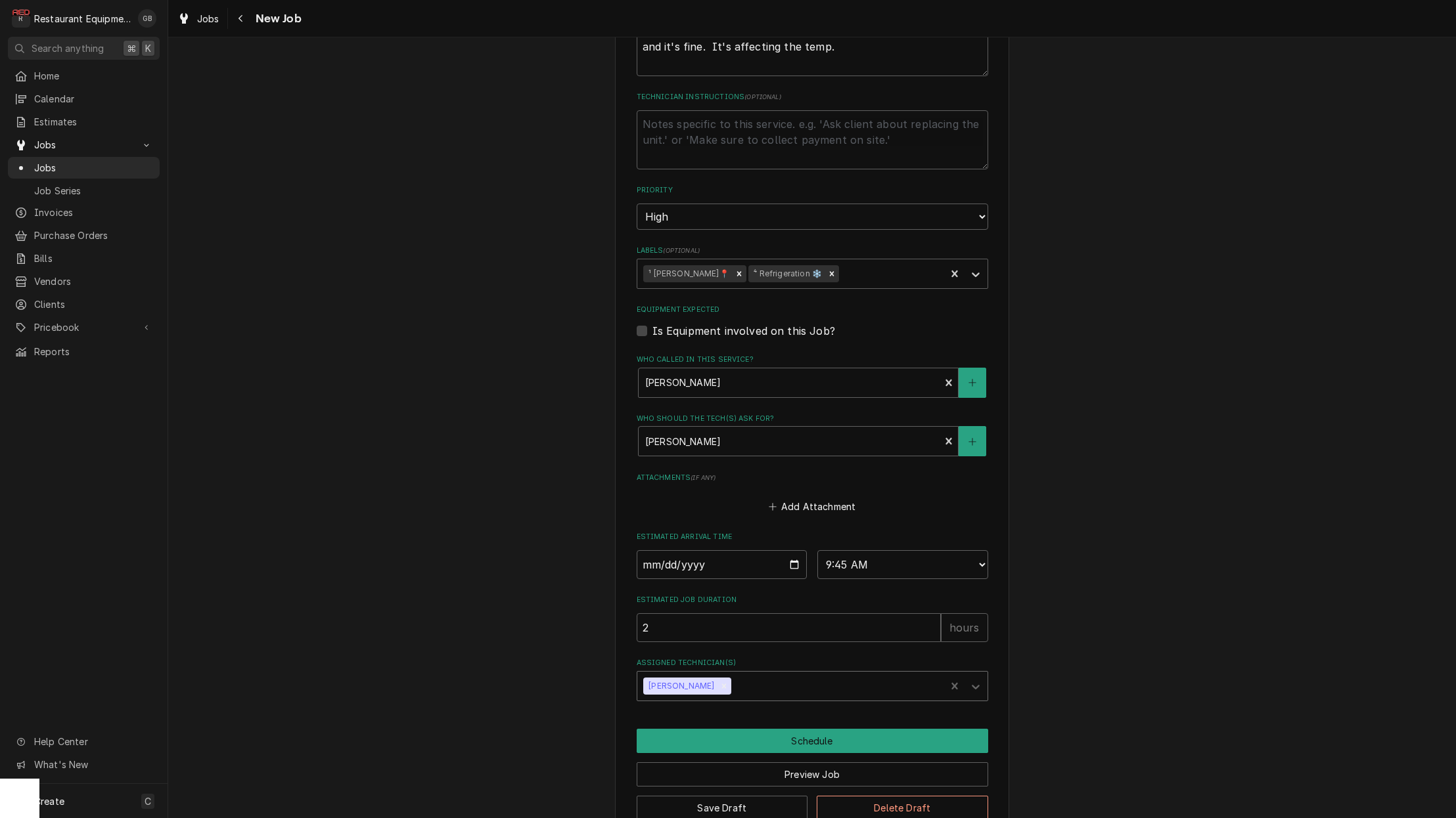
click at [820, 729] on button "Schedule" at bounding box center [811, 741] width 351 height 24
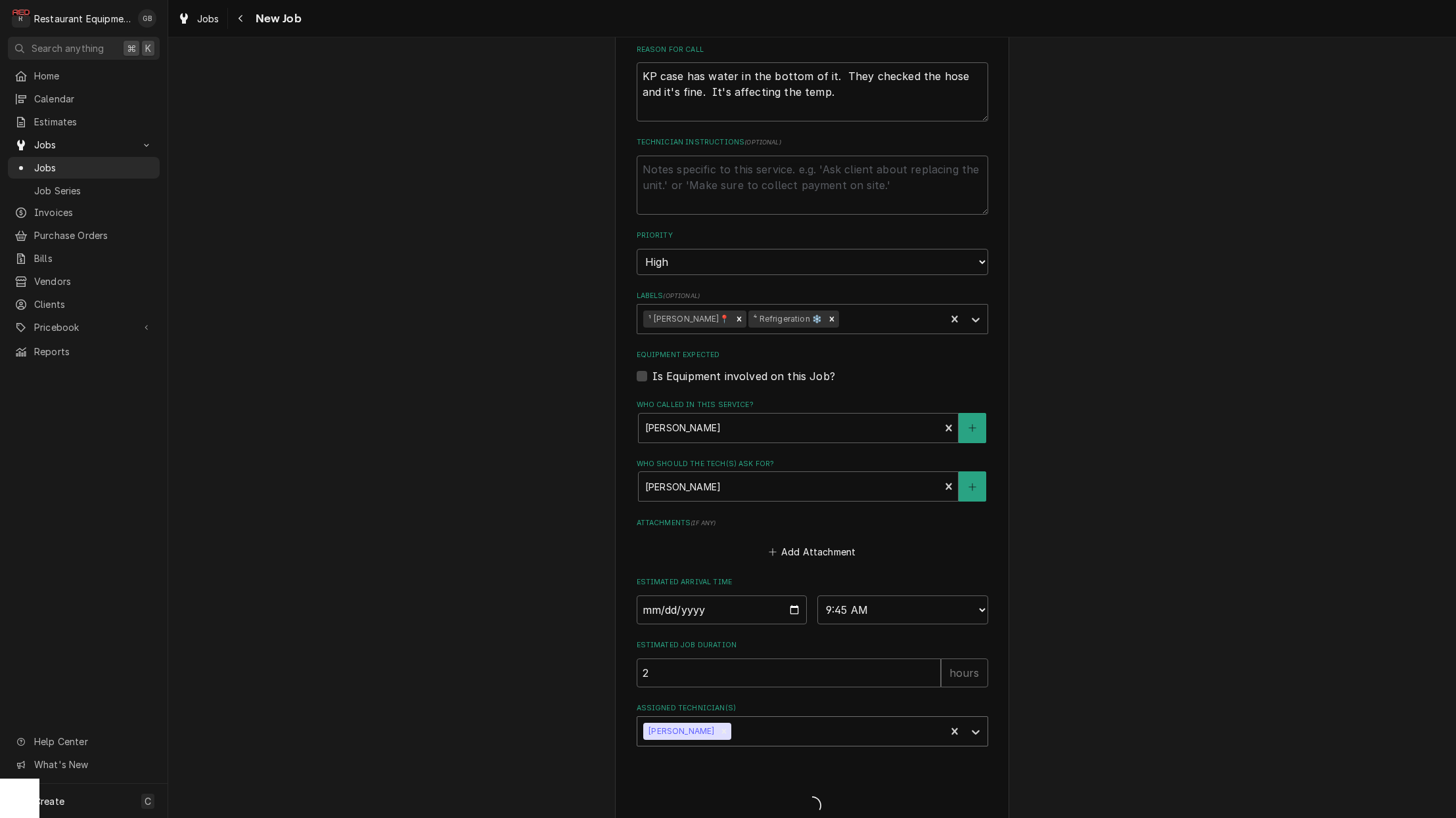
type textarea "x"
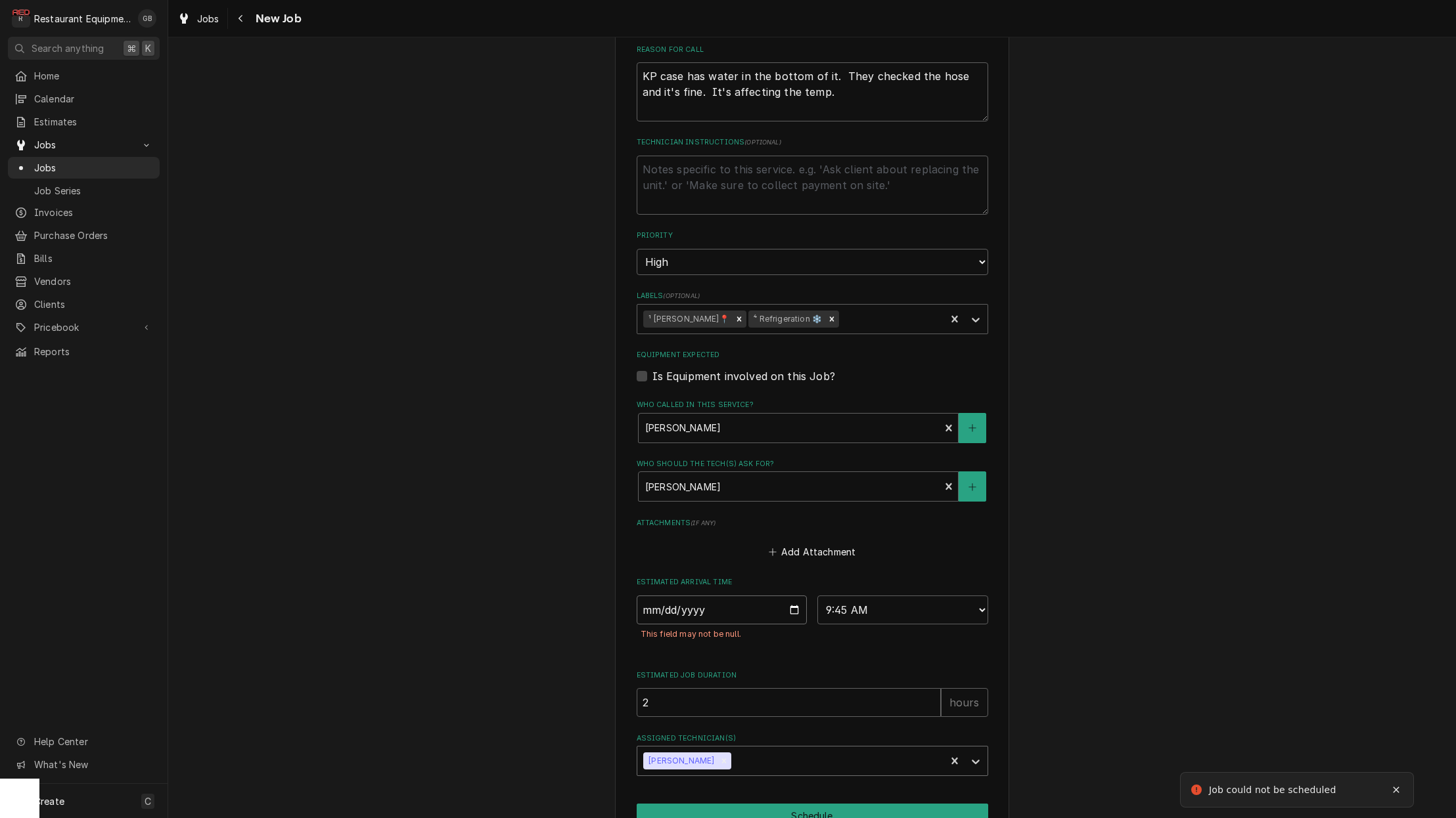
click at [684, 596] on input "Date" at bounding box center [722, 610] width 171 height 29
type input "[DATE]"
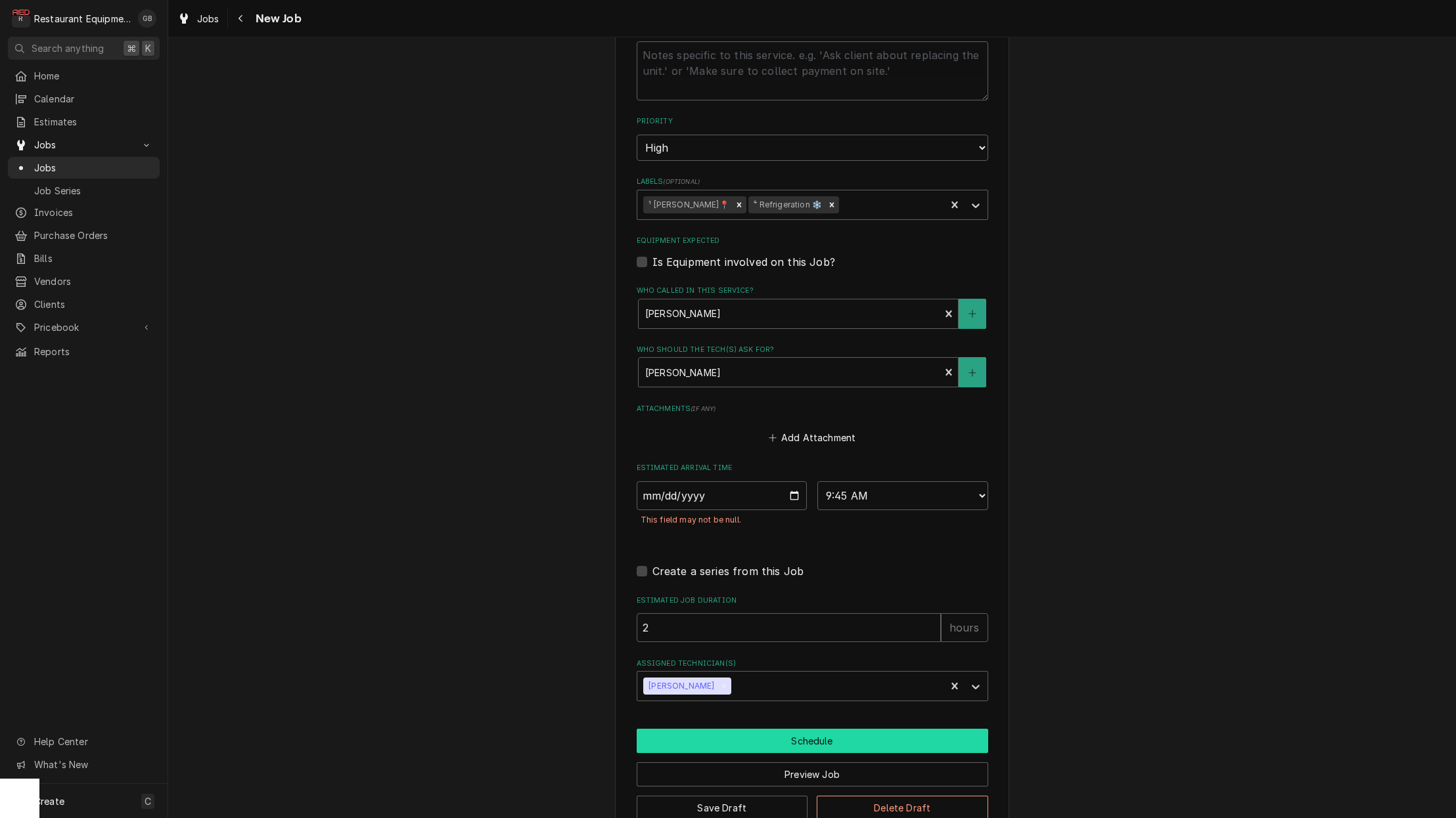
click at [795, 729] on button "Schedule" at bounding box center [811, 741] width 351 height 24
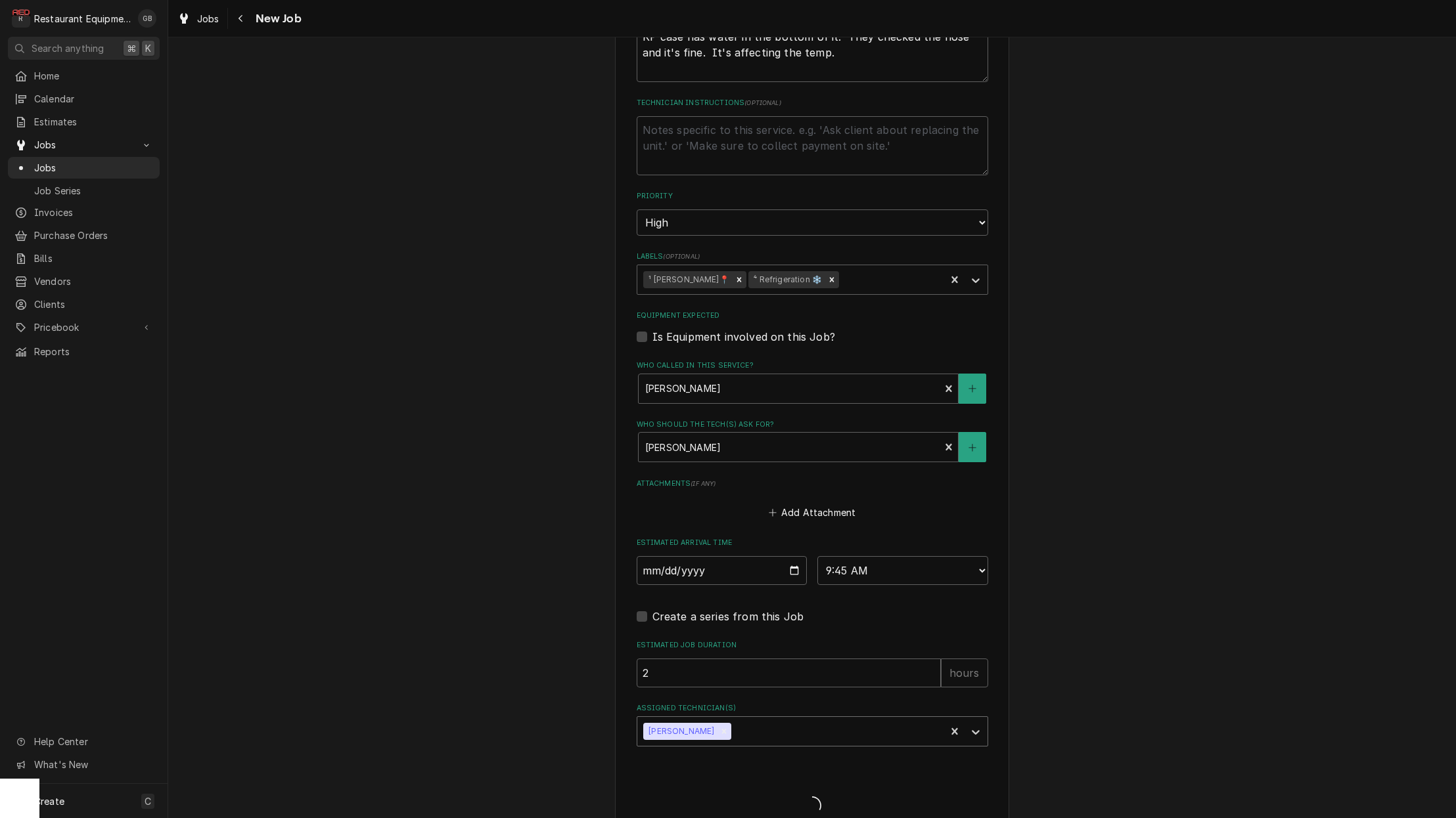
type textarea "x"
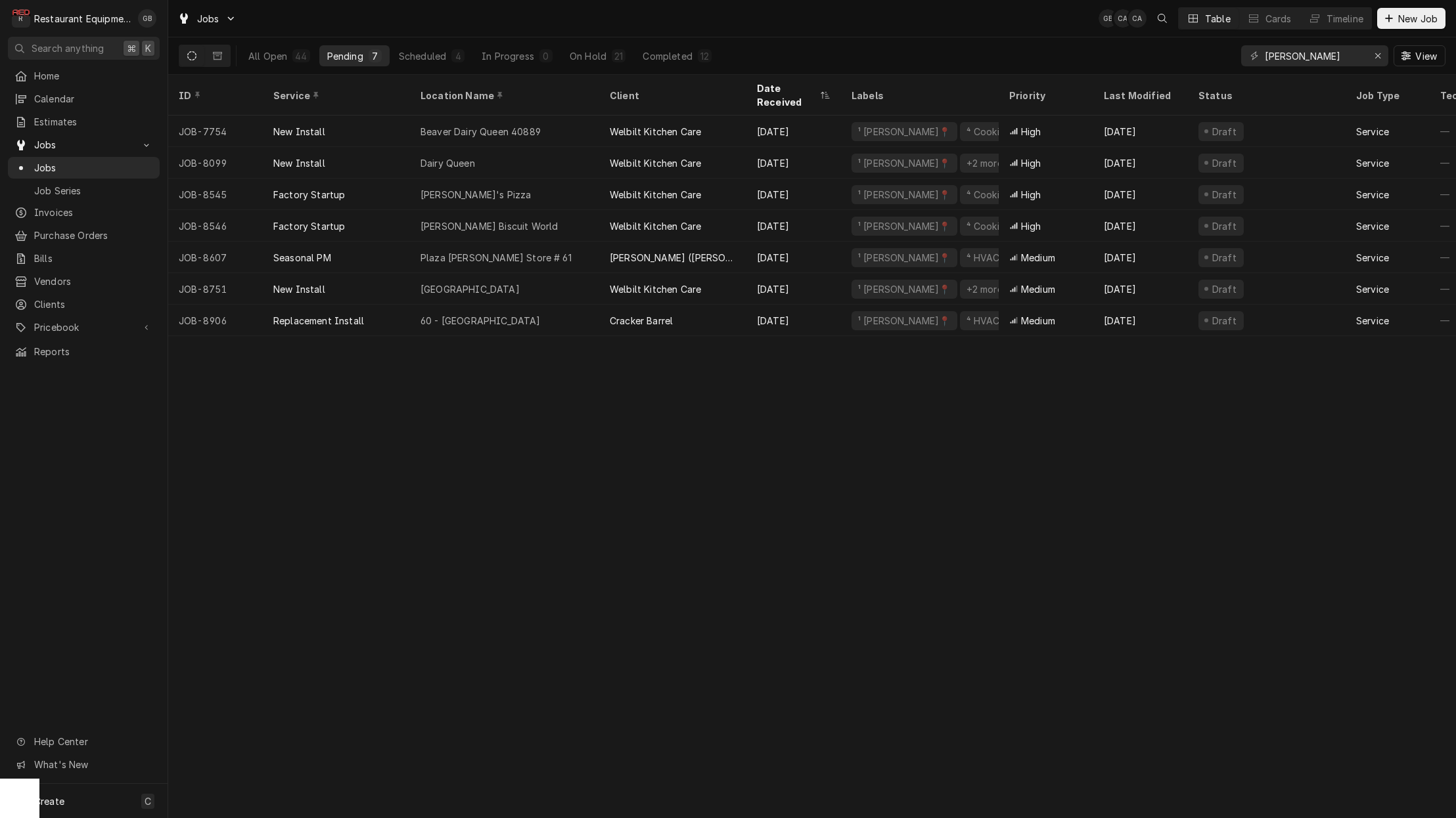
click at [458, 64] on button "Scheduled 4" at bounding box center [431, 56] width 81 height 21
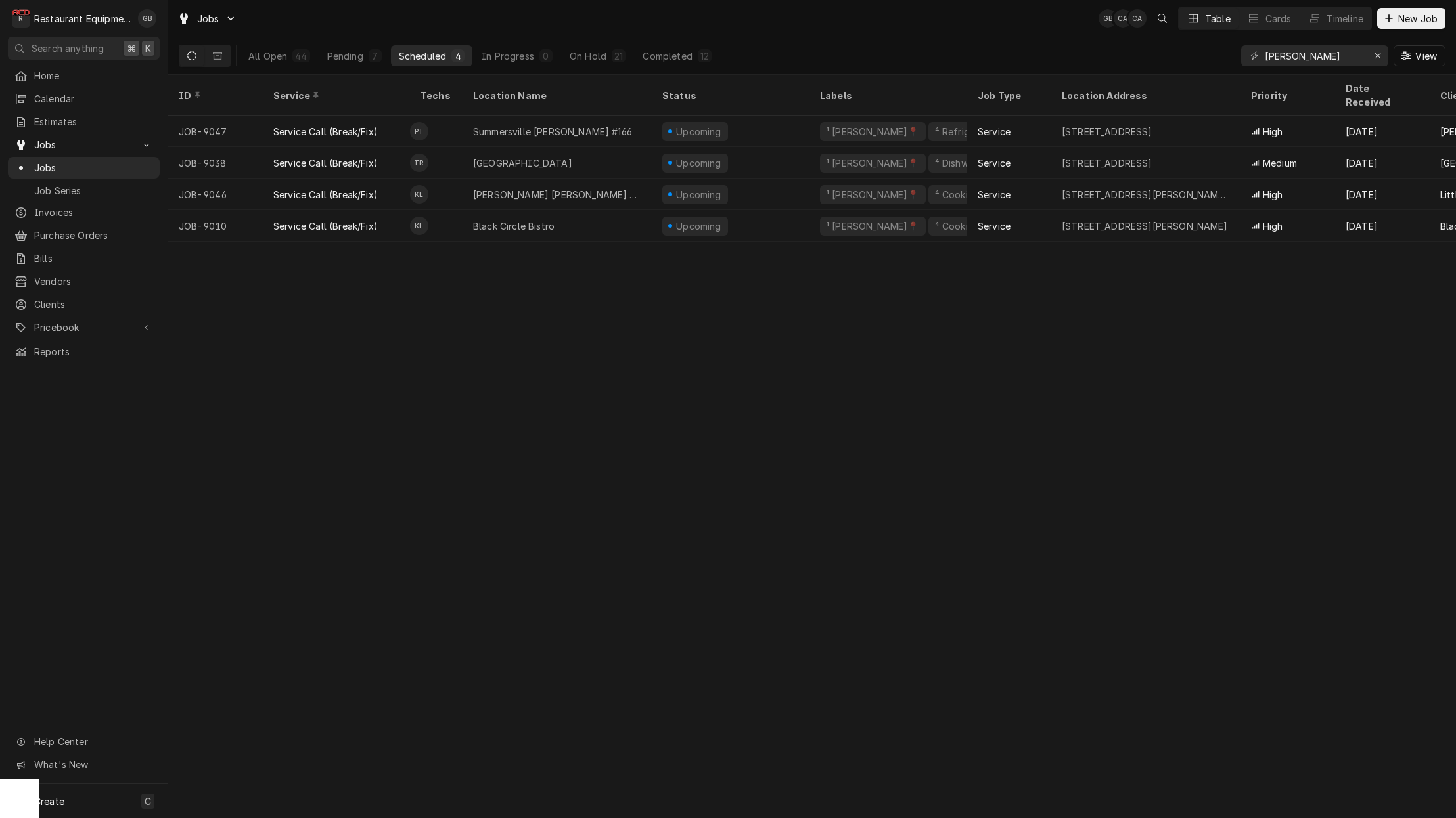
click at [522, 220] on div "Black Circle Bistro" at bounding box center [513, 227] width 81 height 14
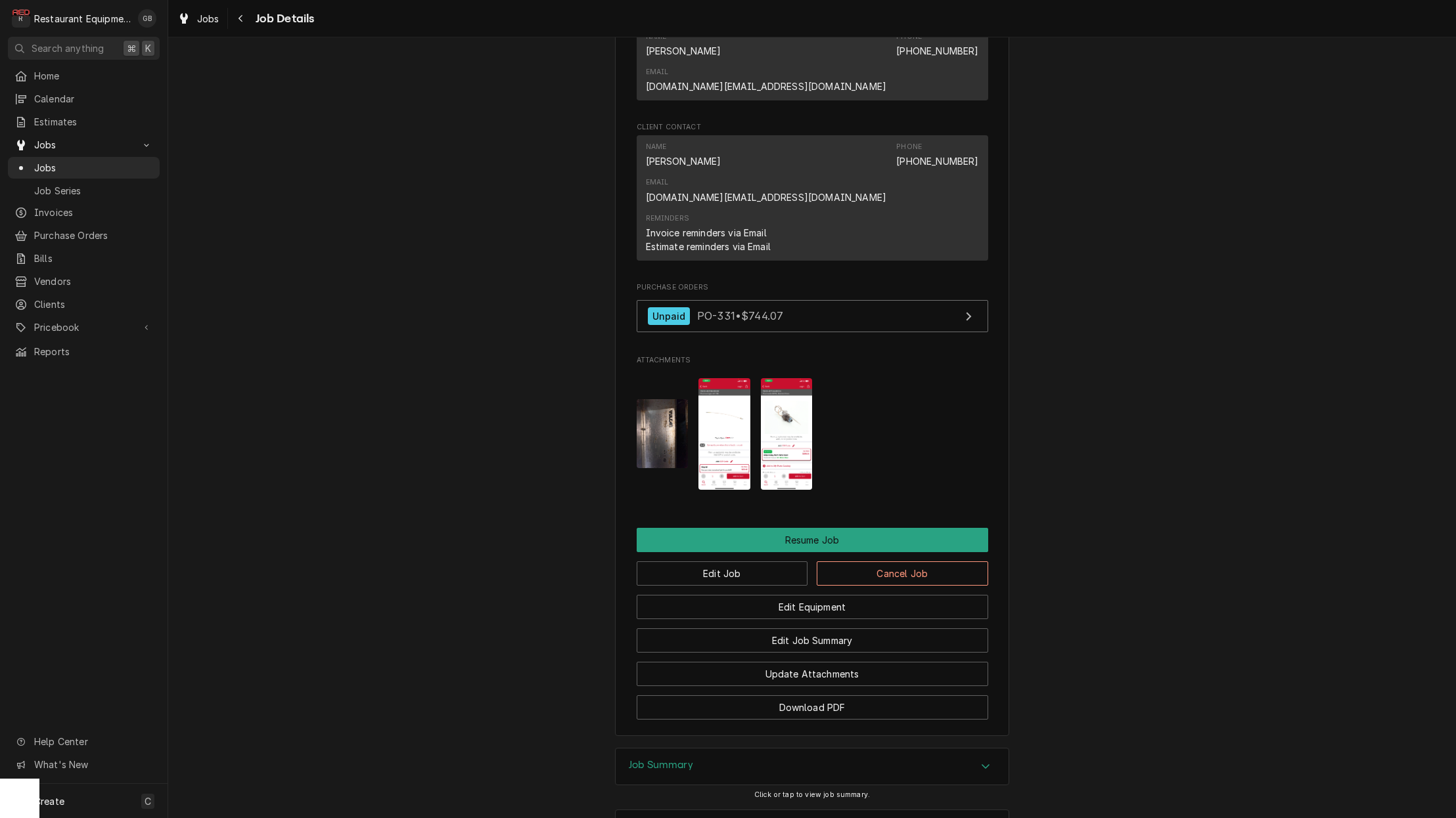
scroll to position [1178, 0]
click at [755, 563] on button "Edit Job" at bounding box center [722, 575] width 172 height 24
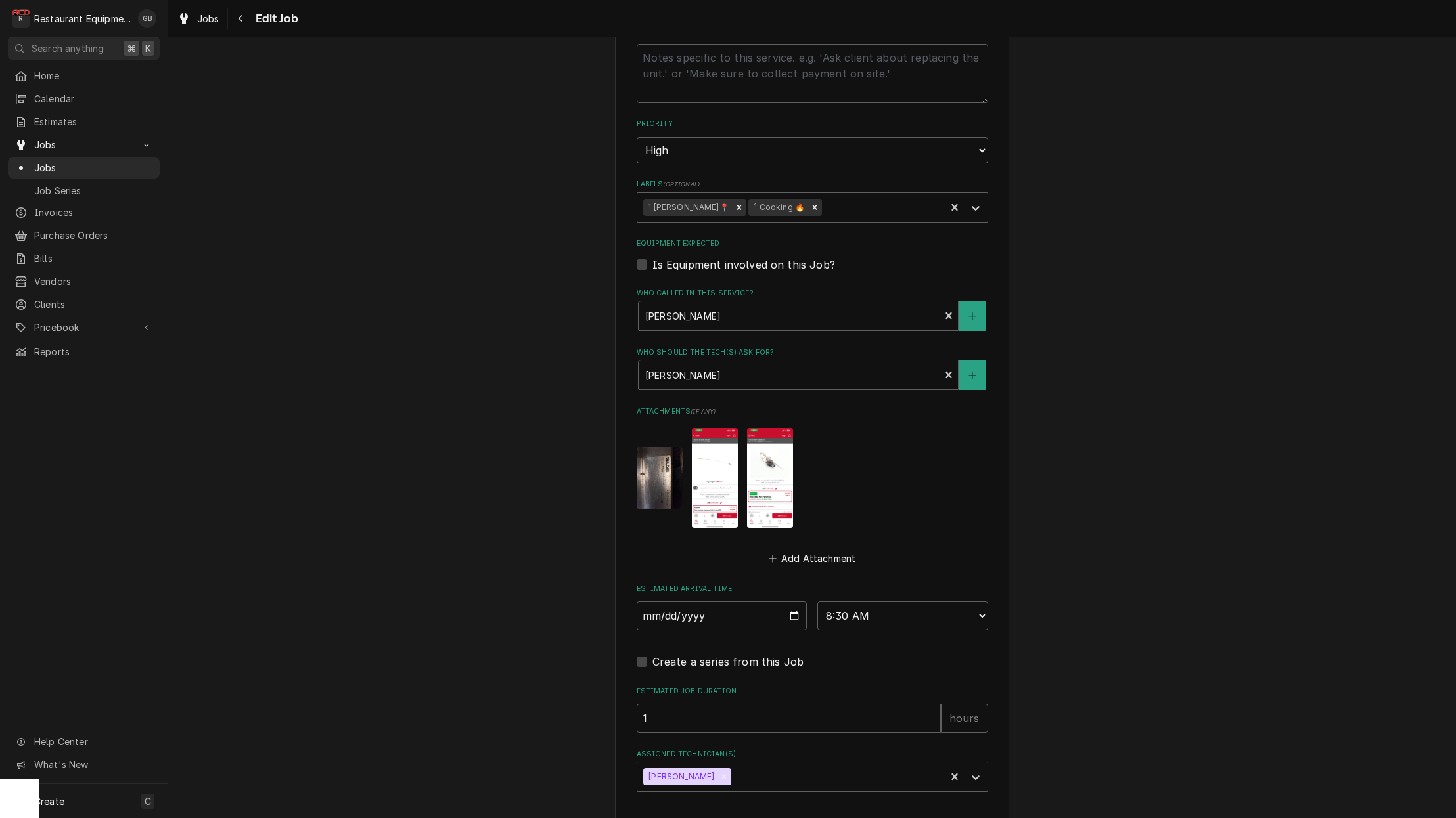
scroll to position [0, 1]
click at [717, 771] on div "Remove Kaleb Lewis" at bounding box center [724, 779] width 15 height 17
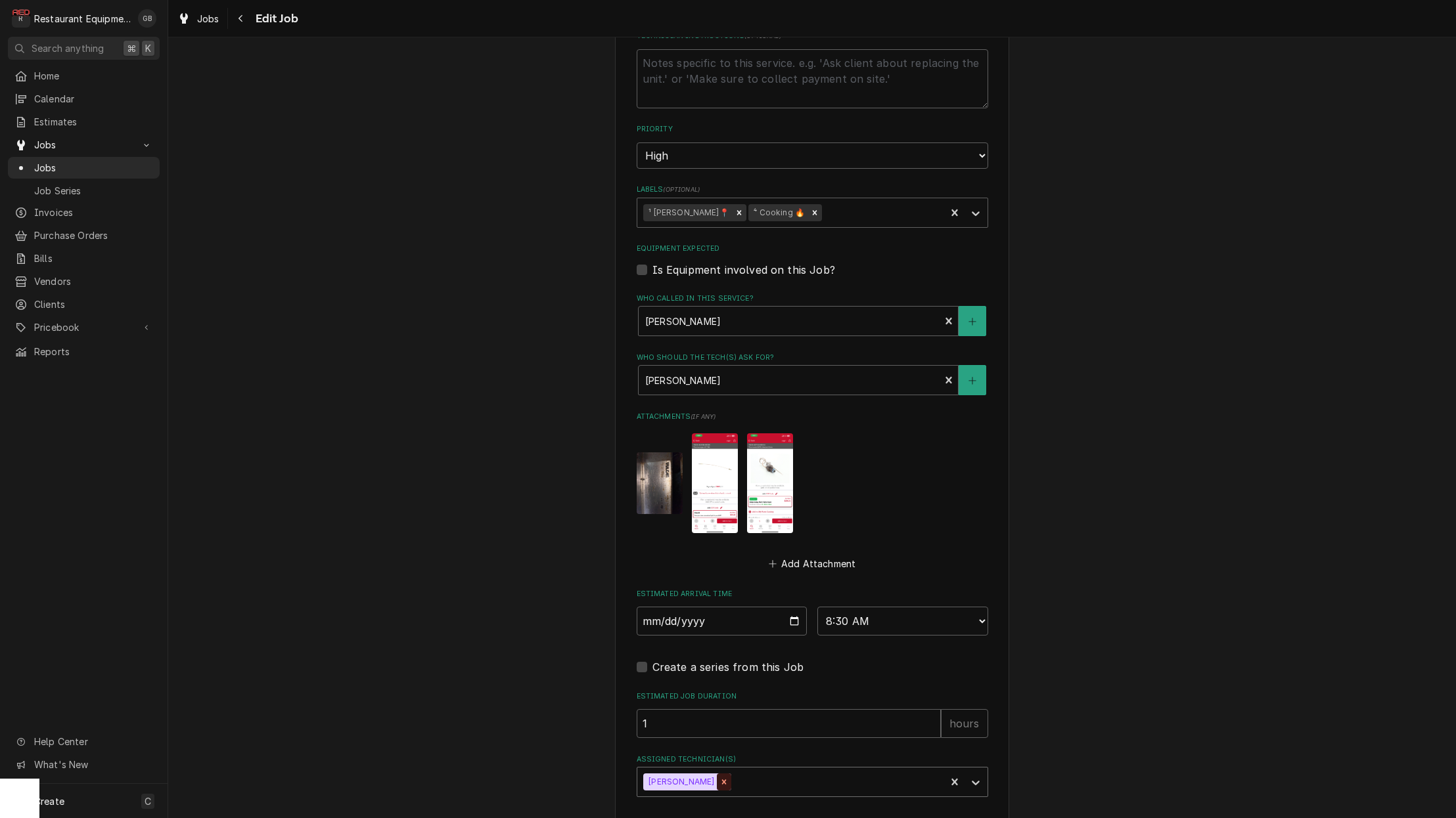
scroll to position [0, 0]
click at [706, 776] on div "Select technicians..." at bounding box center [800, 783] width 314 height 14
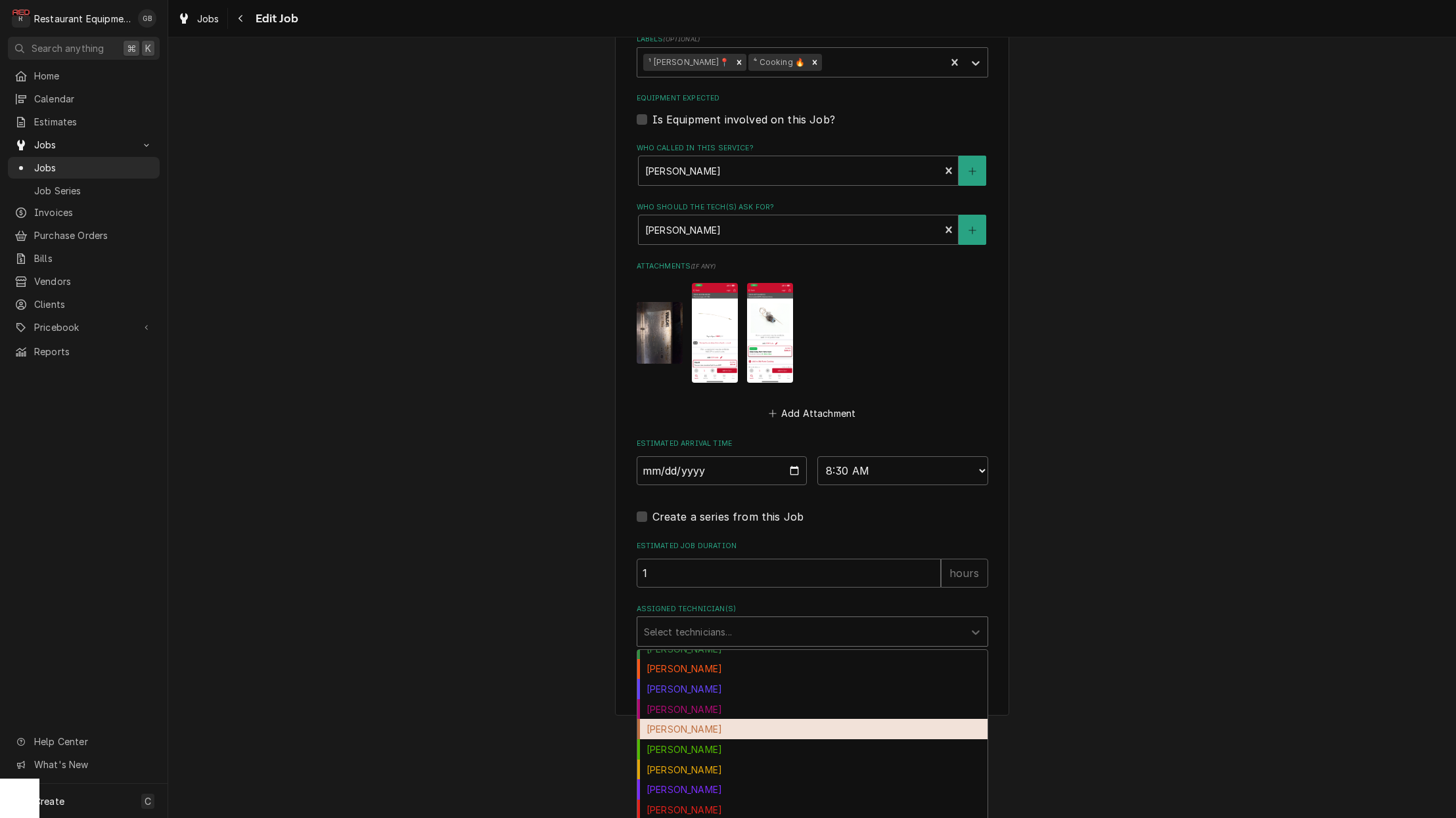
scroll to position [51, 0]
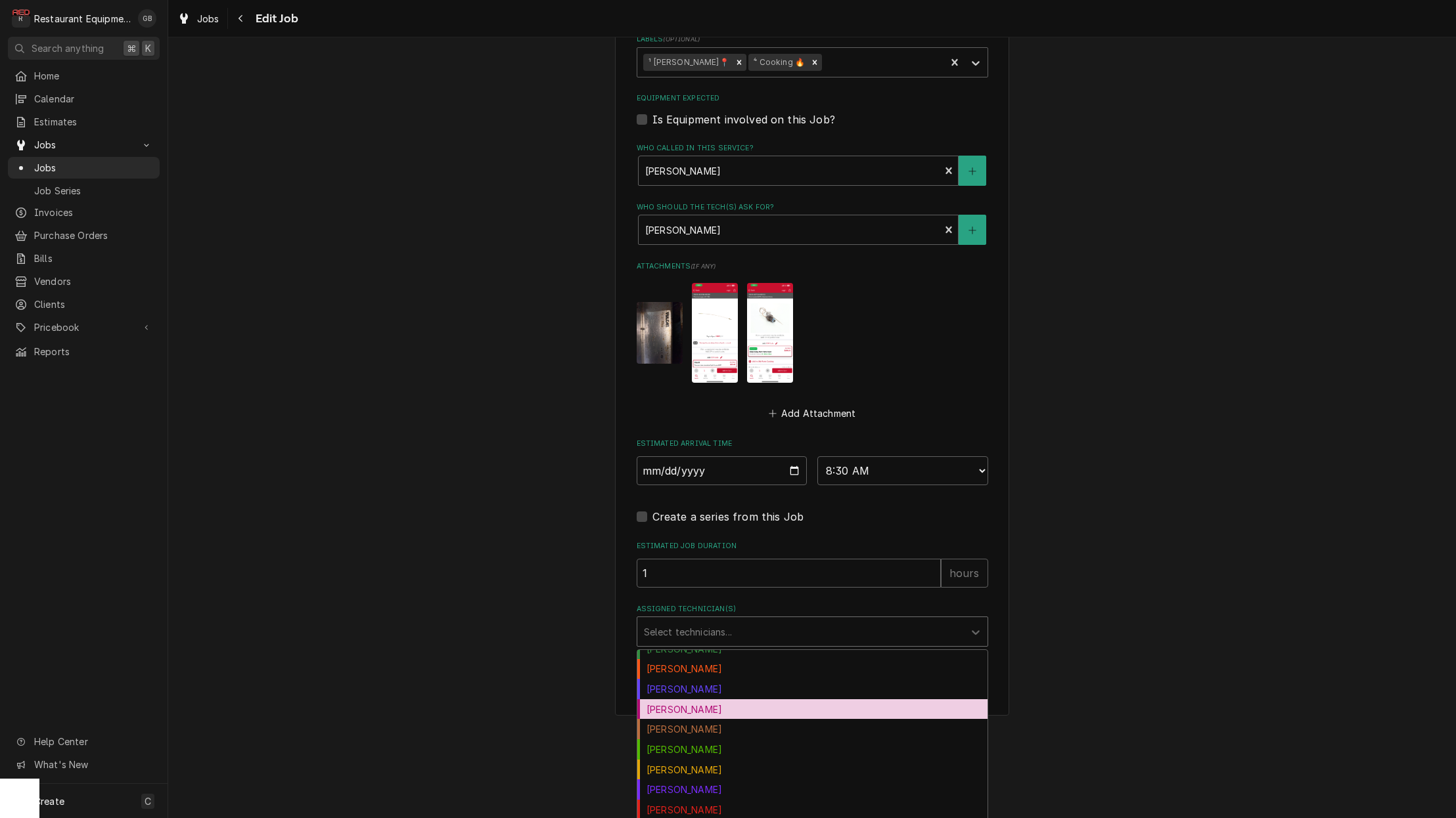
click at [686, 679] on div "[PERSON_NAME]" at bounding box center [812, 689] width 350 height 20
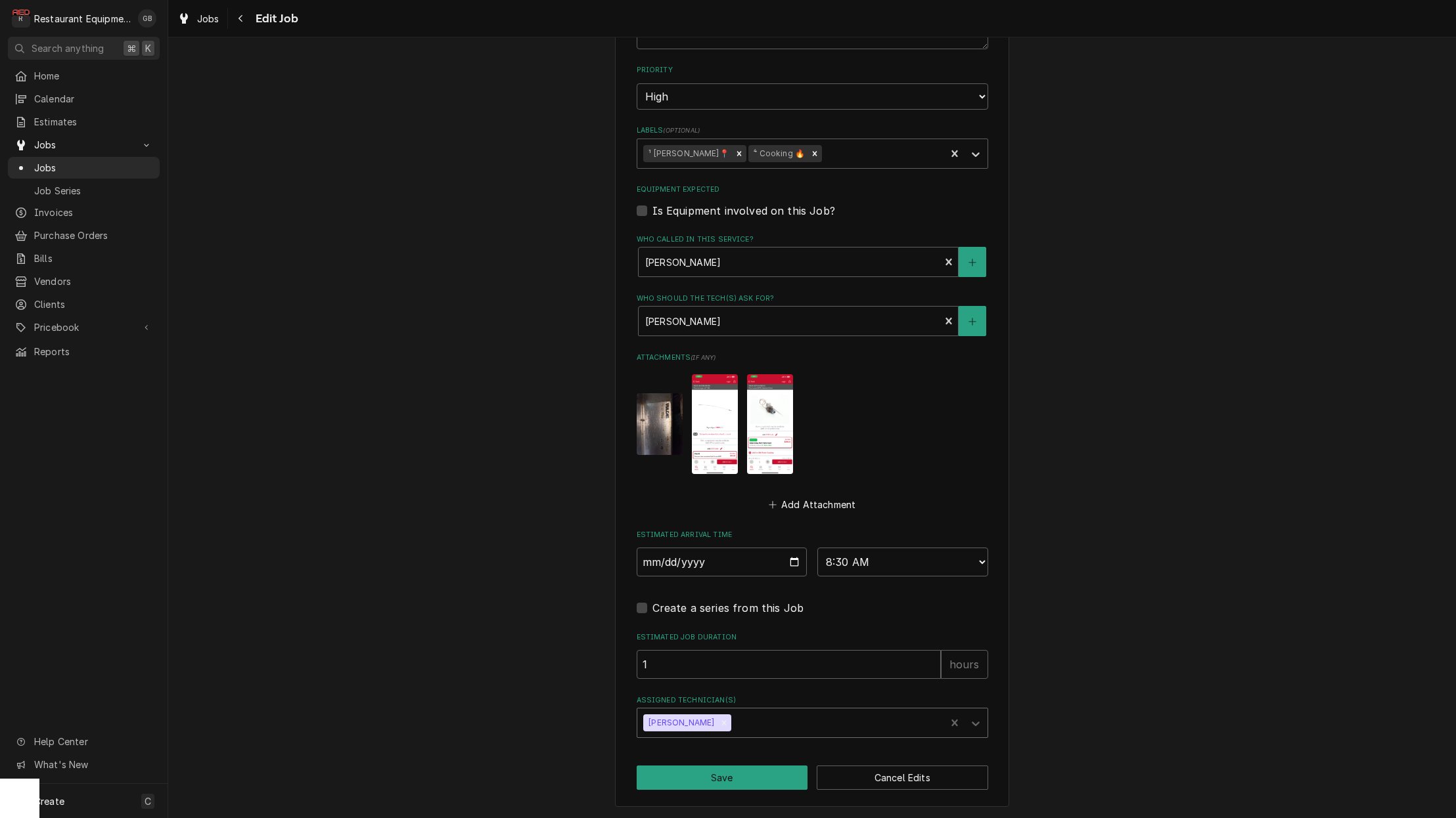
scroll to position [681, 0]
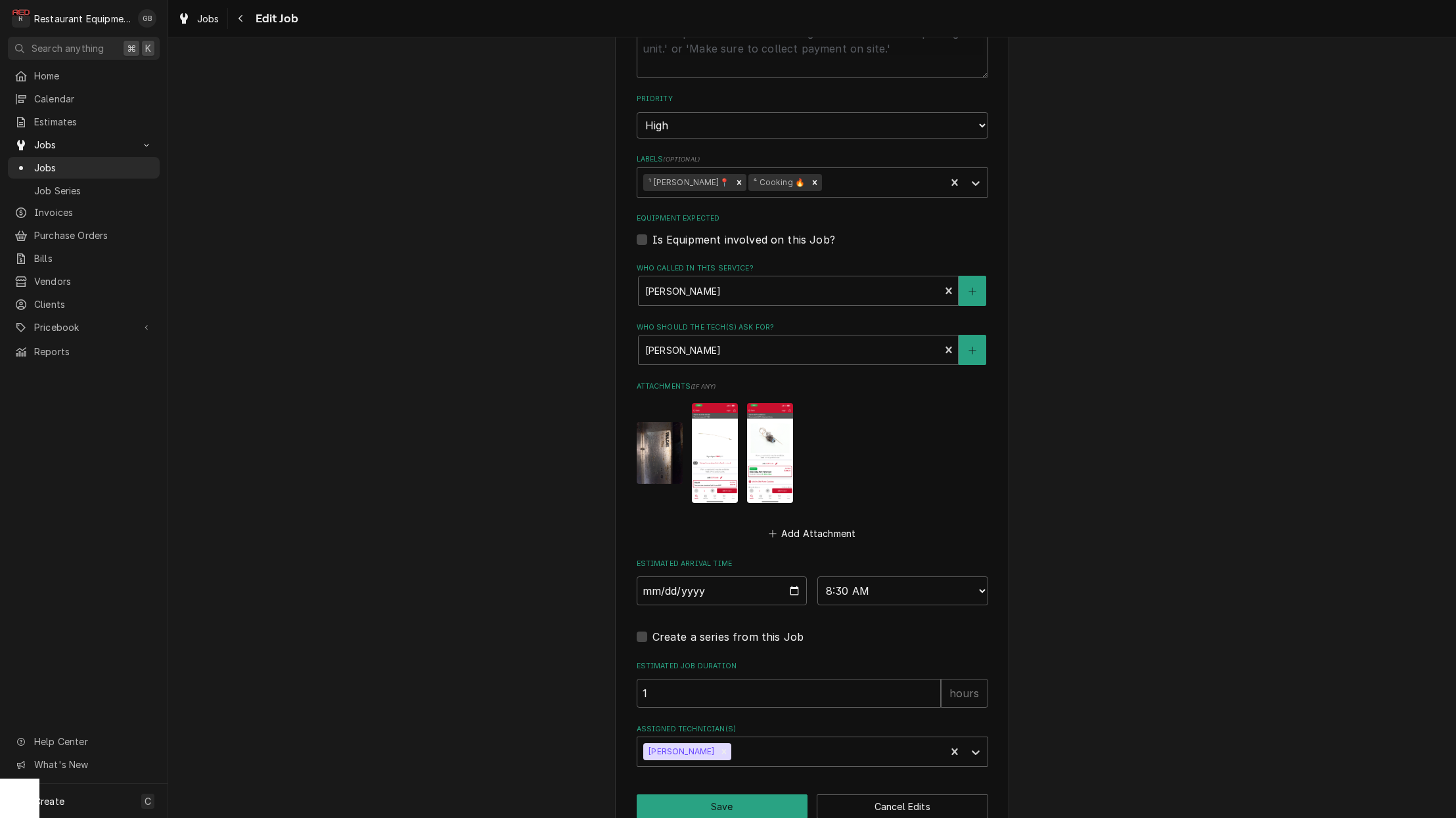
click at [711, 794] on button "Save" at bounding box center [722, 806] width 172 height 24
type textarea "x"
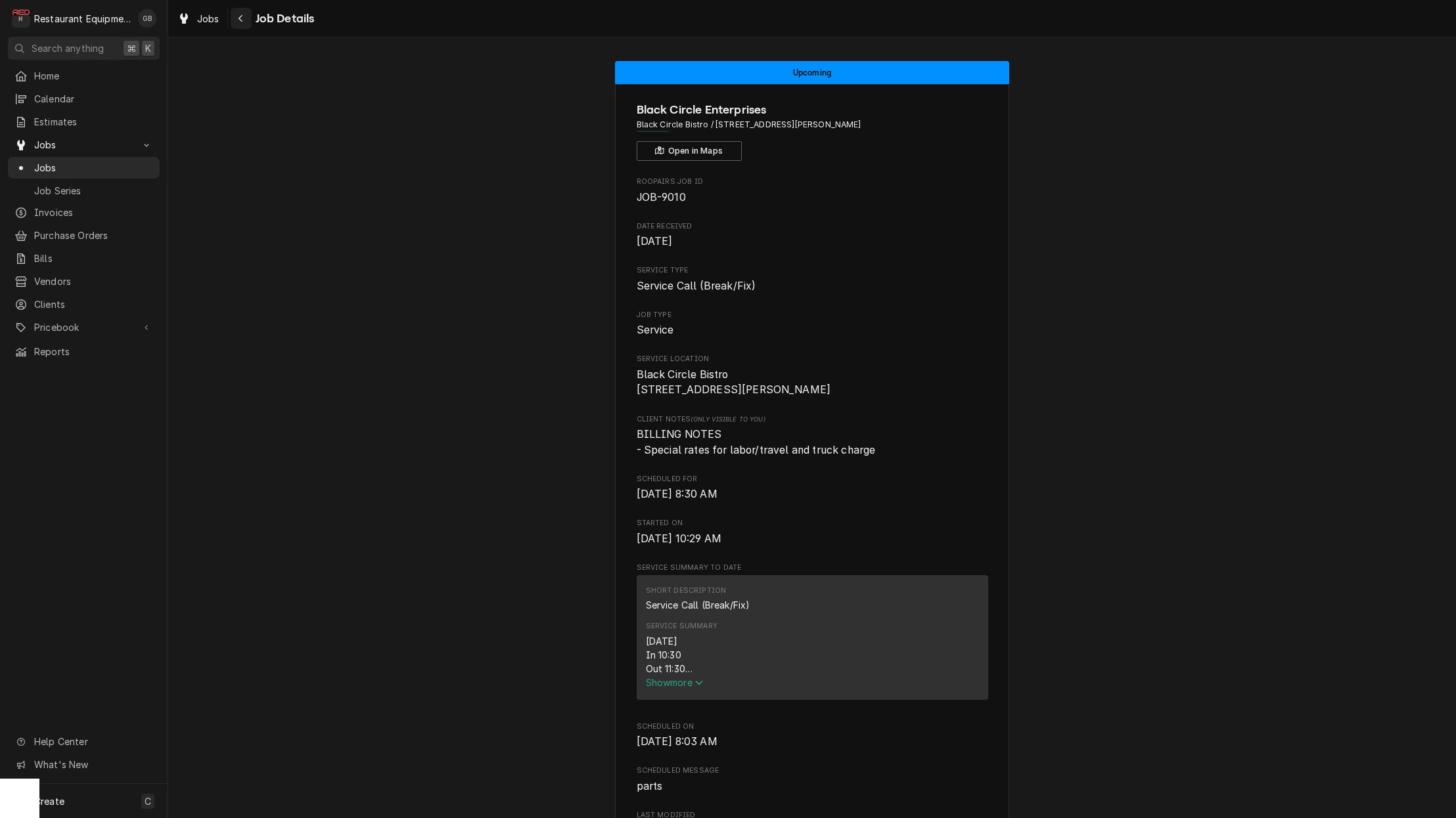
scroll to position [1, 2]
click at [234, 16] on div "Navigate back" at bounding box center [241, 18] width 13 height 13
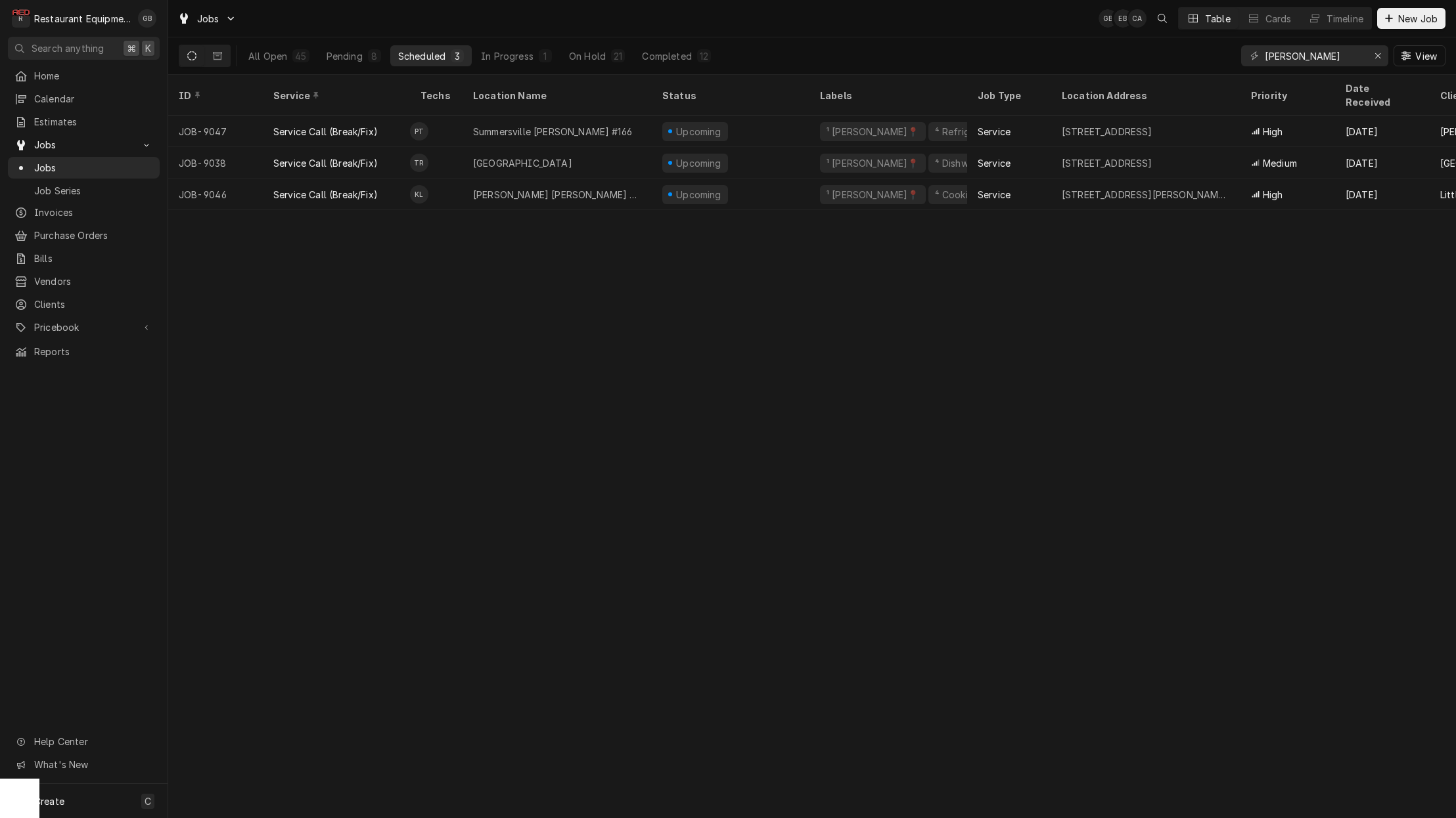
click at [501, 54] on div "In Progress" at bounding box center [508, 56] width 53 height 14
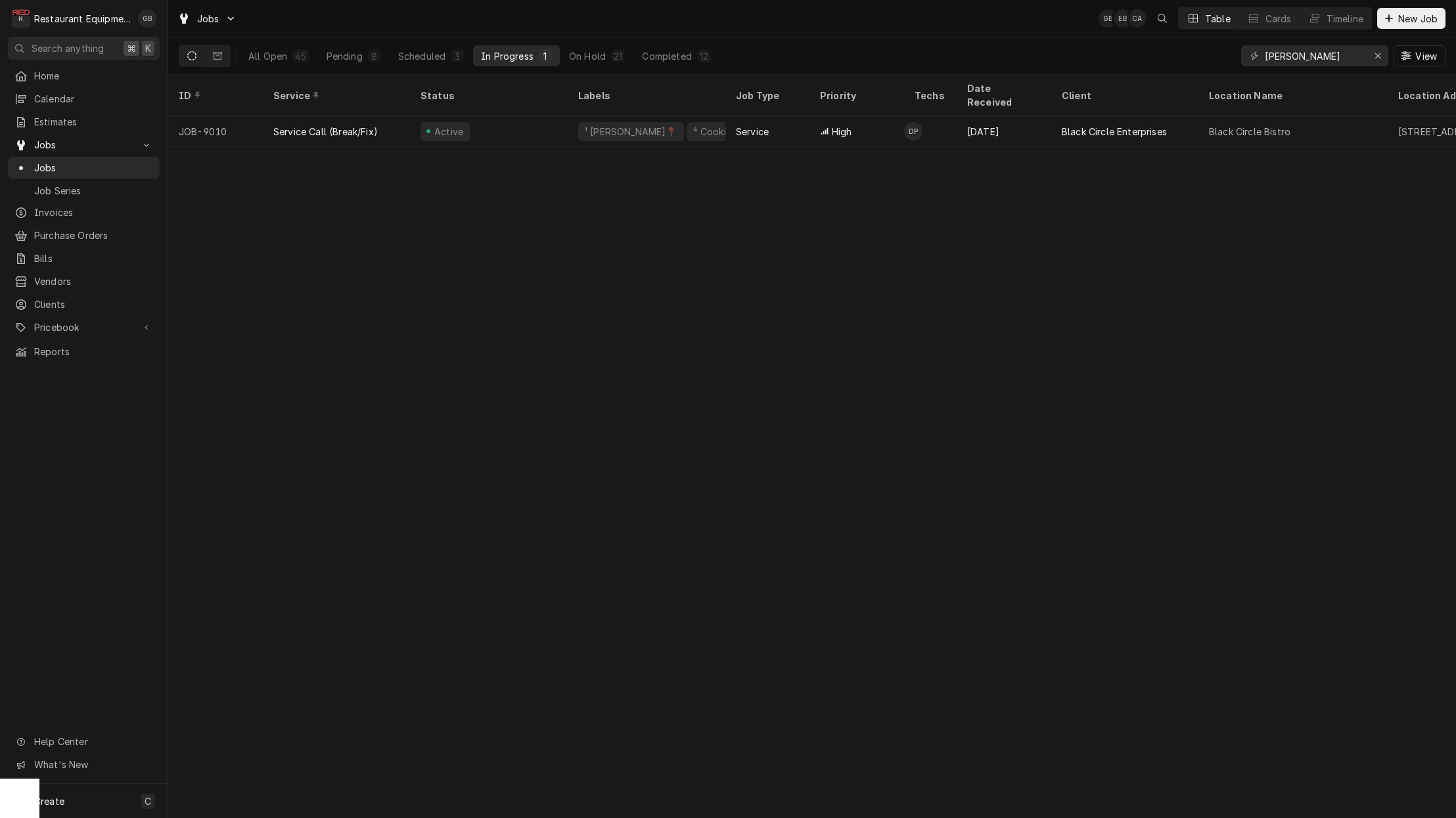
scroll to position [0, 1]
click at [443, 56] on div "Scheduled" at bounding box center [422, 56] width 47 height 14
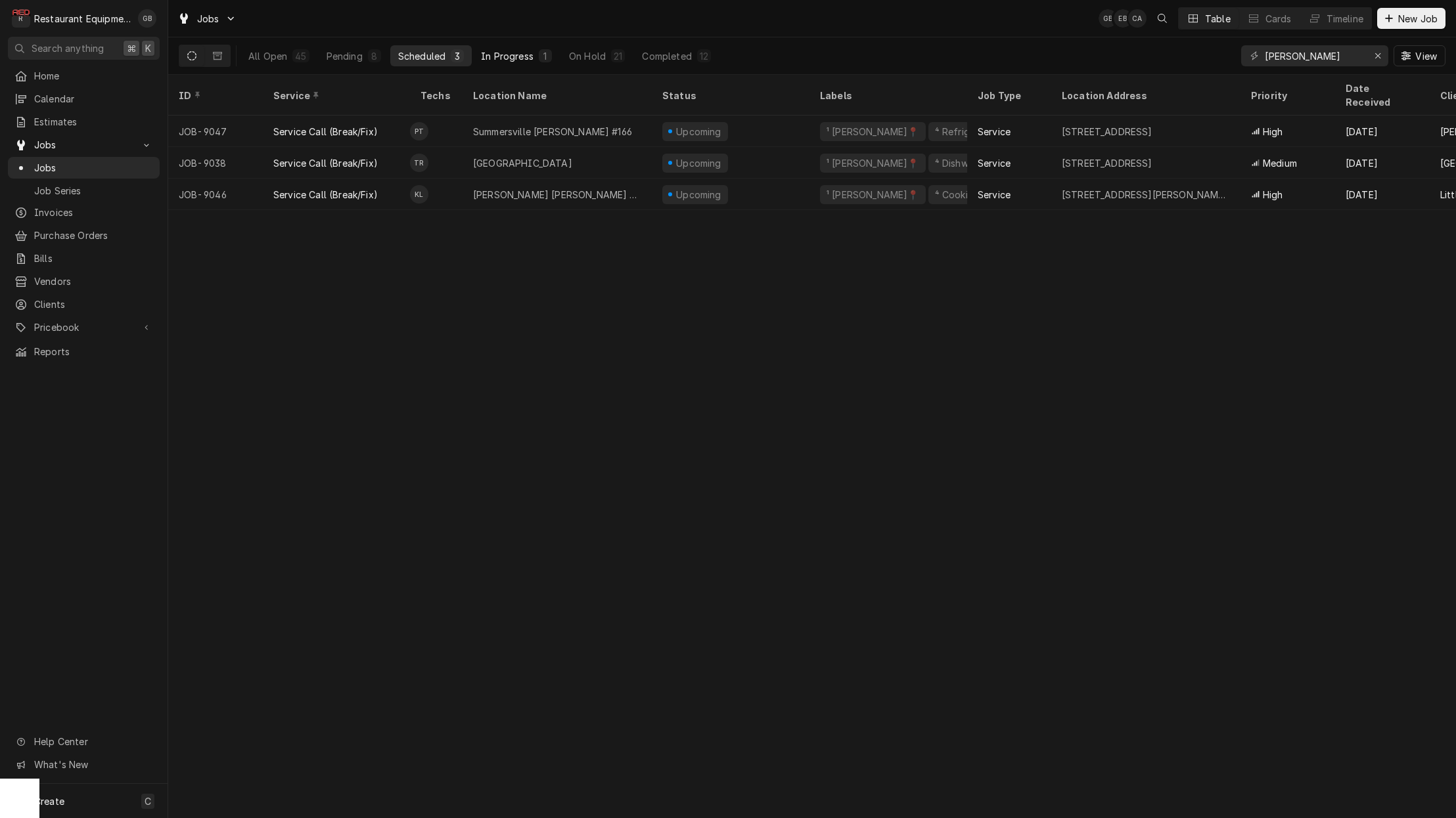
scroll to position [0, 0]
click at [351, 50] on div "Pending" at bounding box center [345, 56] width 36 height 14
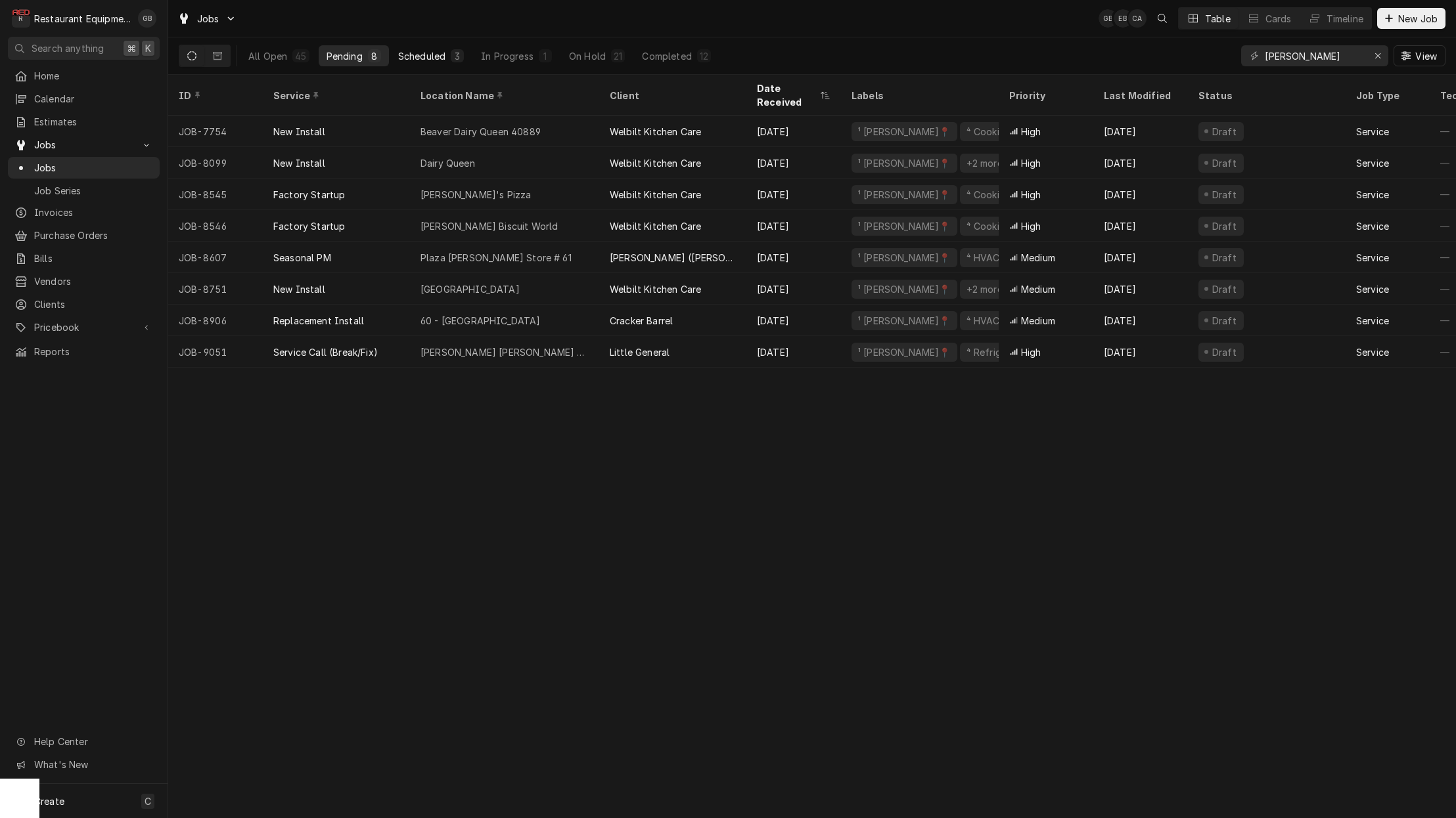
click at [544, 341] on div "Glen Jean Subway" at bounding box center [505, 352] width 189 height 31
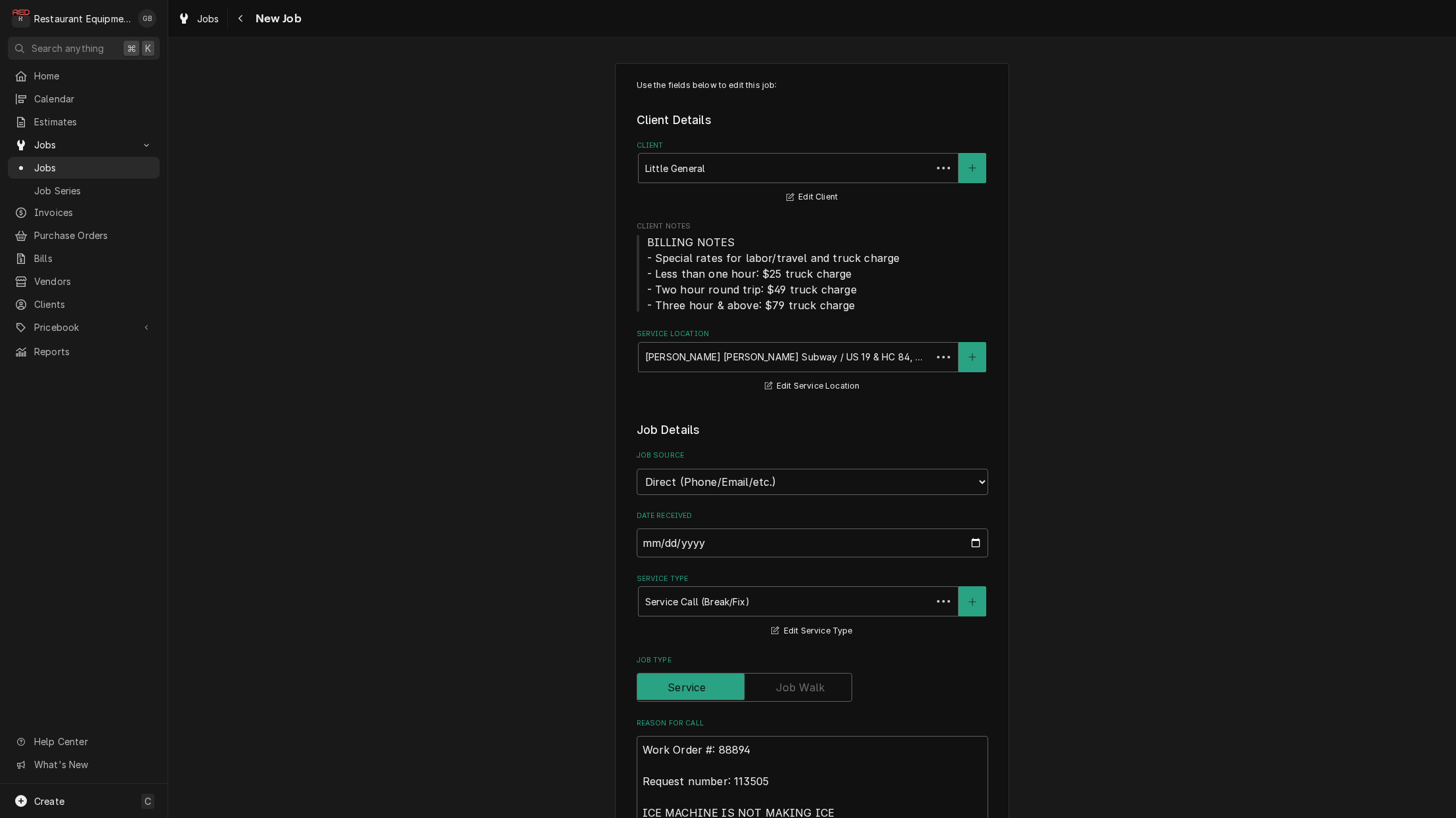
type textarea "x"
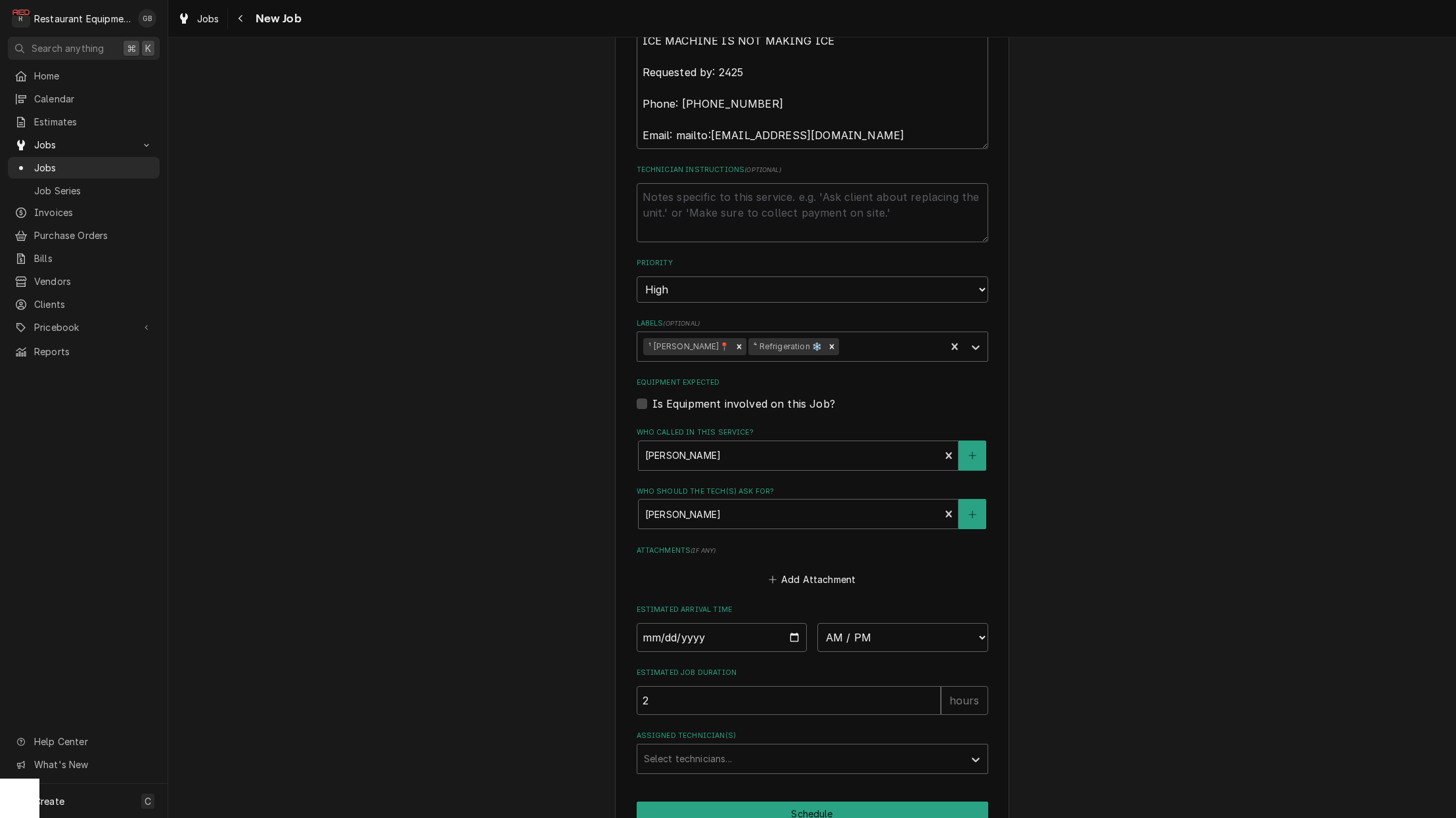
scroll to position [774, 0]
drag, startPoint x: 661, startPoint y: 540, endPoint x: 658, endPoint y: 605, distance: 65.1
click at [658, 622] on input "Date" at bounding box center [722, 637] width 171 height 29
type input "2025-09-29"
type textarea "x"
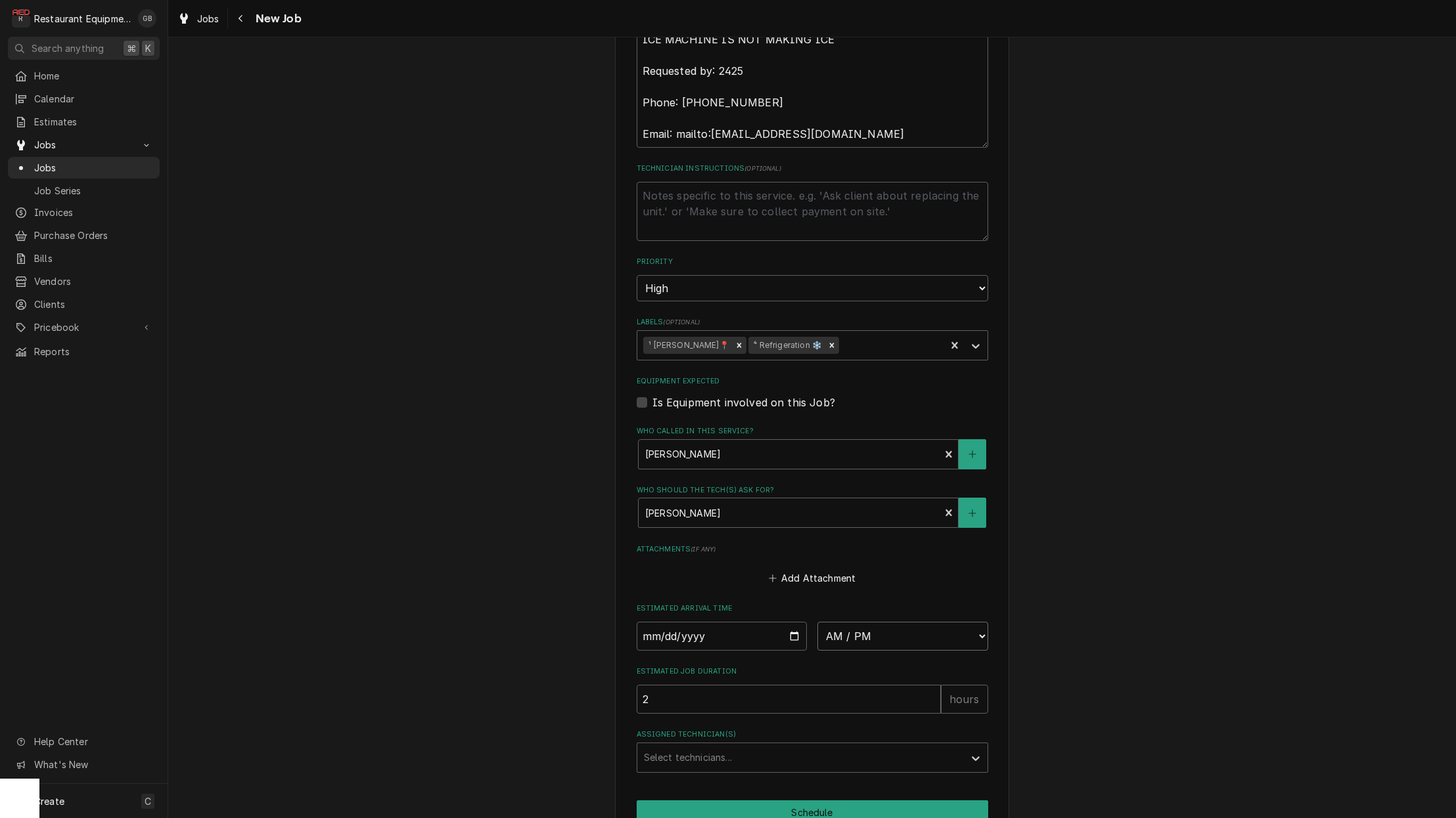
select select "09:30:00"
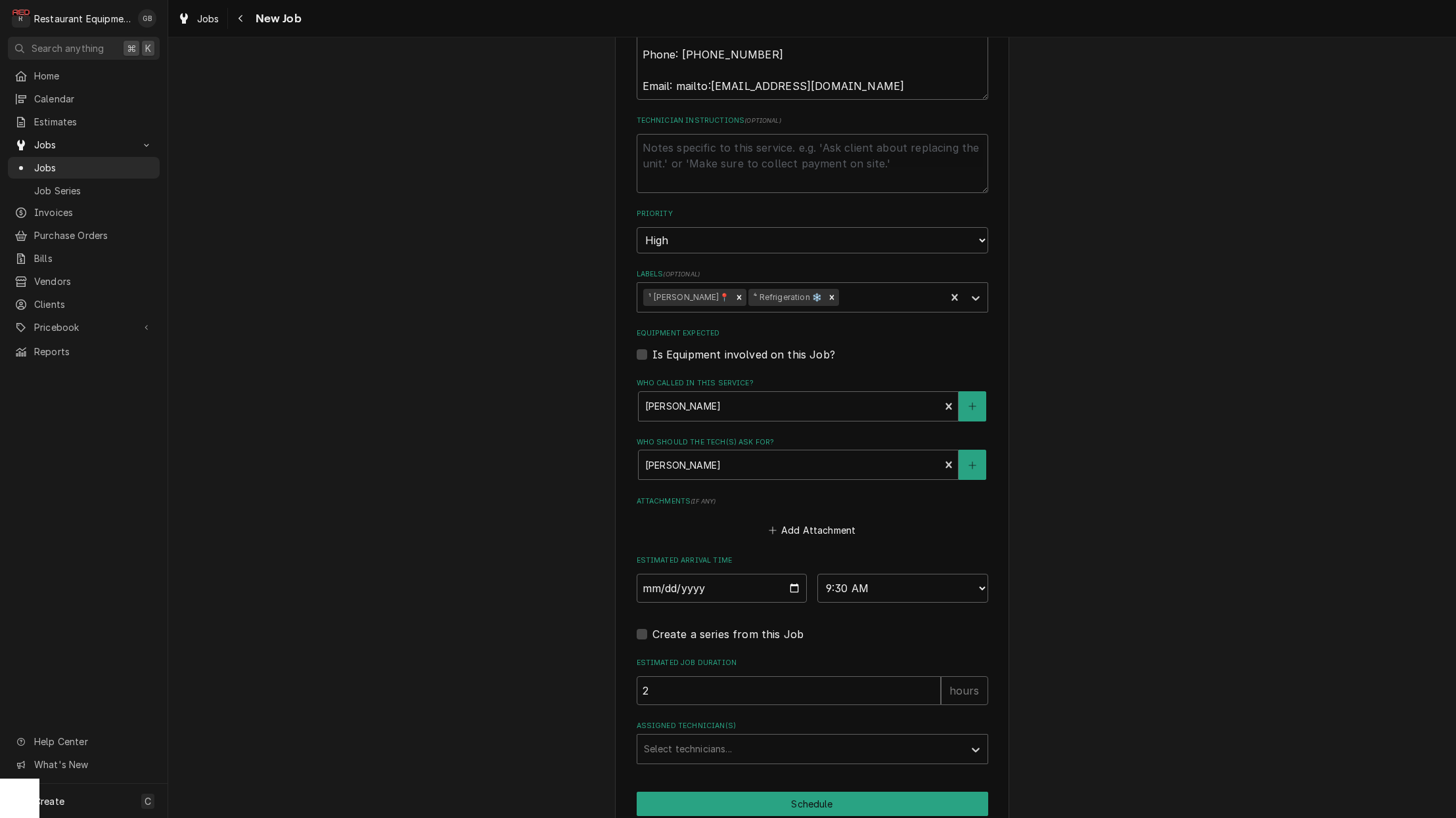
click at [768, 737] on div "Assigned Technician(s)" at bounding box center [800, 749] width 314 height 24
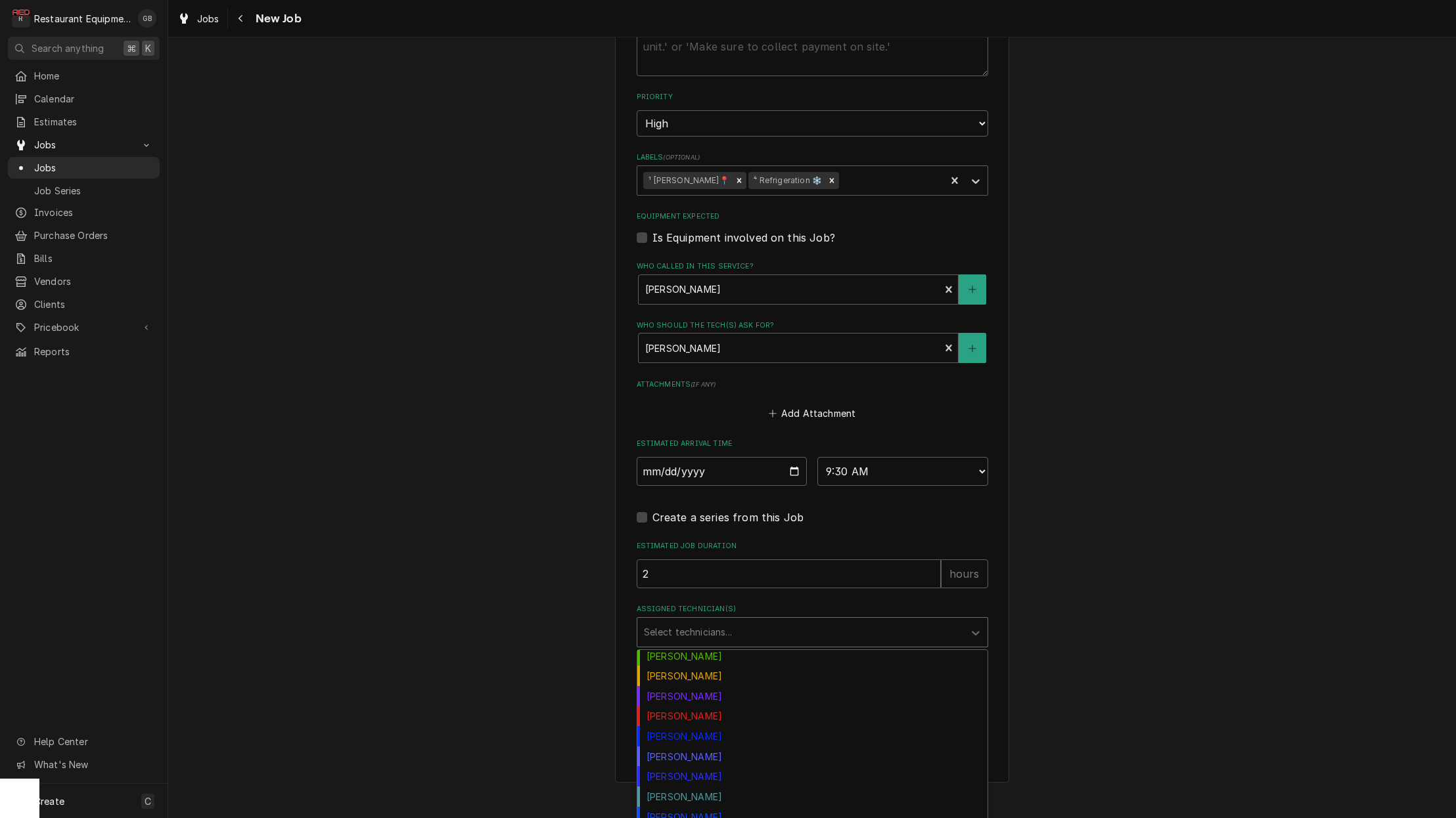
scroll to position [145, 0]
click at [709, 686] on div "Kaleb Lewis" at bounding box center [812, 696] width 350 height 20
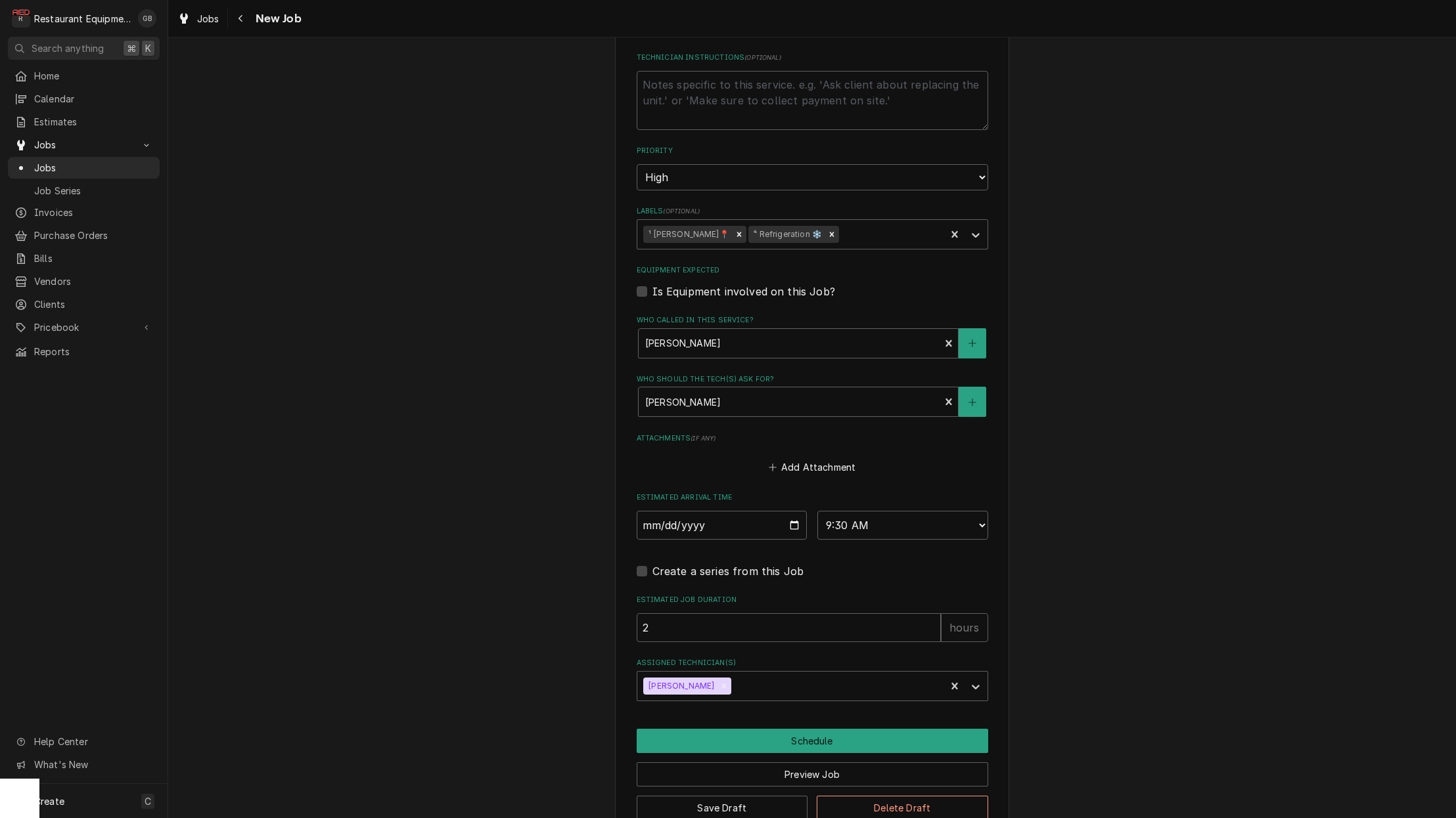
click at [773, 729] on button "Schedule" at bounding box center [811, 741] width 351 height 24
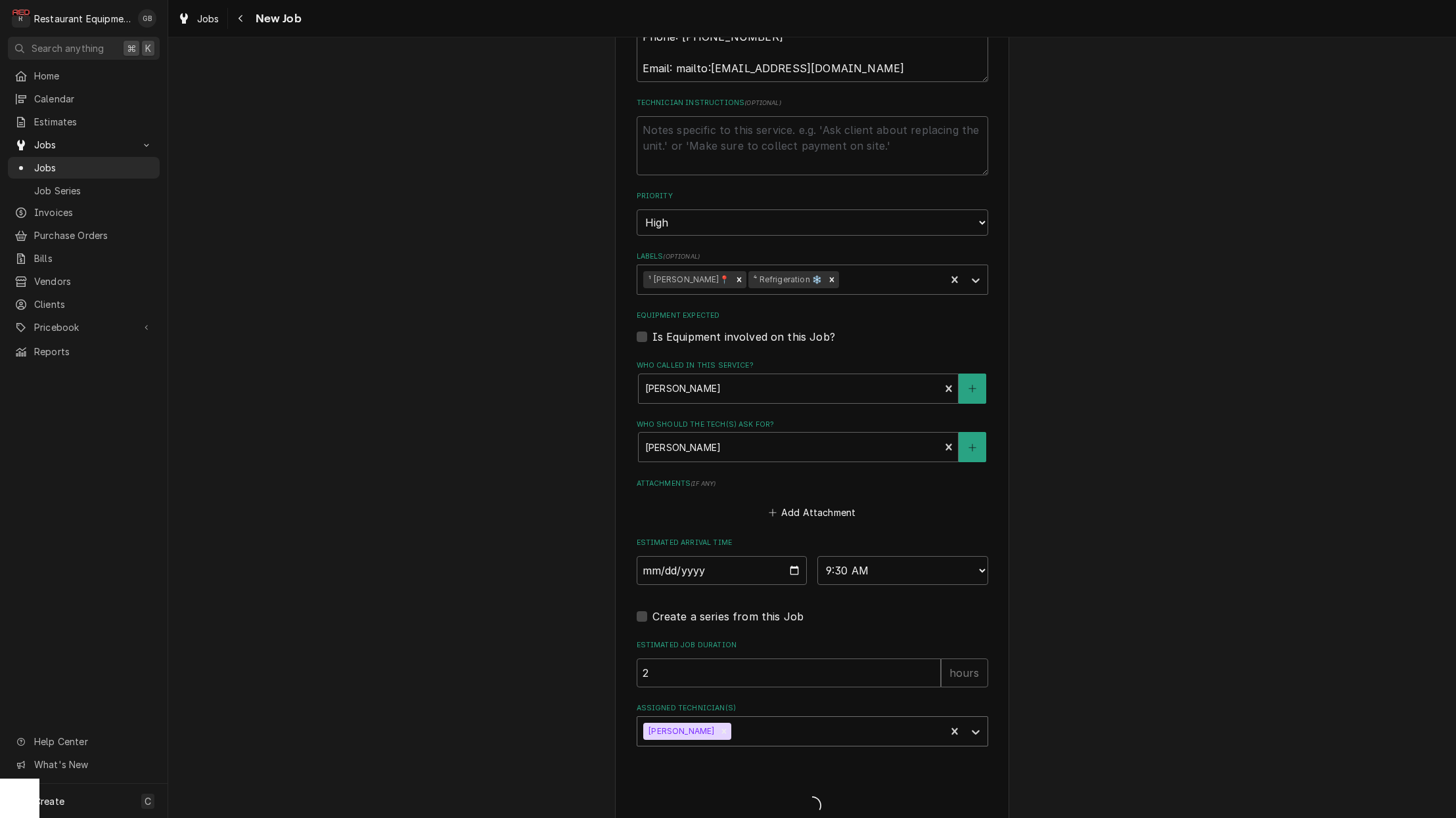
type textarea "x"
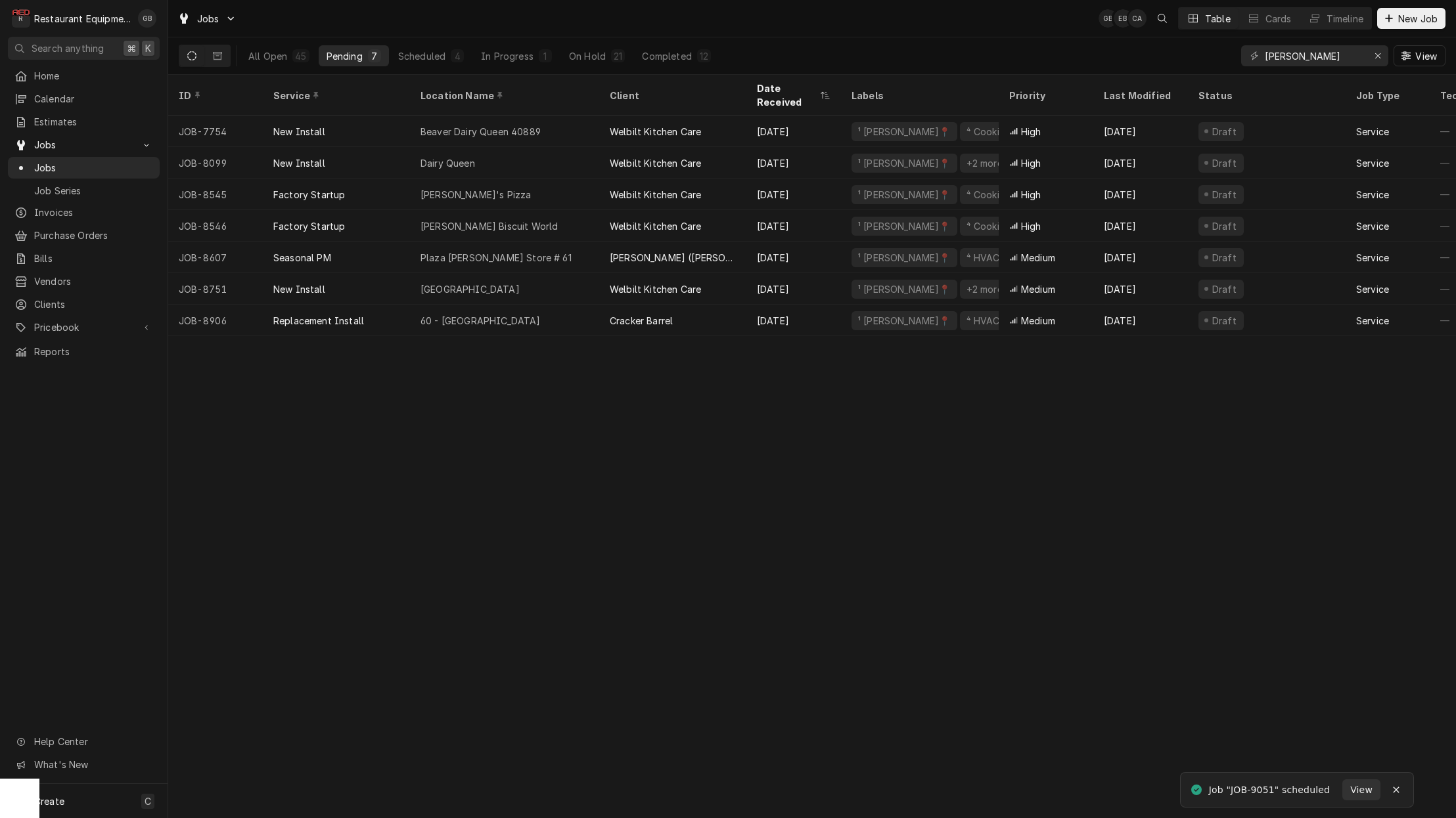
click at [448, 52] on button "Scheduled 4" at bounding box center [430, 56] width 81 height 21
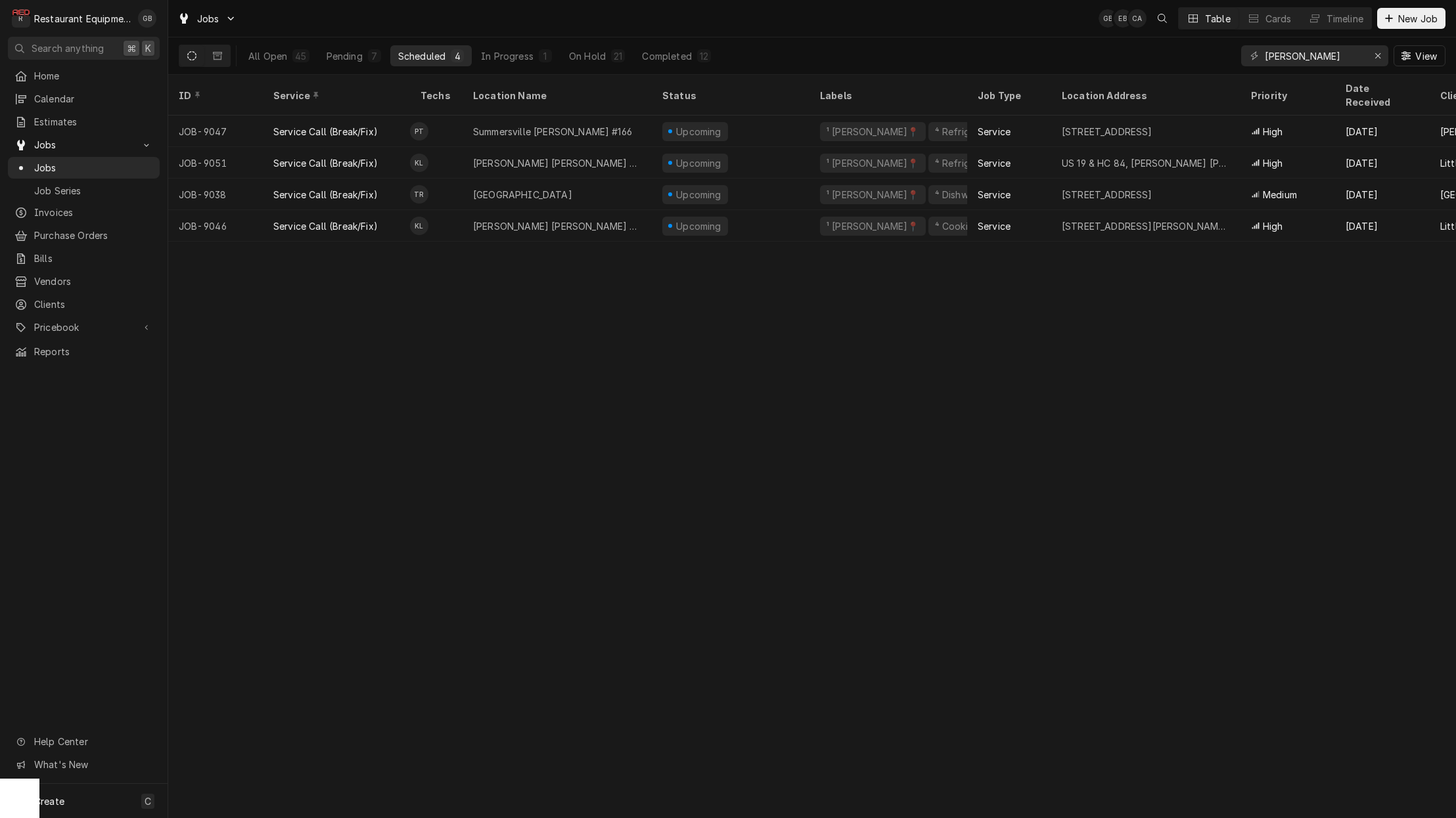
click at [358, 57] on div "Pending" at bounding box center [345, 56] width 36 height 14
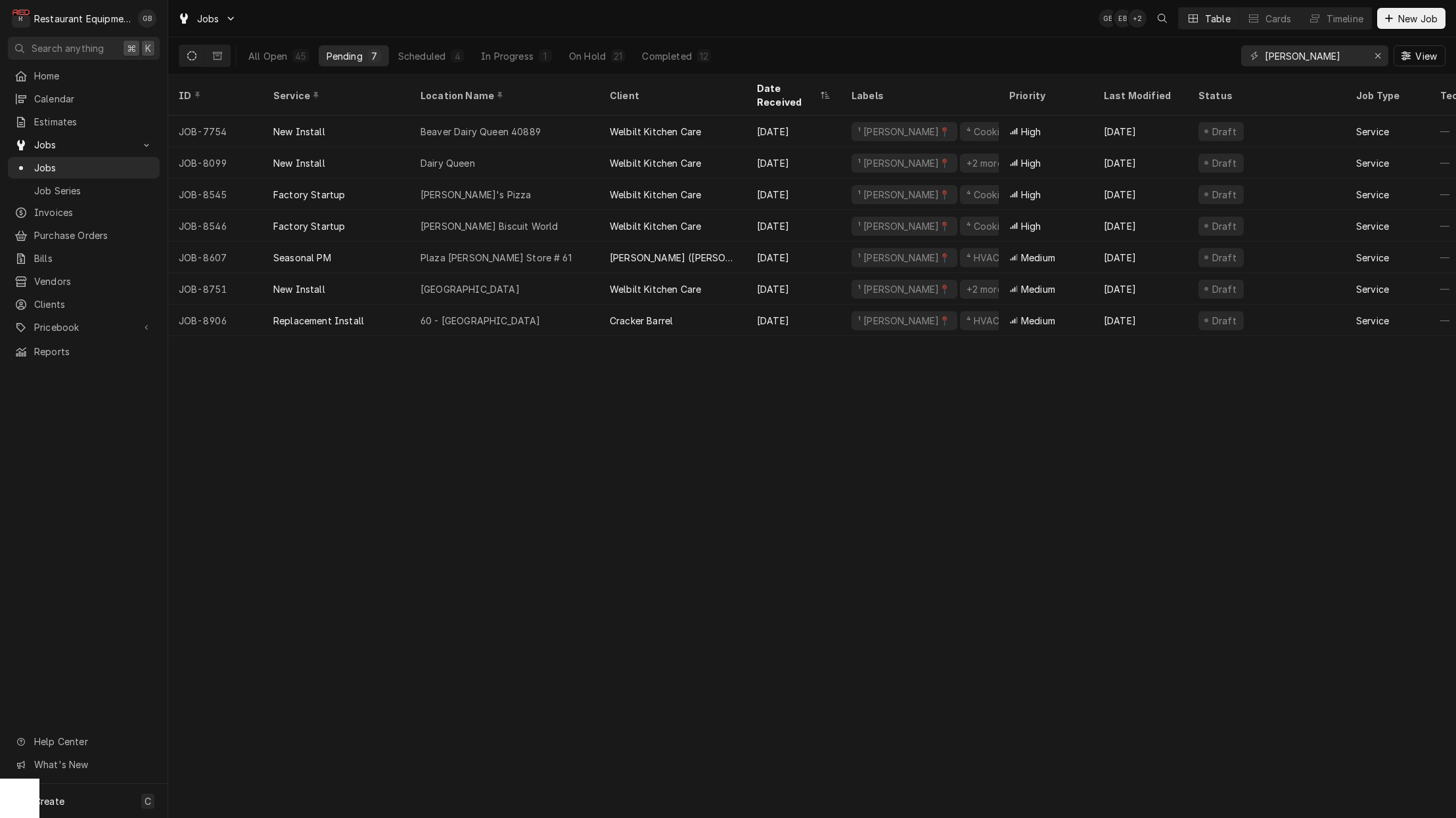
click at [430, 56] on div "Scheduled" at bounding box center [422, 56] width 47 height 14
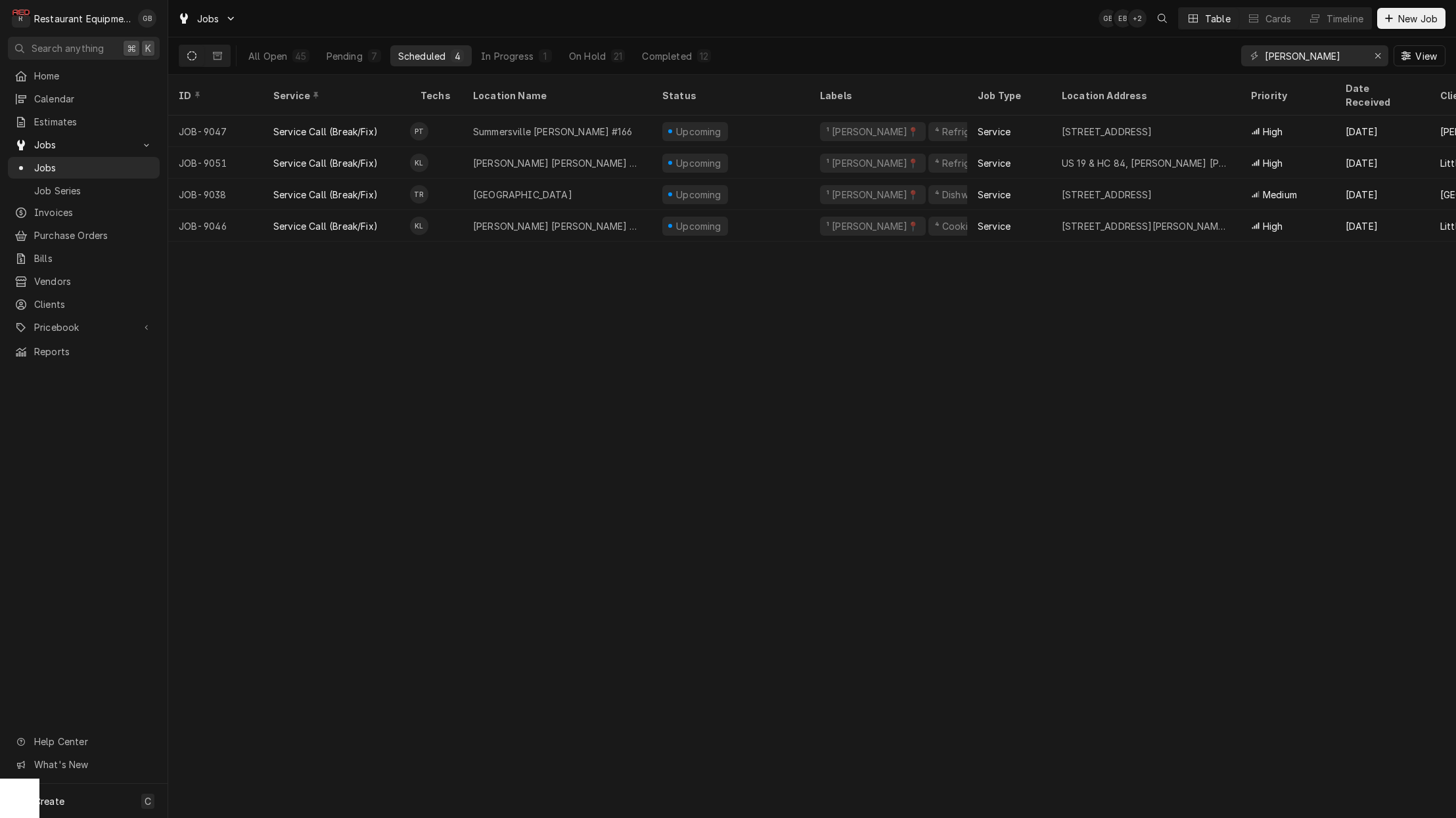
click at [494, 54] on div "In Progress" at bounding box center [508, 56] width 53 height 14
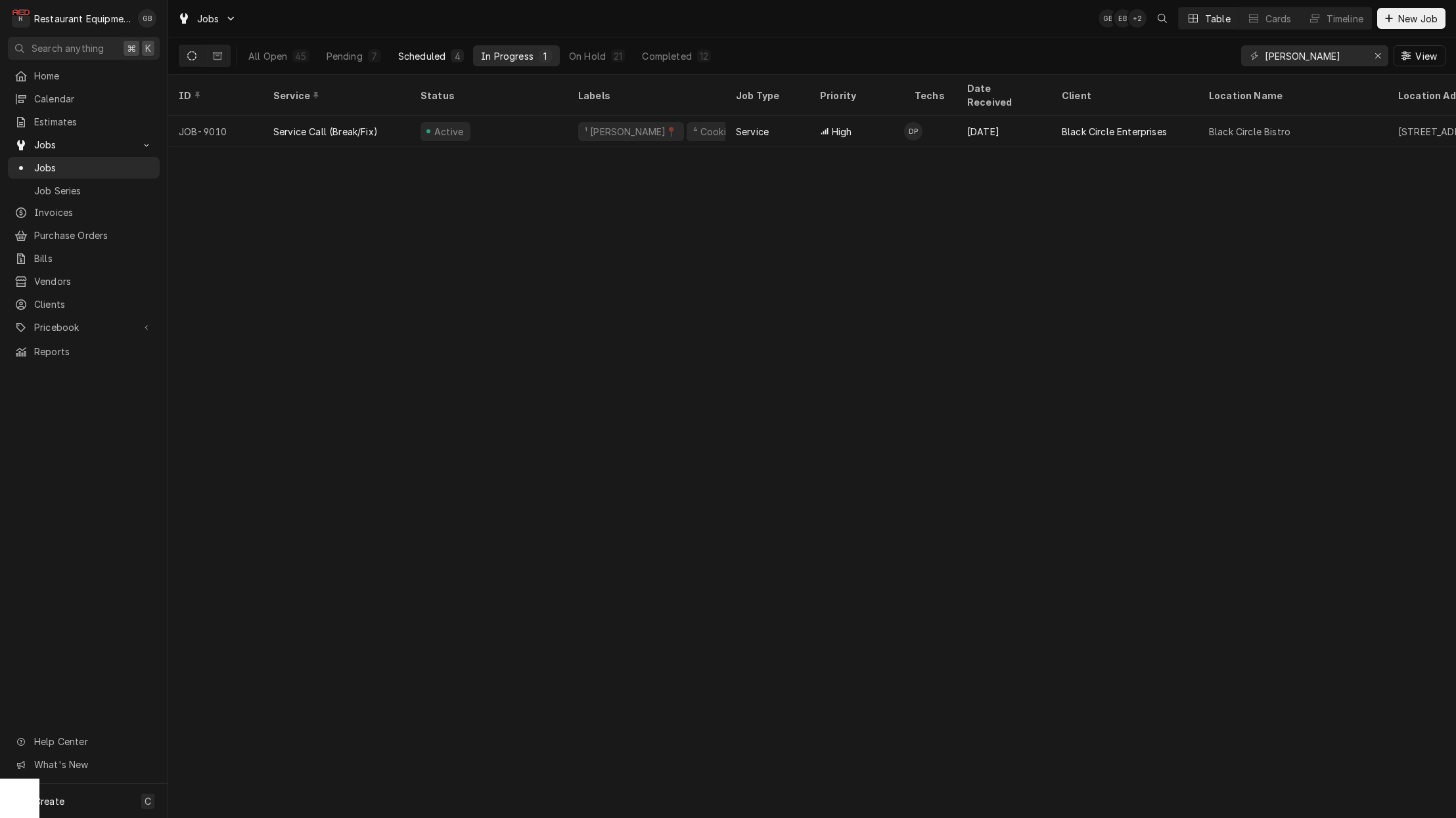
scroll to position [0, 1]
click at [608, 51] on button "On Hold 21" at bounding box center [597, 56] width 72 height 21
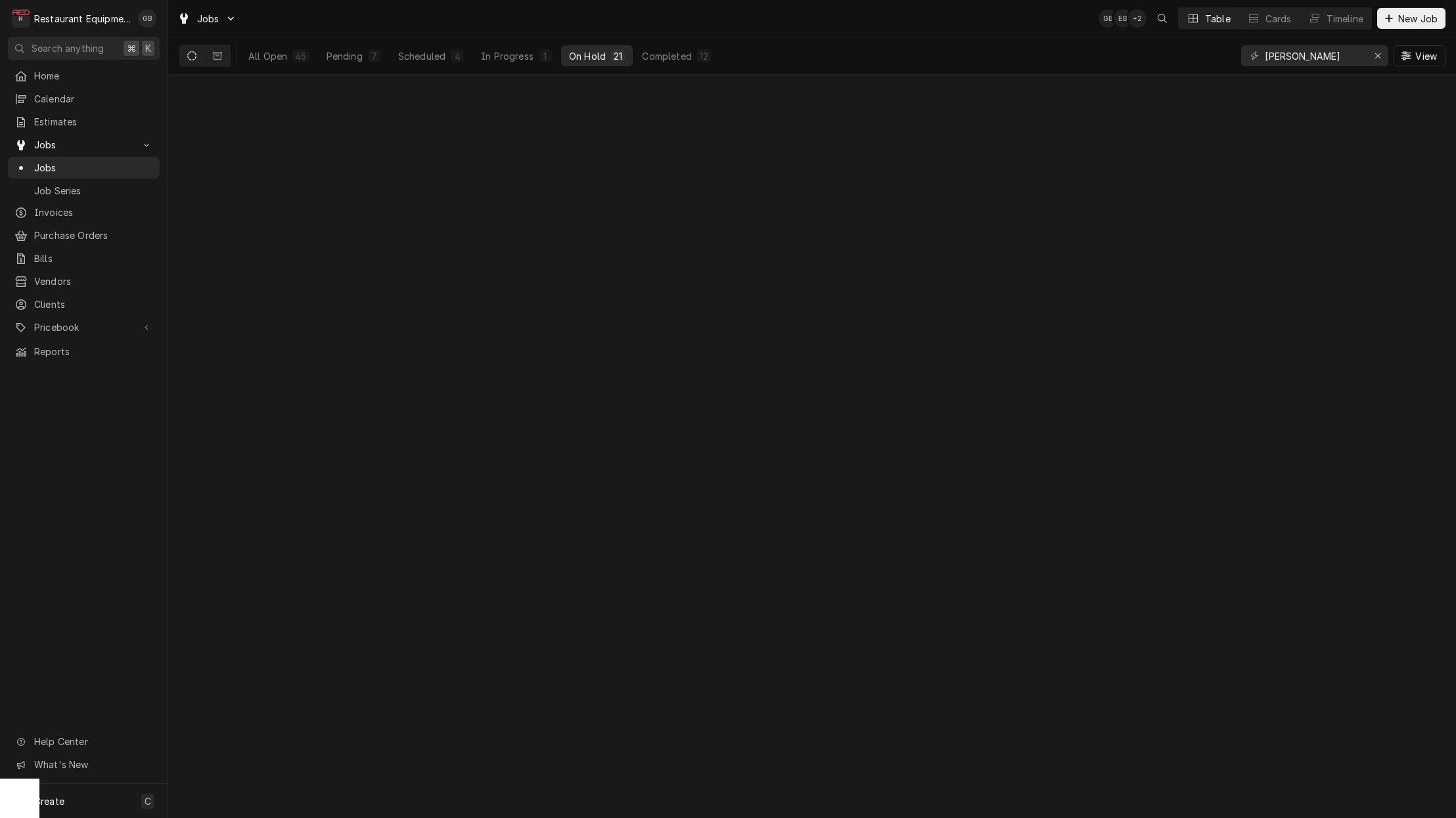
scroll to position [0, 0]
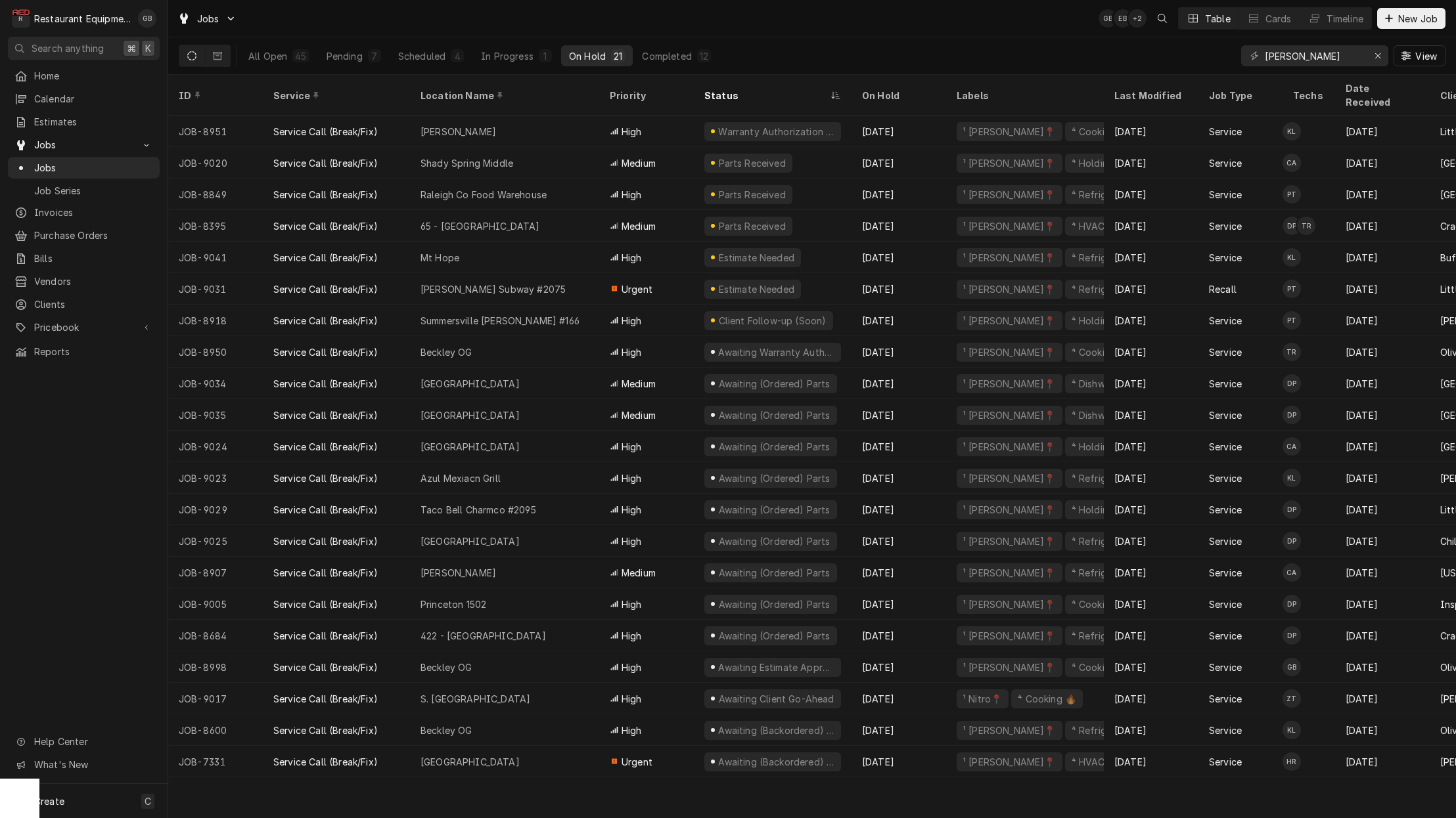
click at [679, 54] on div "Completed" at bounding box center [666, 56] width 49 height 14
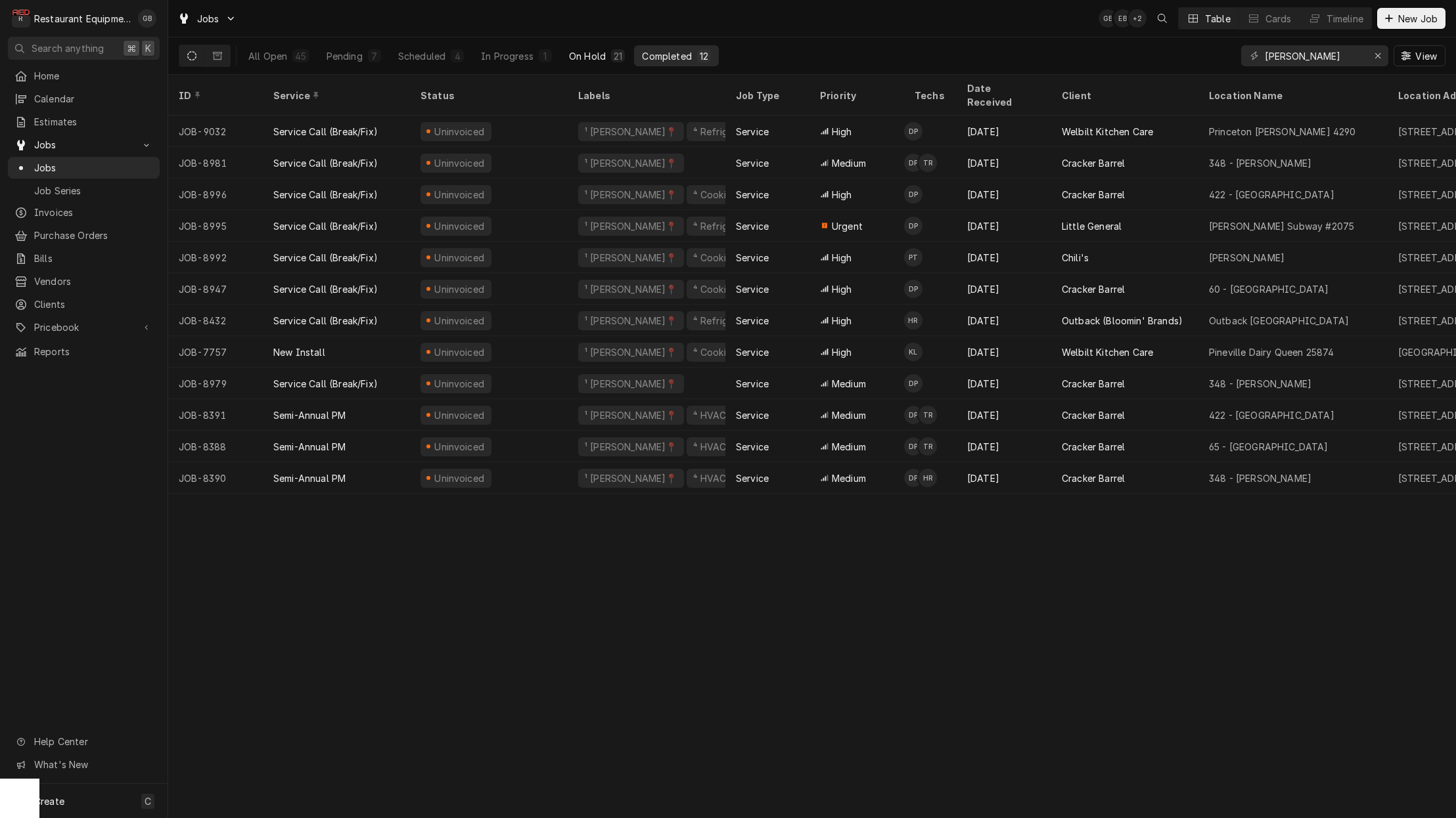
click at [601, 54] on div "On Hold" at bounding box center [587, 56] width 37 height 14
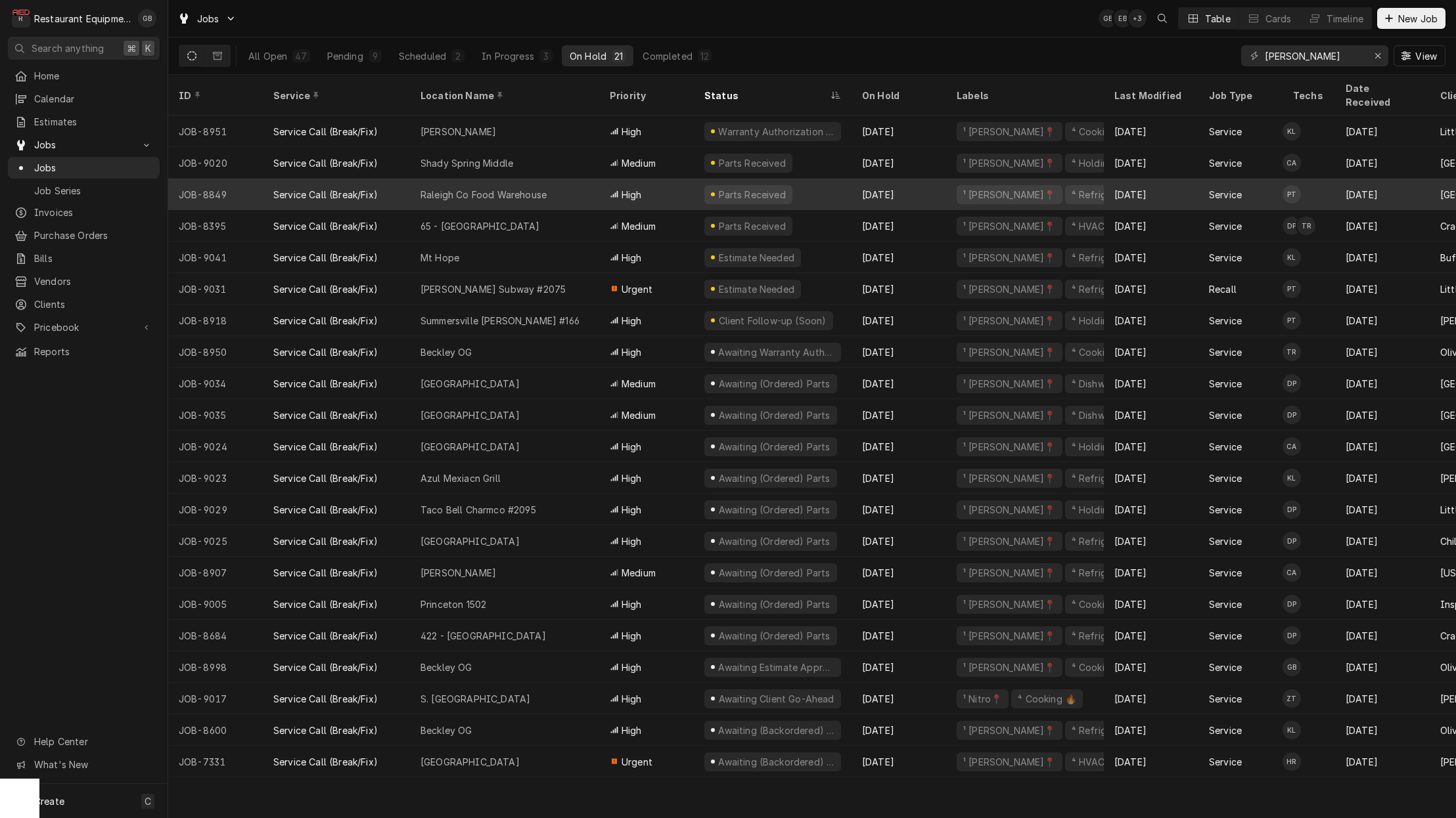
drag, startPoint x: 601, startPoint y: 54, endPoint x: 681, endPoint y: 180, distance: 149.3
click at [681, 180] on tr "JOB-8849 Service Call (Break/Fix) Raleigh Co Food Warehouse High Parts Received…" at bounding box center [1185, 194] width 2034 height 31
click at [674, 179] on div "High" at bounding box center [647, 194] width 95 height 31
